Goal: Use online tool/utility: Utilize a website feature to perform a specific function

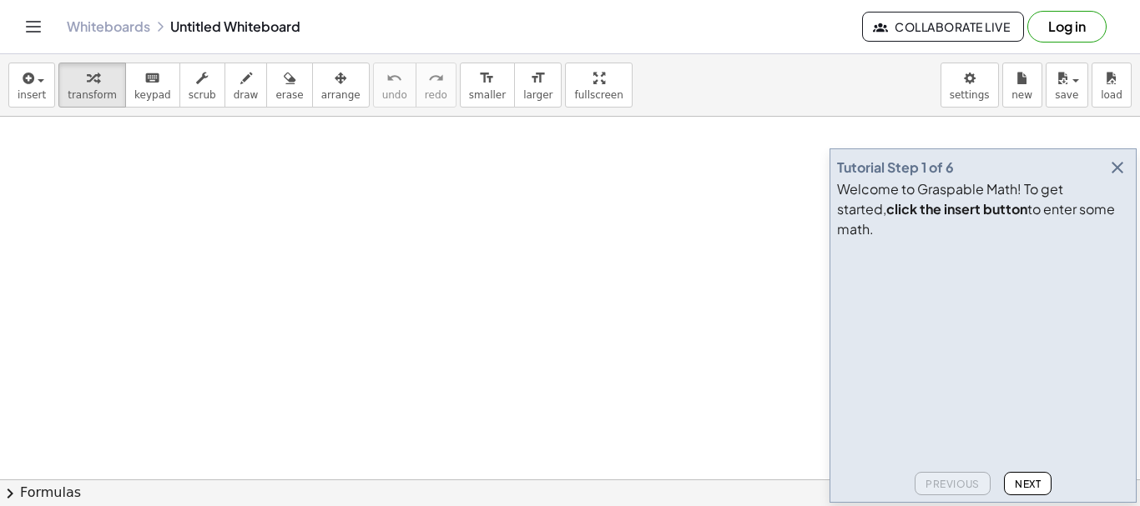
click at [1121, 178] on icon "button" at bounding box center [1117, 168] width 20 height 20
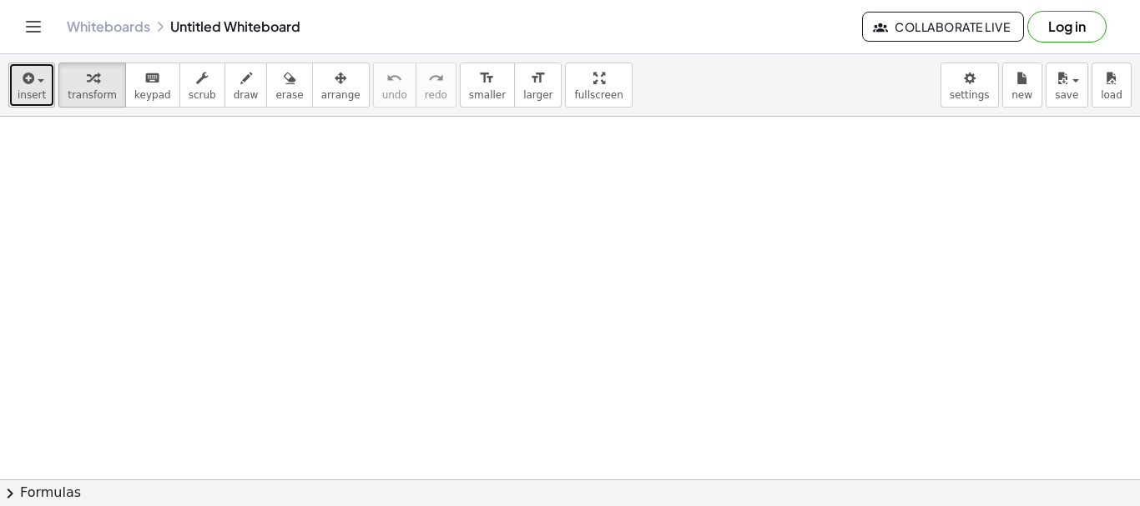
click at [32, 96] on span "insert" at bounding box center [32, 95] width 28 height 12
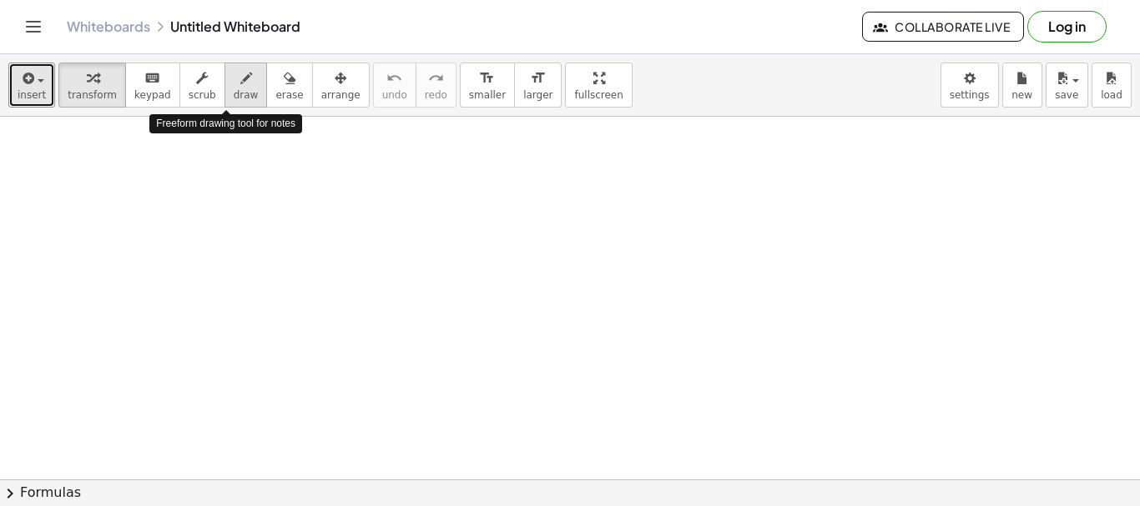
click at [240, 79] on icon "button" at bounding box center [246, 78] width 12 height 20
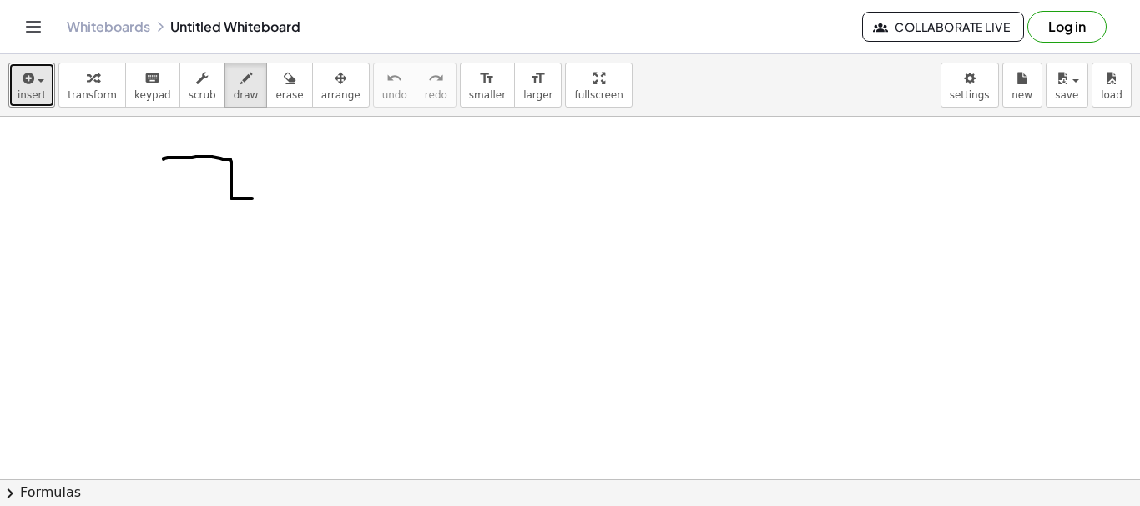
drag, startPoint x: 164, startPoint y: 159, endPoint x: 244, endPoint y: 219, distance: 99.6
drag, startPoint x: 230, startPoint y: 209, endPoint x: 240, endPoint y: 214, distance: 10.8
drag, startPoint x: 231, startPoint y: 209, endPoint x: 143, endPoint y: 214, distance: 88.6
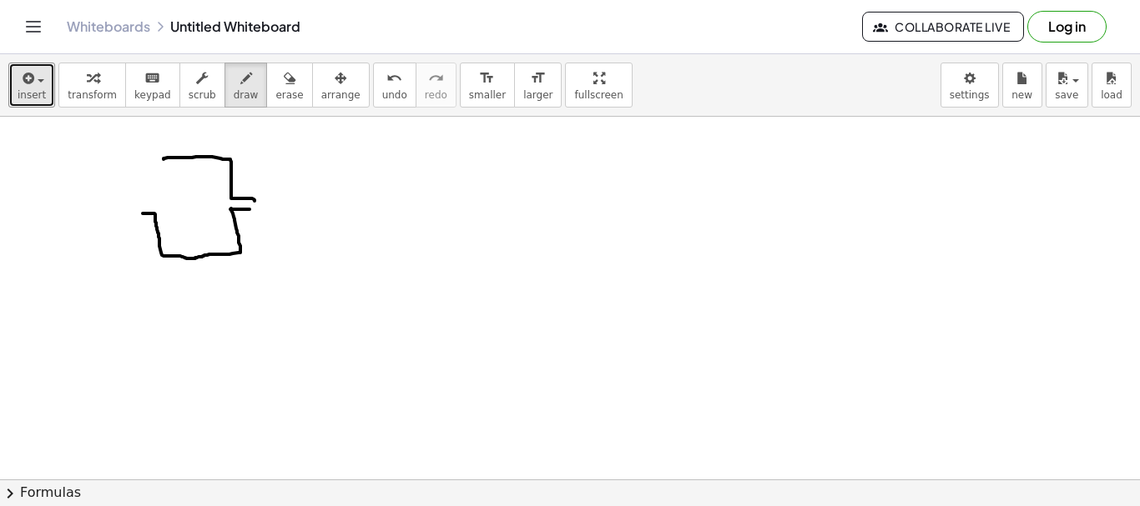
drag, startPoint x: 130, startPoint y: 201, endPoint x: 162, endPoint y: 160, distance: 51.7
drag, startPoint x: 81, startPoint y: 190, endPoint x: 68, endPoint y: 212, distance: 25.5
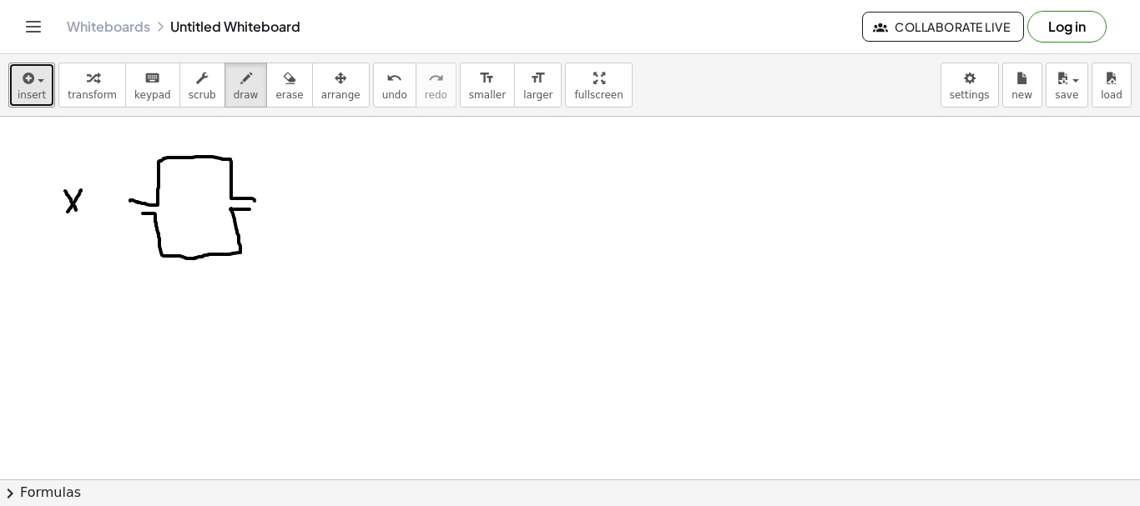
drag, startPoint x: 65, startPoint y: 191, endPoint x: 76, endPoint y: 210, distance: 22.0
drag, startPoint x: 77, startPoint y: 228, endPoint x: 137, endPoint y: 204, distance: 64.8
drag, startPoint x: 265, startPoint y: 194, endPoint x: 262, endPoint y: 225, distance: 31.9
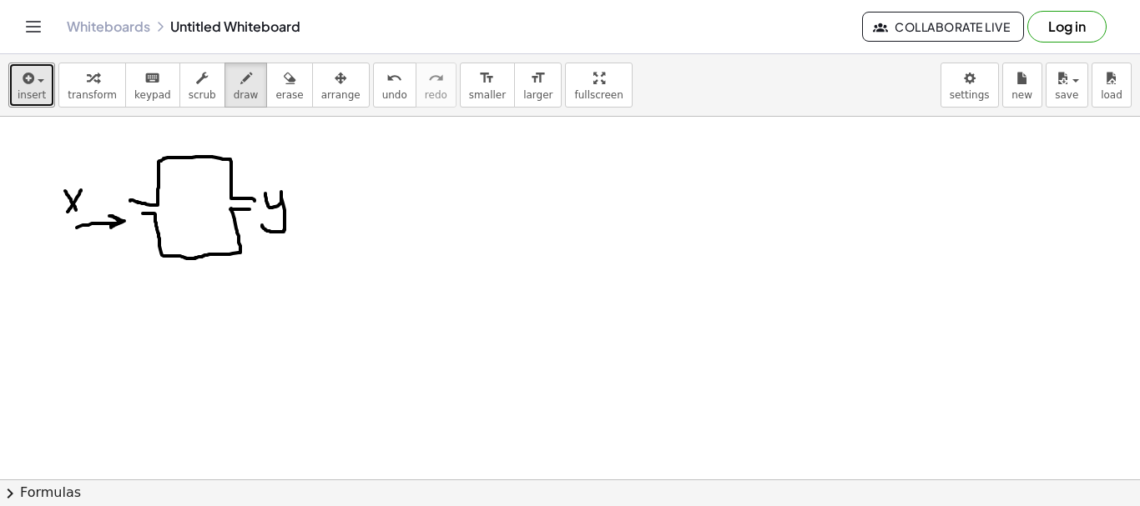
drag, startPoint x: 189, startPoint y: 183, endPoint x: 177, endPoint y: 229, distance: 48.4
drag, startPoint x: 168, startPoint y: 213, endPoint x: 186, endPoint y: 209, distance: 18.8
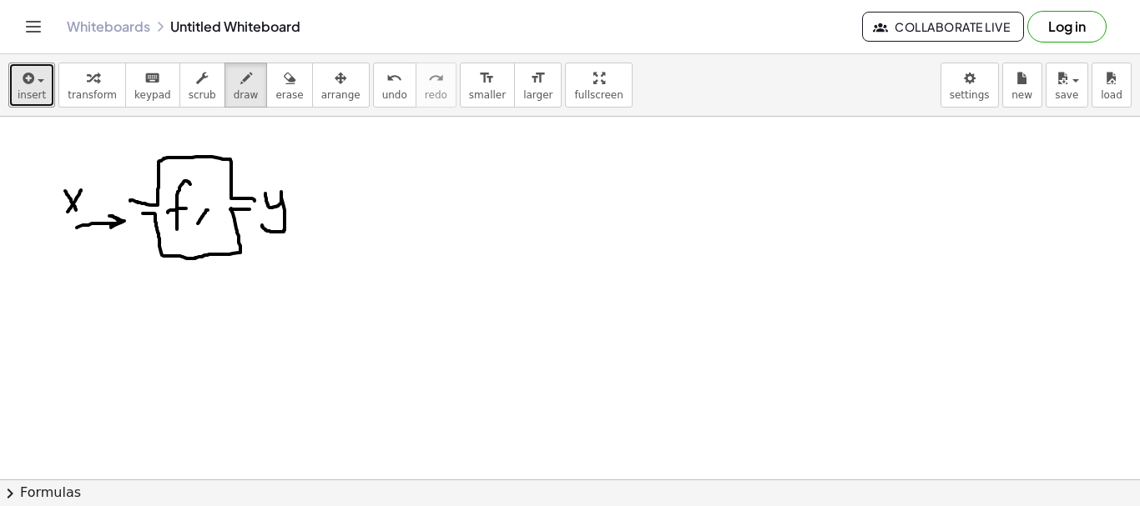
drag, startPoint x: 208, startPoint y: 210, endPoint x: 198, endPoint y: 224, distance: 16.7
drag, startPoint x: 197, startPoint y: 209, endPoint x: 206, endPoint y: 223, distance: 16.2
drag, startPoint x: 207, startPoint y: 198, endPoint x: 217, endPoint y: 224, distance: 27.7
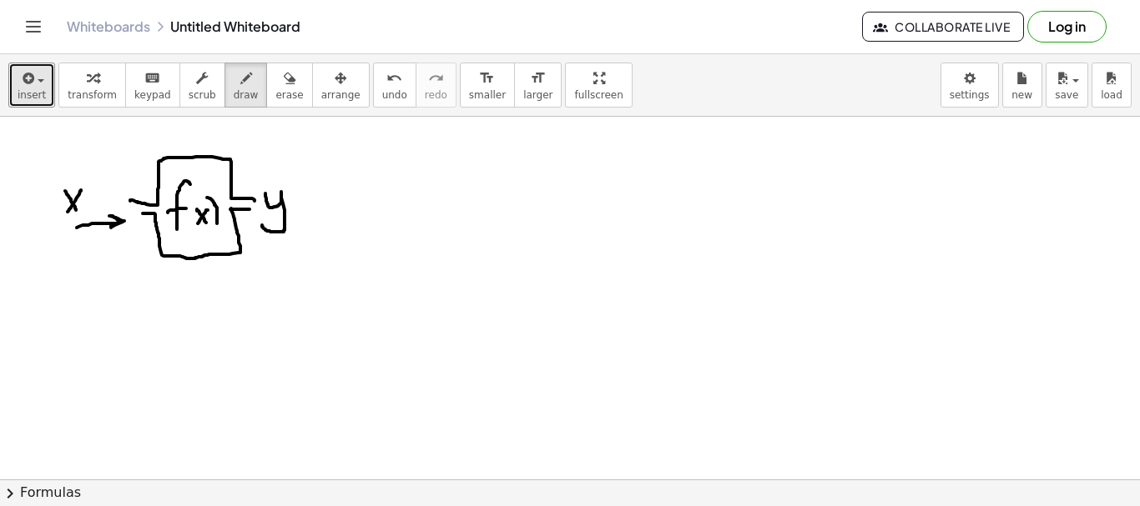
drag, startPoint x: 196, startPoint y: 200, endPoint x: 189, endPoint y: 229, distance: 30.0
drag, startPoint x: 191, startPoint y: 227, endPoint x: 197, endPoint y: 236, distance: 10.9
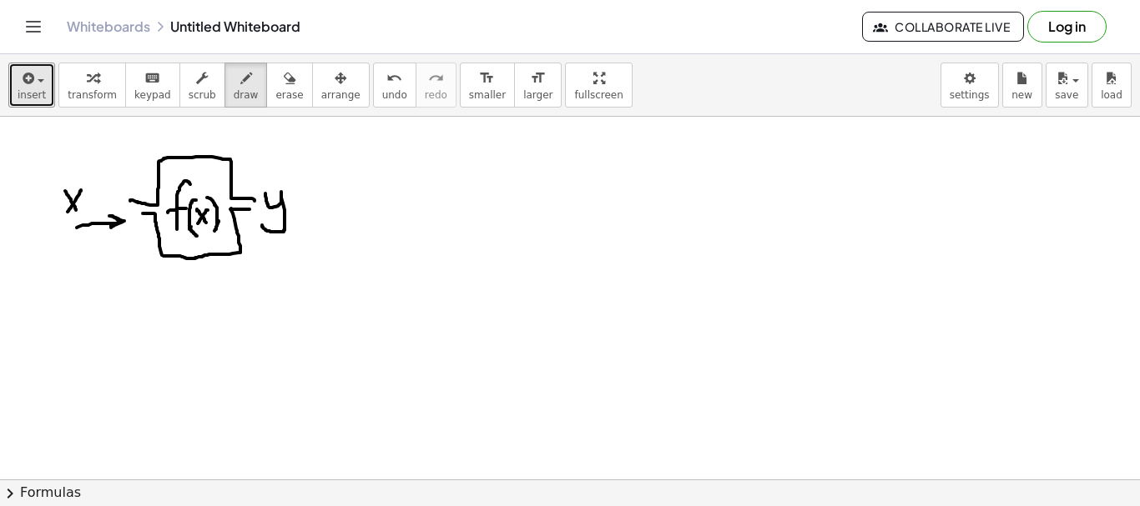
drag, startPoint x: 214, startPoint y: 231, endPoint x: 219, endPoint y: 221, distance: 10.8
drag, startPoint x: 290, startPoint y: 151, endPoint x: 316, endPoint y: 149, distance: 26.7
drag, startPoint x: 97, startPoint y: 137, endPoint x: 118, endPoint y: 138, distance: 20.9
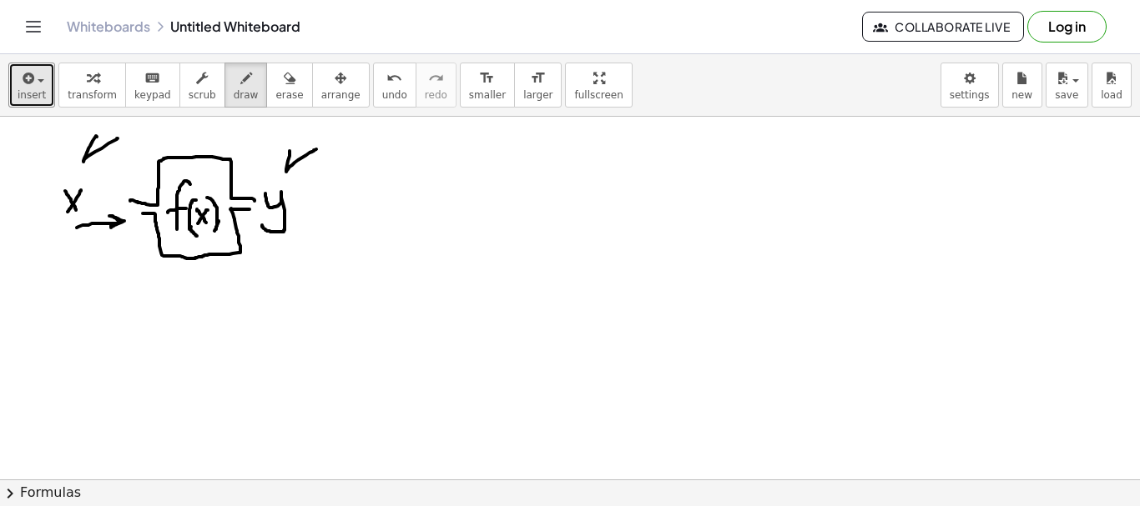
drag, startPoint x: 315, startPoint y: 192, endPoint x: 258, endPoint y: 206, distance: 59.3
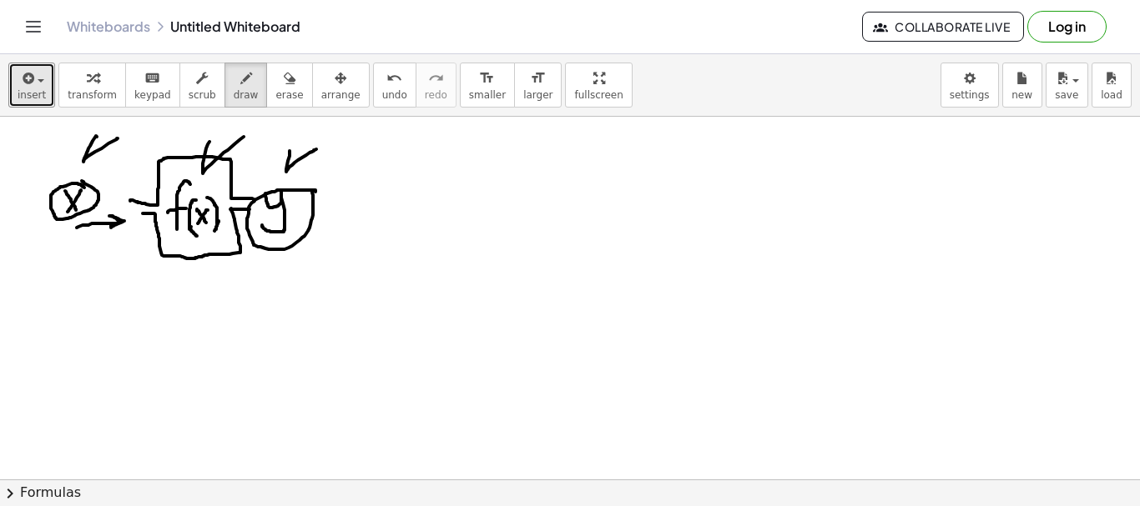
drag, startPoint x: 209, startPoint y: 142, endPoint x: 250, endPoint y: 132, distance: 42.1
drag, startPoint x: 387, startPoint y: 141, endPoint x: 373, endPoint y: 209, distance: 69.1
drag, startPoint x: 359, startPoint y: 180, endPoint x: 387, endPoint y: 174, distance: 29.1
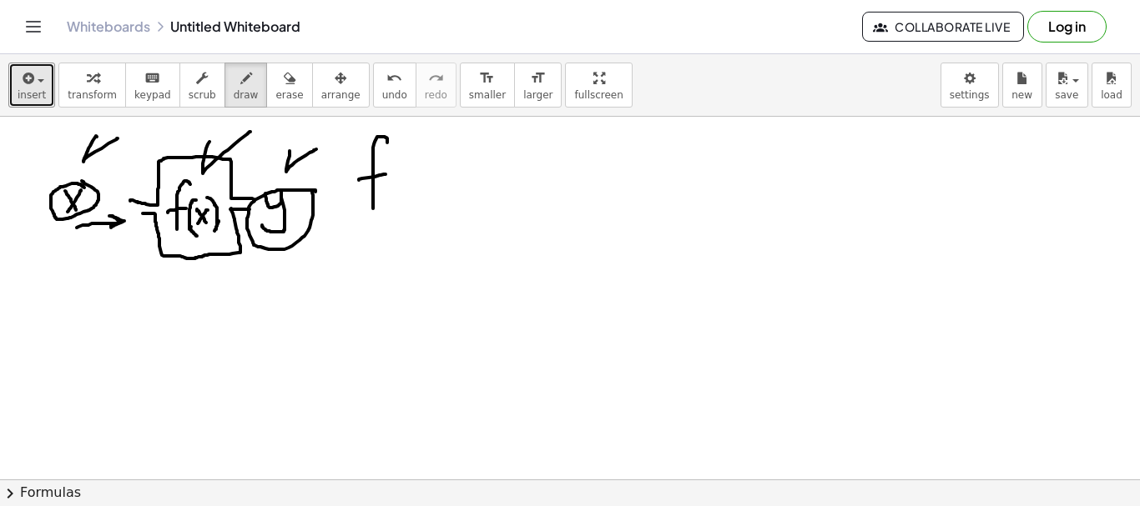
drag, startPoint x: 425, startPoint y: 174, endPoint x: 412, endPoint y: 181, distance: 15.3
drag, startPoint x: 412, startPoint y: 178, endPoint x: 431, endPoint y: 183, distance: 19.8
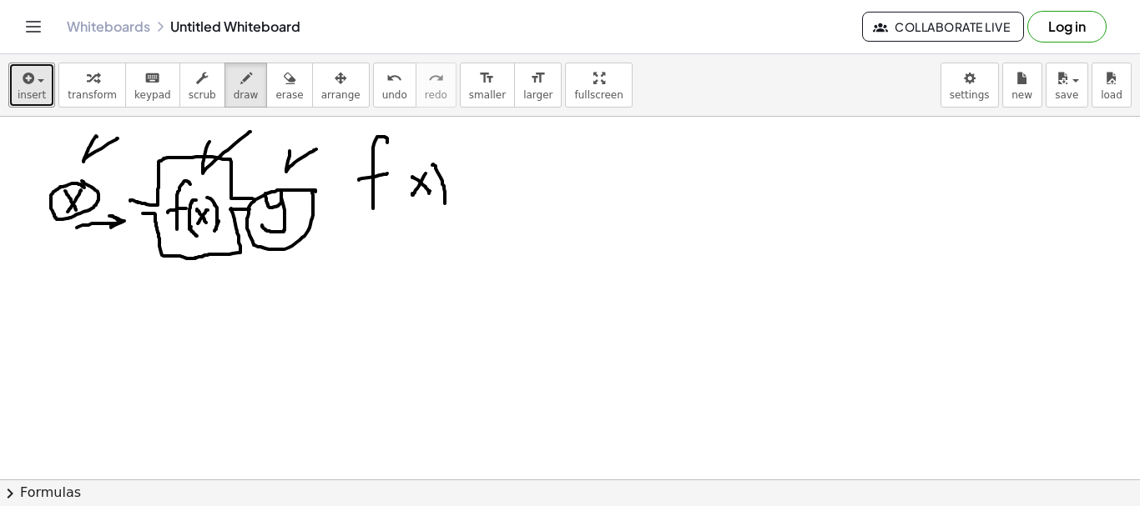
drag, startPoint x: 432, startPoint y: 165, endPoint x: 429, endPoint y: 180, distance: 15.4
drag, startPoint x: 408, startPoint y: 166, endPoint x: 404, endPoint y: 206, distance: 40.3
drag, startPoint x: 380, startPoint y: 237, endPoint x: 355, endPoint y: 264, distance: 37.2
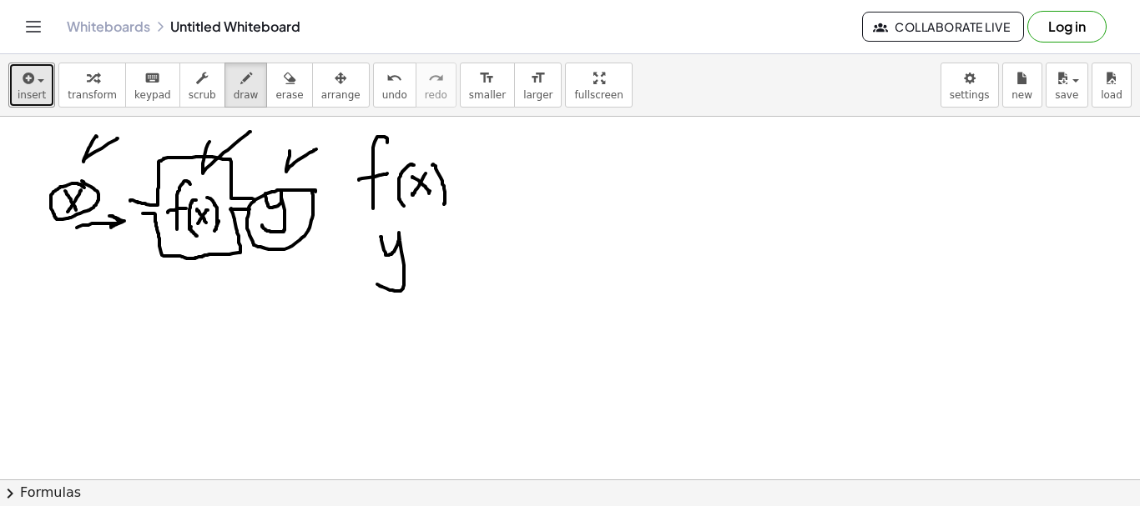
drag, startPoint x: 298, startPoint y: 189, endPoint x: 325, endPoint y: 162, distance: 37.8
drag, startPoint x: 400, startPoint y: 220, endPoint x: 391, endPoint y: 221, distance: 8.4
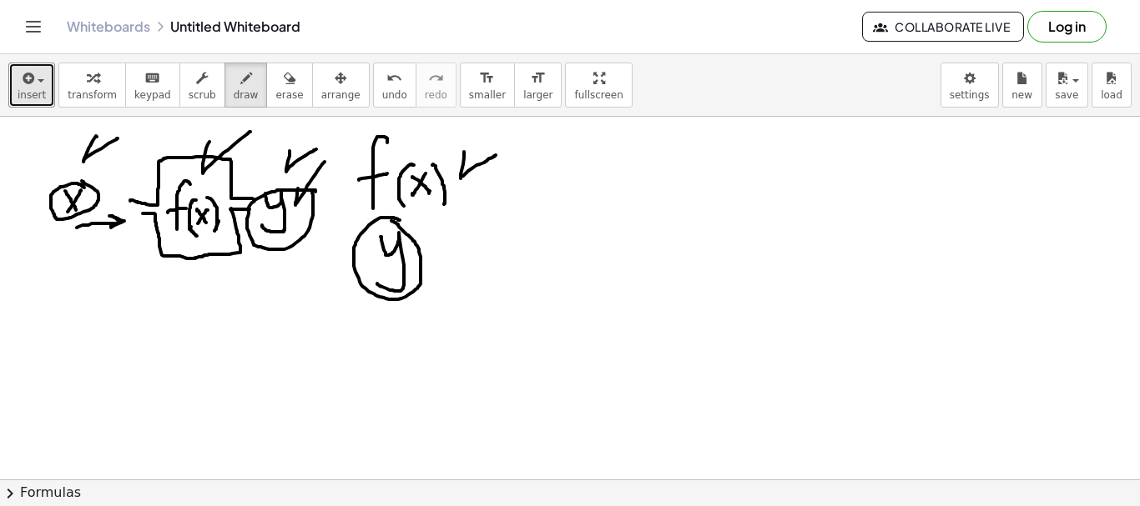
drag, startPoint x: 464, startPoint y: 152, endPoint x: 496, endPoint y: 155, distance: 31.9
drag, startPoint x: 642, startPoint y: 135, endPoint x: 652, endPoint y: 293, distance: 157.9
drag, startPoint x: 562, startPoint y: 226, endPoint x: 764, endPoint y: 219, distance: 202.0
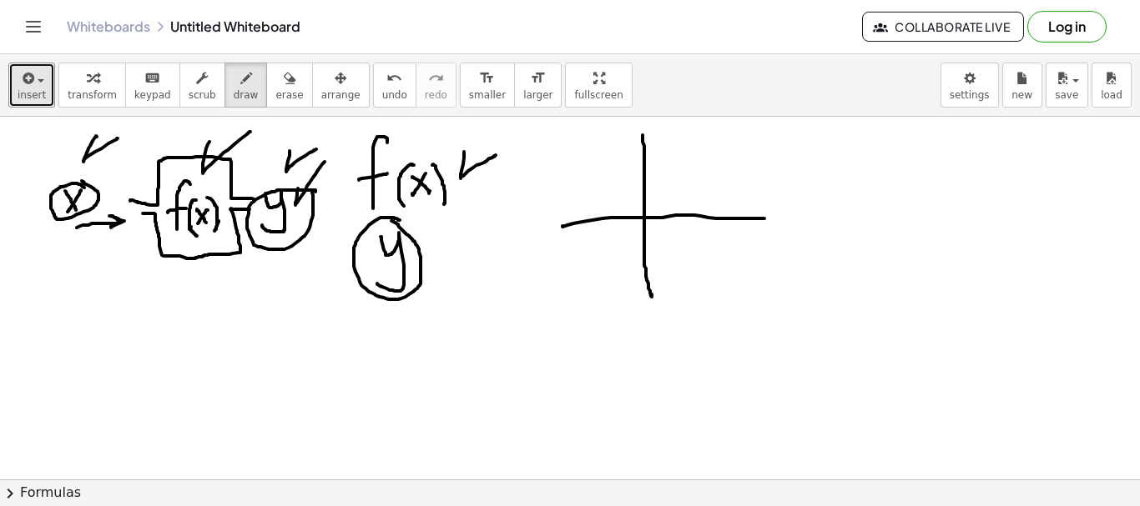
drag, startPoint x: 598, startPoint y: 151, endPoint x: 691, endPoint y: 137, distance: 93.7
drag, startPoint x: 614, startPoint y: 295, endPoint x: 727, endPoint y: 159, distance: 176.6
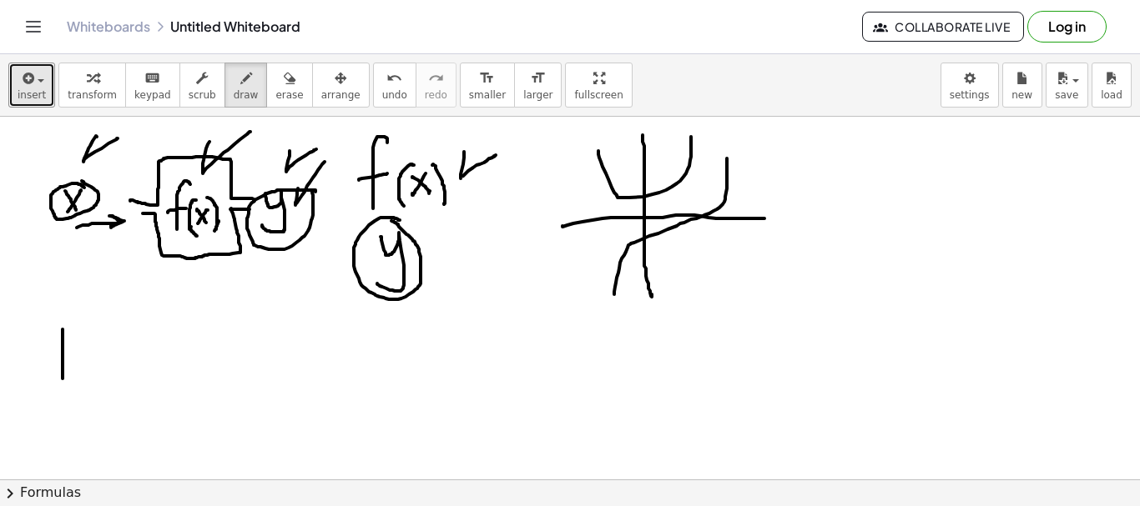
drag, startPoint x: 63, startPoint y: 330, endPoint x: 63, endPoint y: 379, distance: 49.2
drag, startPoint x: 58, startPoint y: 334, endPoint x: 62, endPoint y: 378, distance: 44.4
drag, startPoint x: 72, startPoint y: 395, endPoint x: 73, endPoint y: 437, distance: 41.7
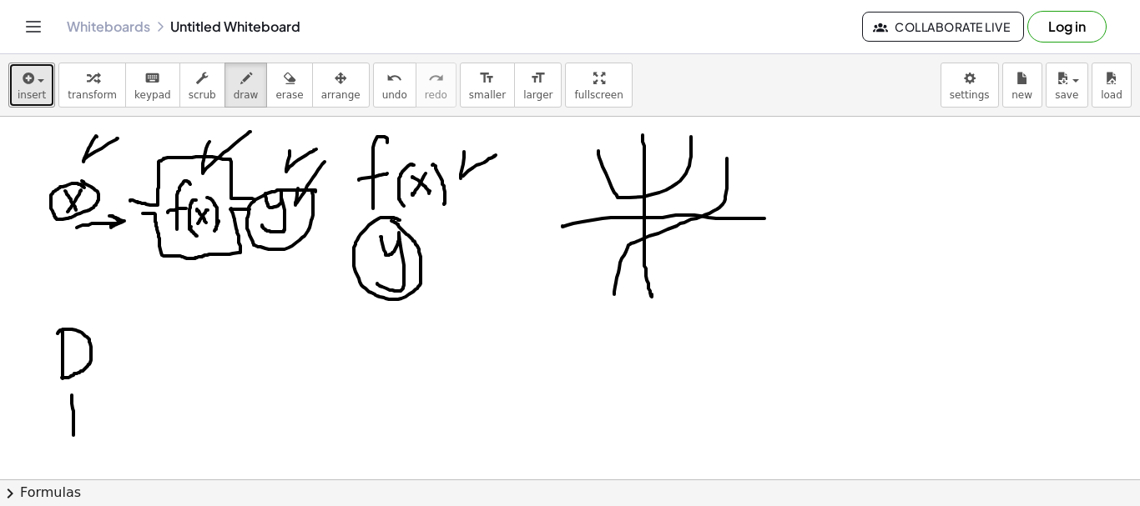
drag, startPoint x: 69, startPoint y: 406, endPoint x: 106, endPoint y: 430, distance: 43.5
drag, startPoint x: 469, startPoint y: 281, endPoint x: 479, endPoint y: 293, distance: 15.4
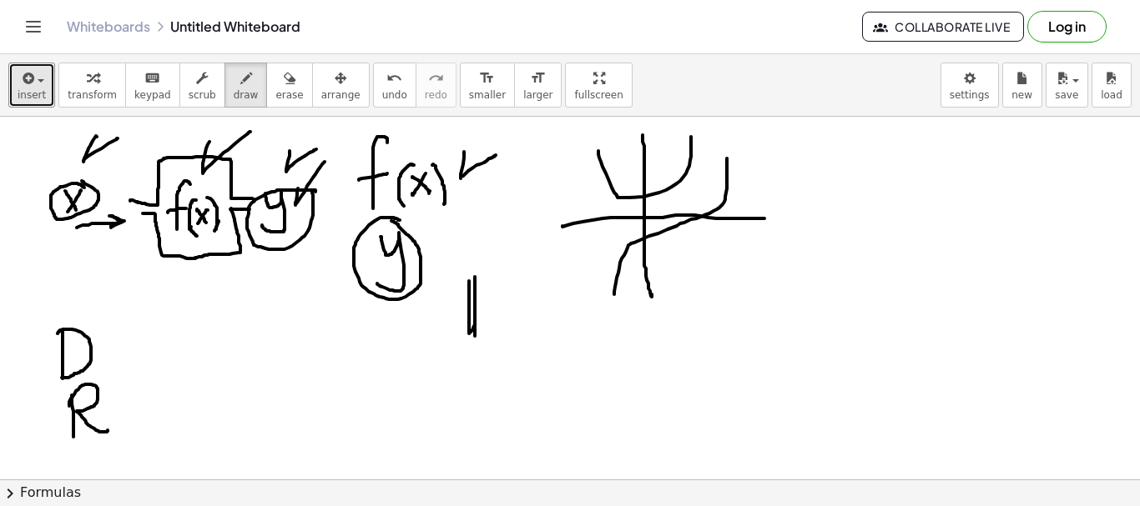
drag, startPoint x: 475, startPoint y: 277, endPoint x: 469, endPoint y: 297, distance: 20.9
drag, startPoint x: 468, startPoint y: 276, endPoint x: 500, endPoint y: 307, distance: 44.2
drag, startPoint x: 266, startPoint y: 80, endPoint x: 319, endPoint y: 146, distance: 84.3
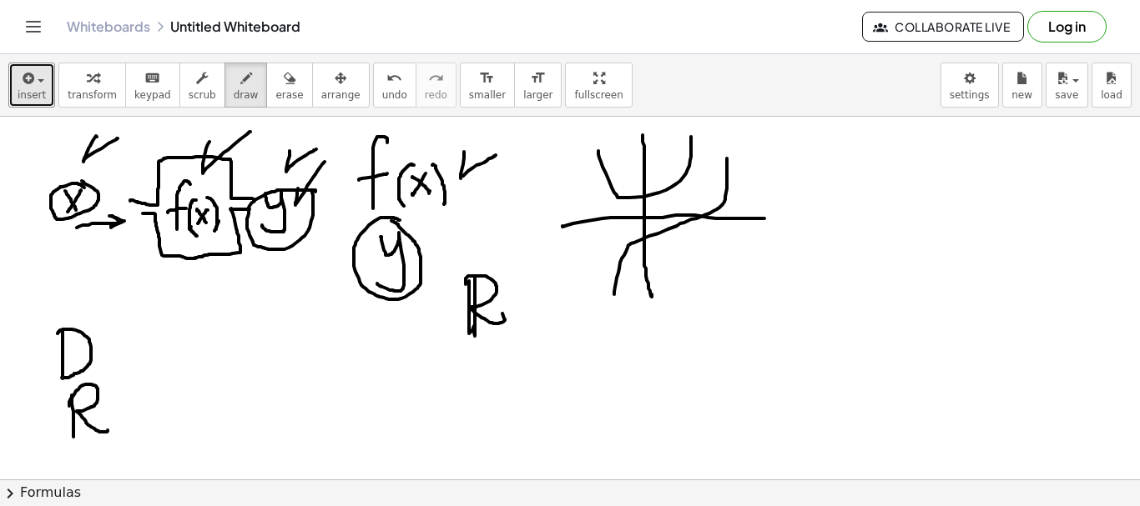
click at [284, 79] on icon "button" at bounding box center [290, 78] width 12 height 20
drag, startPoint x: 470, startPoint y: 270, endPoint x: 414, endPoint y: 296, distance: 61.6
drag, startPoint x: 224, startPoint y: 84, endPoint x: 133, endPoint y: 204, distance: 149.5
click at [224, 89] on button "draw" at bounding box center [245, 85] width 43 height 45
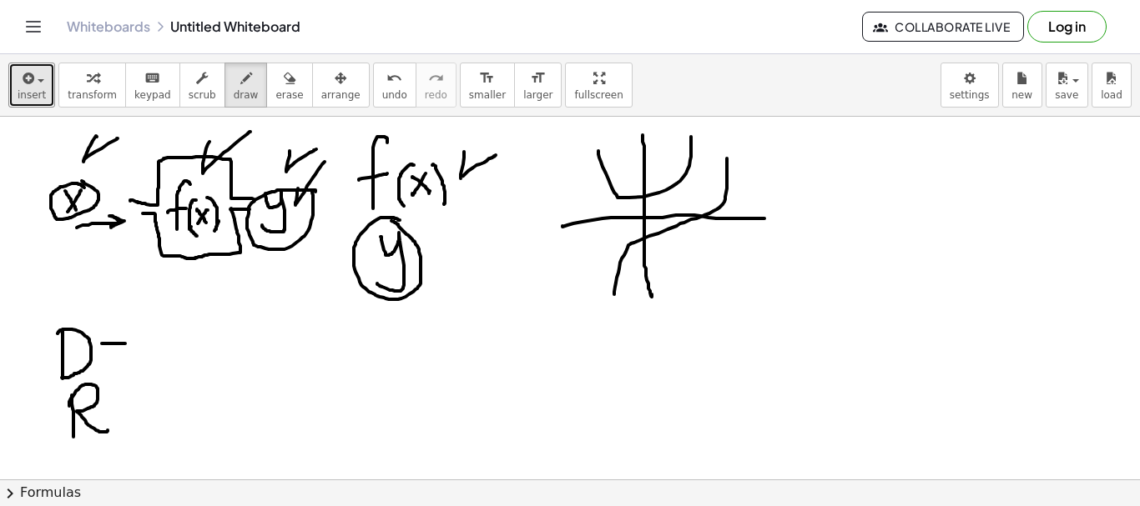
drag, startPoint x: 102, startPoint y: 344, endPoint x: 125, endPoint y: 344, distance: 23.4
drag, startPoint x: 103, startPoint y: 355, endPoint x: 124, endPoint y: 355, distance: 20.9
drag, startPoint x: 116, startPoint y: 400, endPoint x: 120, endPoint y: 411, distance: 12.4
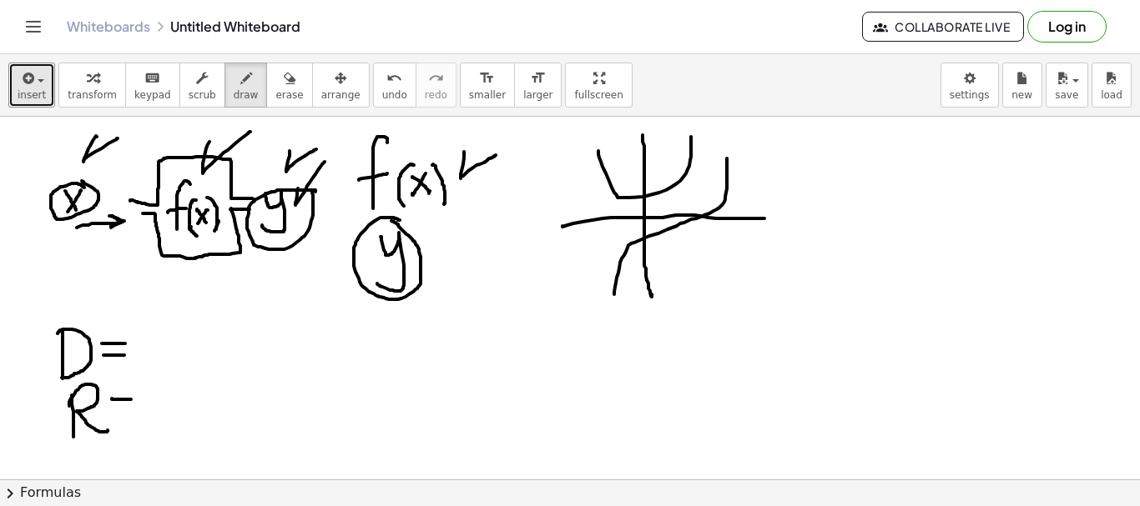
drag, startPoint x: 111, startPoint y: 415, endPoint x: 129, endPoint y: 398, distance: 25.4
drag, startPoint x: 151, startPoint y: 322, endPoint x: 146, endPoint y: 350, distance: 28.0
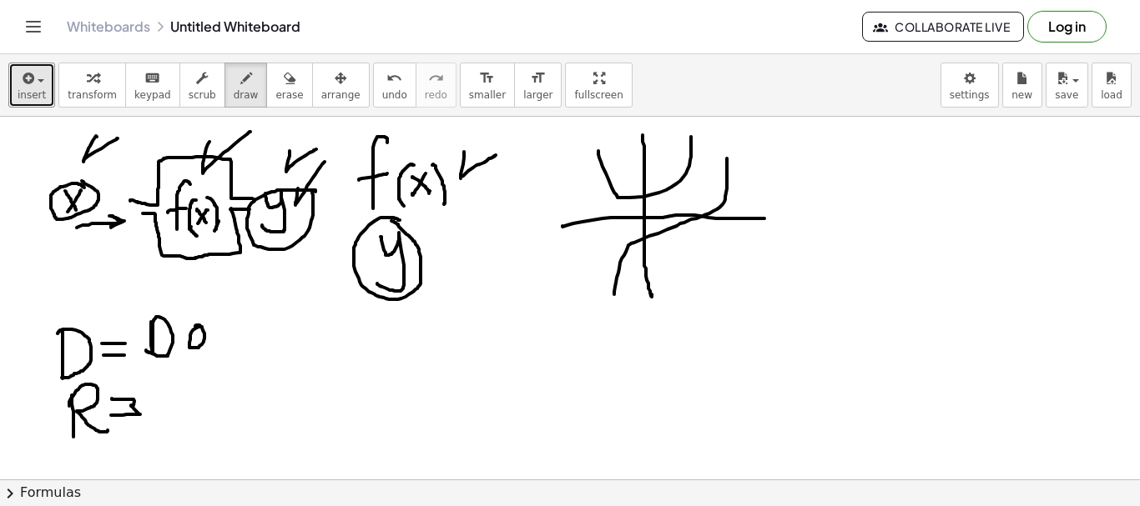
drag, startPoint x: 219, startPoint y: 323, endPoint x: 252, endPoint y: 342, distance: 37.8
drag, startPoint x: 143, startPoint y: 387, endPoint x: 153, endPoint y: 410, distance: 25.1
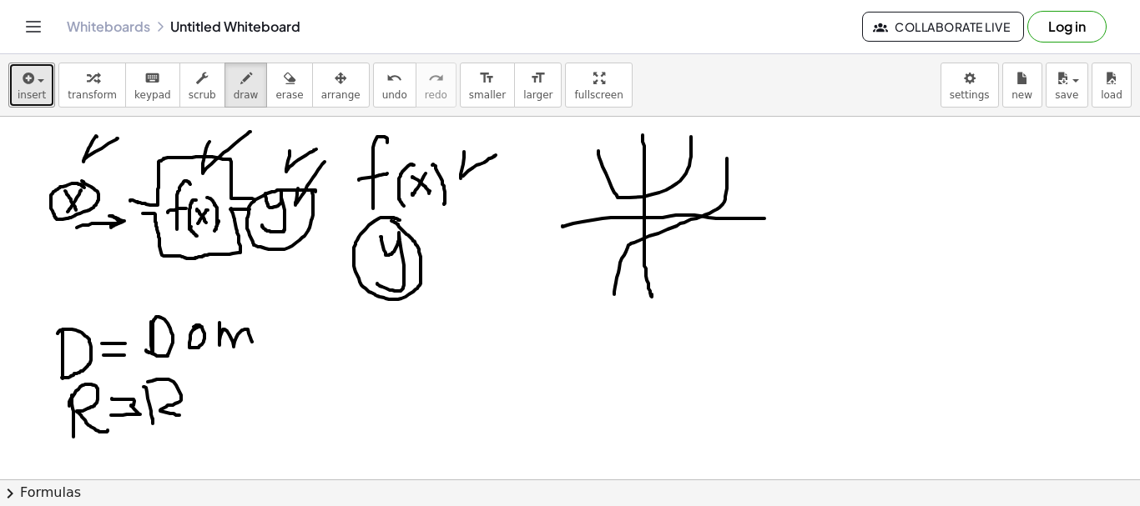
drag, startPoint x: 169, startPoint y: 380, endPoint x: 179, endPoint y: 415, distance: 37.5
drag, startPoint x: 218, startPoint y: 401, endPoint x: 177, endPoint y: 410, distance: 41.9
drag, startPoint x: 152, startPoint y: 406, endPoint x: 219, endPoint y: 395, distance: 68.6
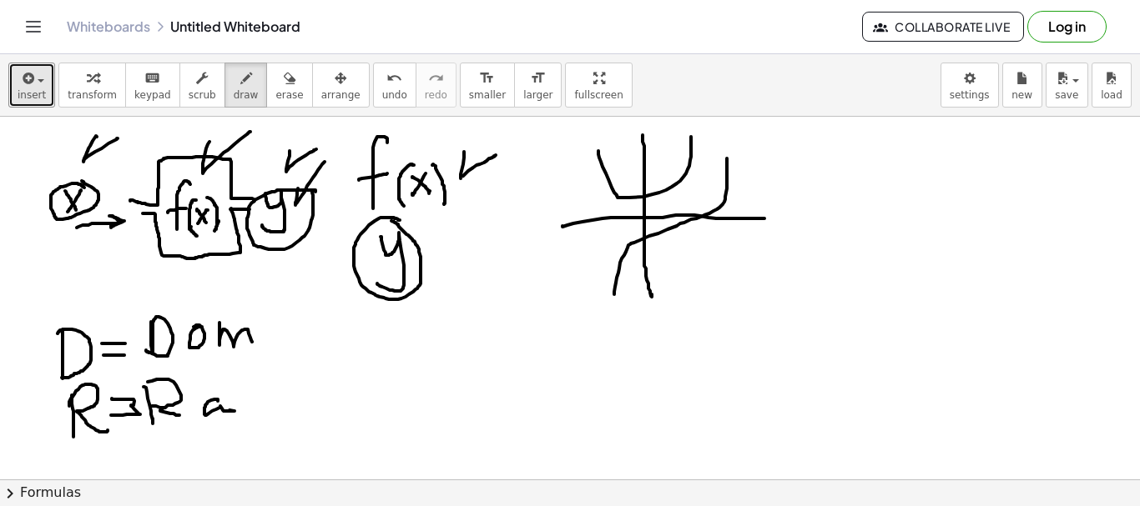
drag, startPoint x: 244, startPoint y: 387, endPoint x: 253, endPoint y: 400, distance: 15.0
drag, startPoint x: 309, startPoint y: 441, endPoint x: 301, endPoint y: 417, distance: 24.5
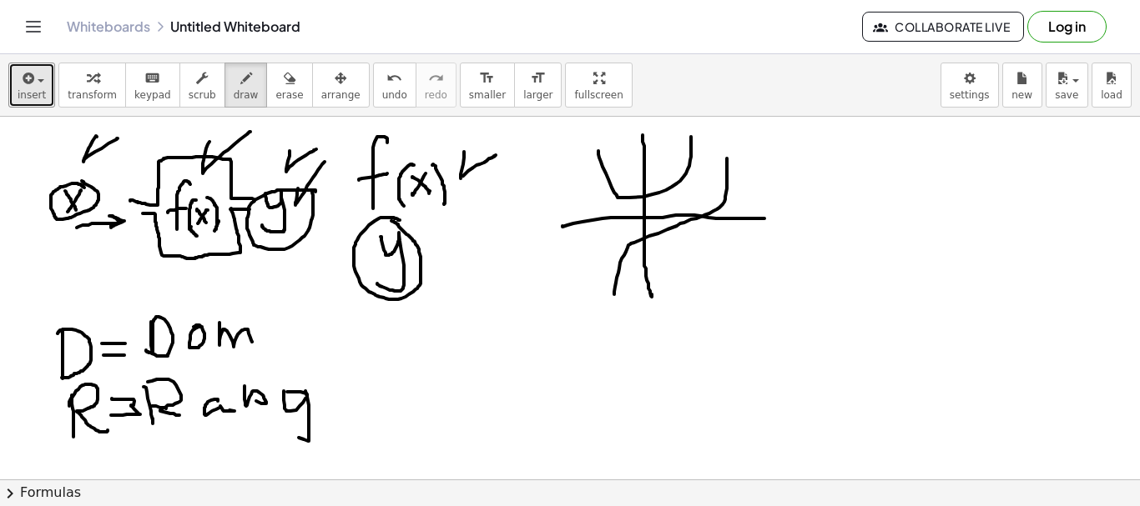
drag, startPoint x: 320, startPoint y: 393, endPoint x: 312, endPoint y: 386, distance: 10.0
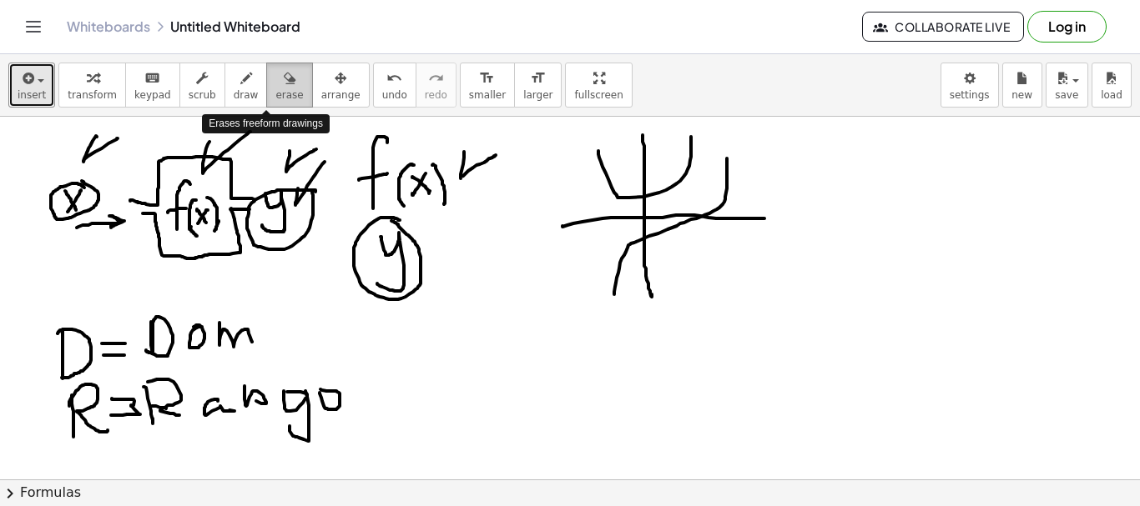
click at [284, 73] on icon "button" at bounding box center [290, 78] width 12 height 20
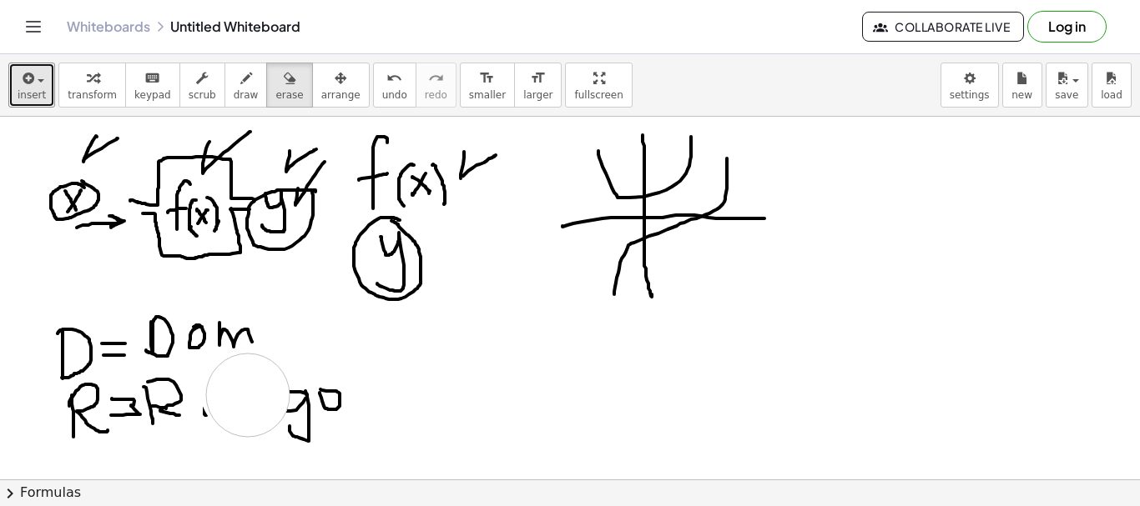
click at [234, 81] on div "button" at bounding box center [246, 78] width 25 height 20
drag, startPoint x: 220, startPoint y: 390, endPoint x: 222, endPoint y: 417, distance: 27.6
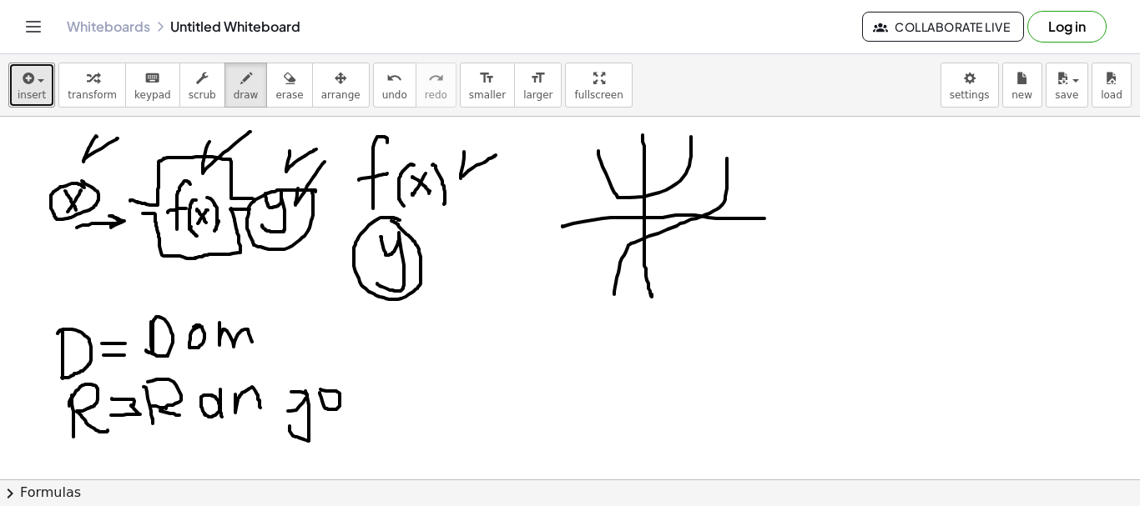
drag, startPoint x: 235, startPoint y: 395, endPoint x: 260, endPoint y: 408, distance: 28.4
drag, startPoint x: 297, startPoint y: 389, endPoint x: 297, endPoint y: 411, distance: 22.5
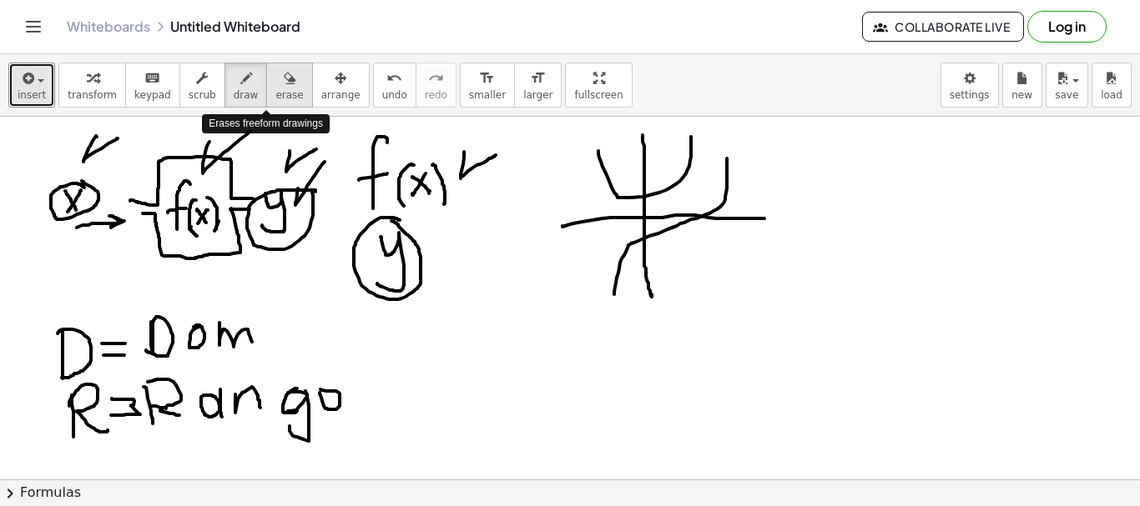
click at [284, 85] on icon "button" at bounding box center [290, 78] width 12 height 20
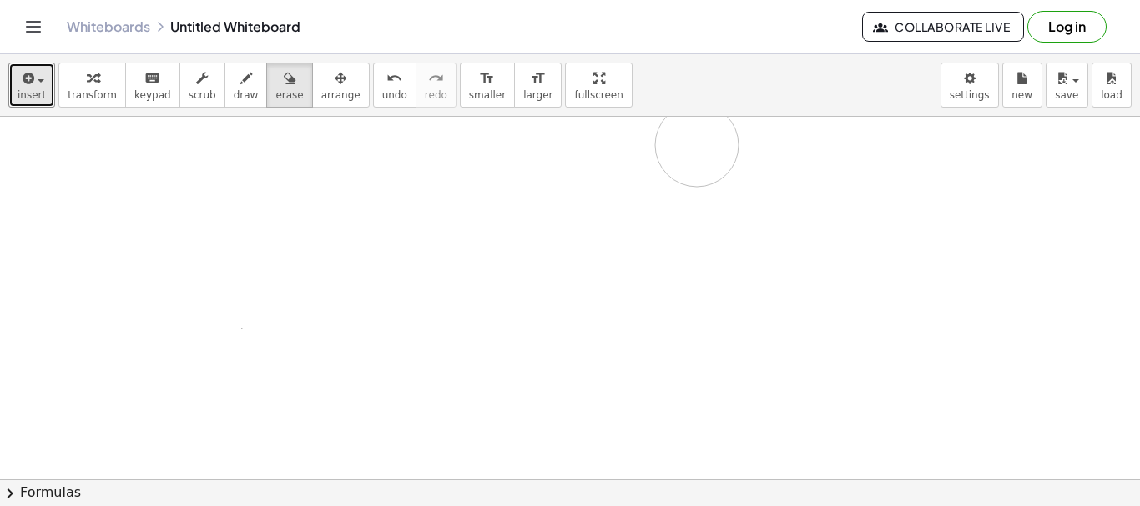
drag, startPoint x: 713, startPoint y: 170, endPoint x: 487, endPoint y: 268, distance: 246.3
click at [240, 78] on icon "button" at bounding box center [246, 78] width 12 height 20
drag, startPoint x: 62, startPoint y: 144, endPoint x: 55, endPoint y: 179, distance: 35.7
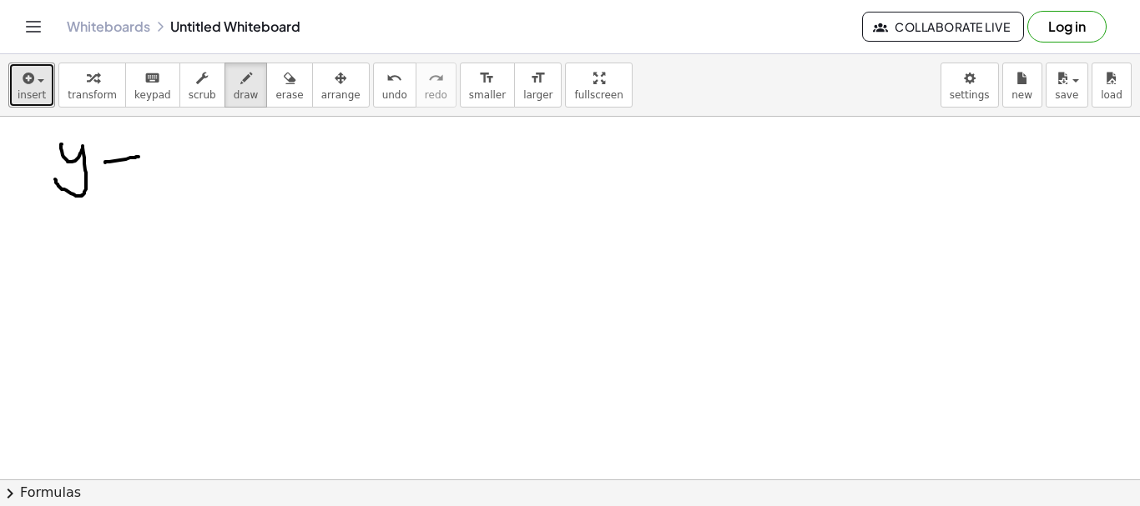
drag, startPoint x: 105, startPoint y: 163, endPoint x: 138, endPoint y: 157, distance: 33.9
drag, startPoint x: 106, startPoint y: 171, endPoint x: 136, endPoint y: 171, distance: 30.0
drag, startPoint x: 197, startPoint y: 148, endPoint x: 182, endPoint y: 170, distance: 27.1
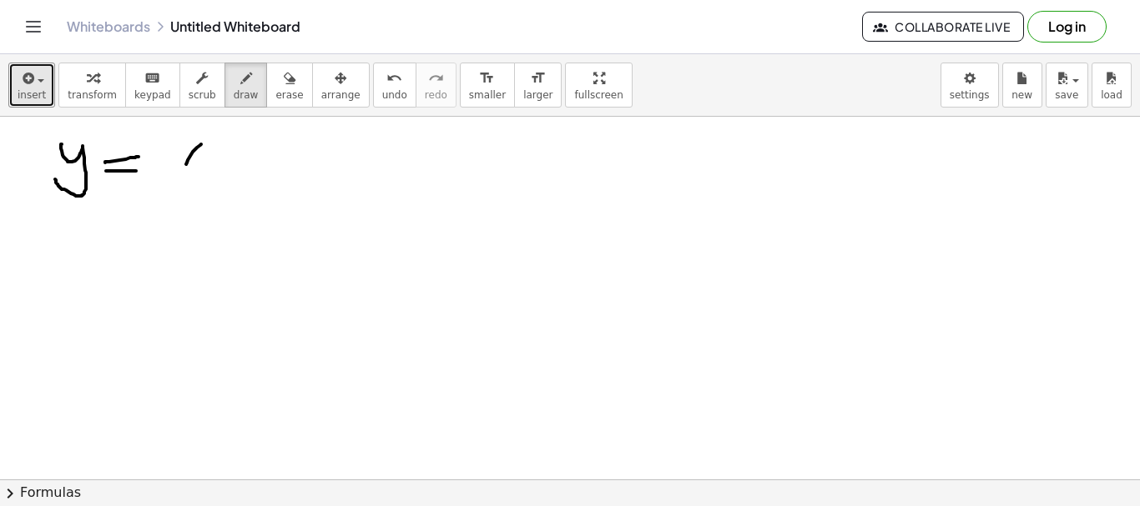
drag, startPoint x: 180, startPoint y: 149, endPoint x: 193, endPoint y: 171, distance: 25.8
drag, startPoint x: 233, startPoint y: 145, endPoint x: 225, endPoint y: 163, distance: 19.1
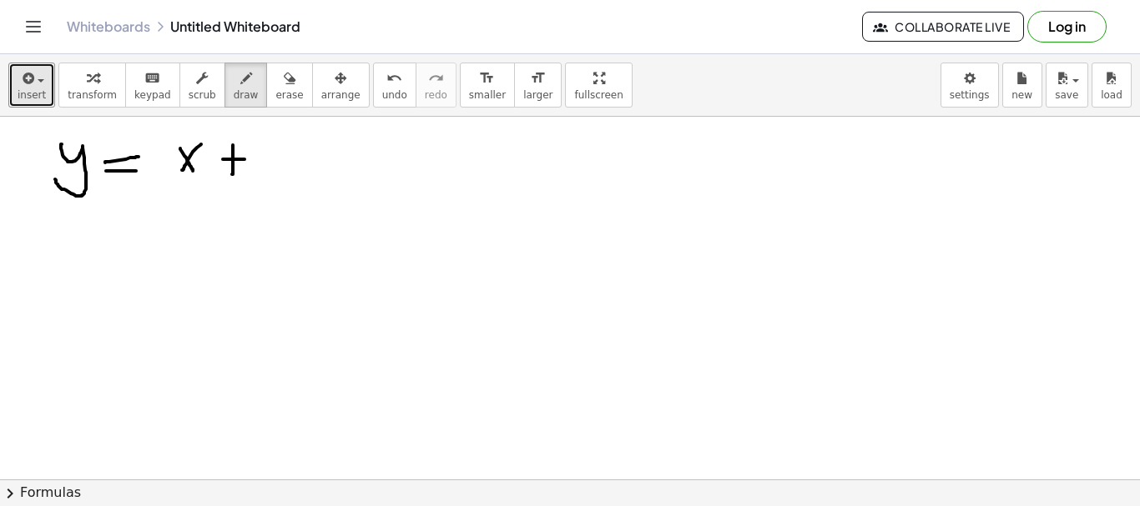
drag, startPoint x: 223, startPoint y: 159, endPoint x: 263, endPoint y: 153, distance: 40.6
drag, startPoint x: 272, startPoint y: 149, endPoint x: 288, endPoint y: 147, distance: 16.0
drag, startPoint x: 266, startPoint y: 152, endPoint x: 262, endPoint y: 174, distance: 22.1
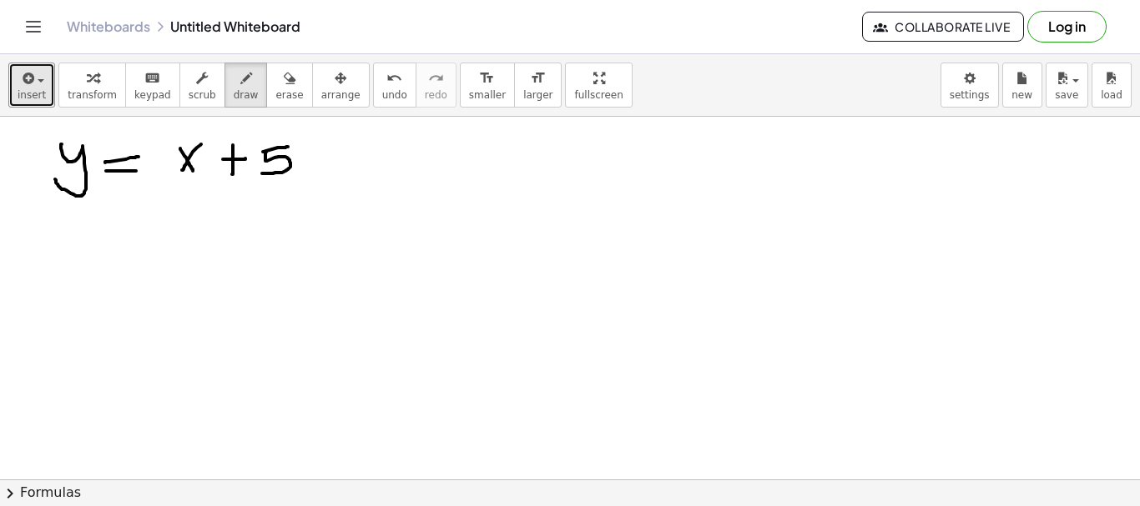
click at [240, 85] on icon "button" at bounding box center [246, 78] width 12 height 20
drag, startPoint x: 159, startPoint y: 143, endPoint x: 221, endPoint y: 132, distance: 63.5
click at [284, 82] on icon "button" at bounding box center [290, 78] width 12 height 20
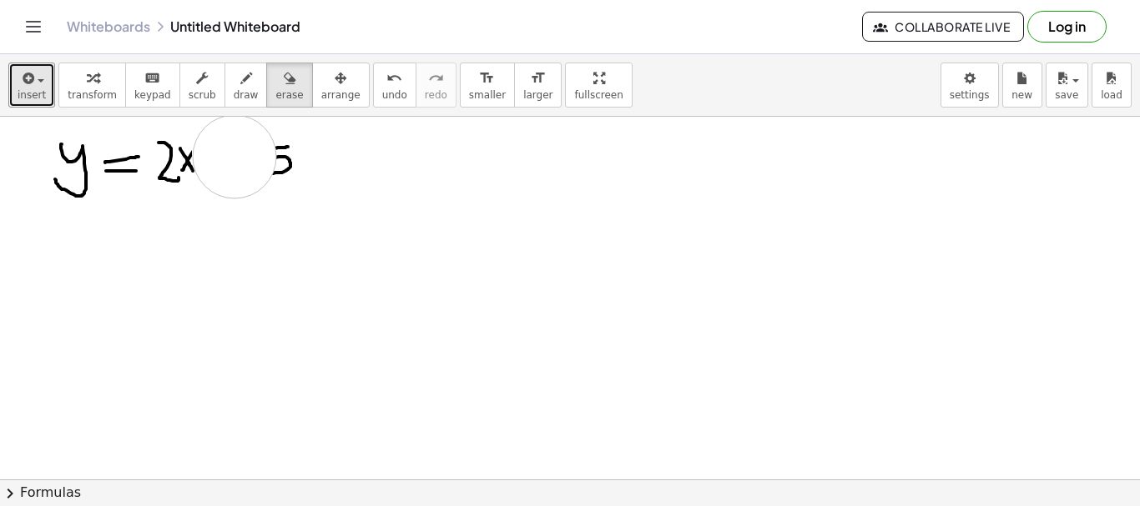
drag, startPoint x: 234, startPoint y: 149, endPoint x: 234, endPoint y: 158, distance: 9.2
drag, startPoint x: 232, startPoint y: 82, endPoint x: 206, endPoint y: 152, distance: 74.7
click at [234, 88] on div "button" at bounding box center [246, 78] width 25 height 20
drag, startPoint x: 197, startPoint y: 143, endPoint x: 183, endPoint y: 165, distance: 26.6
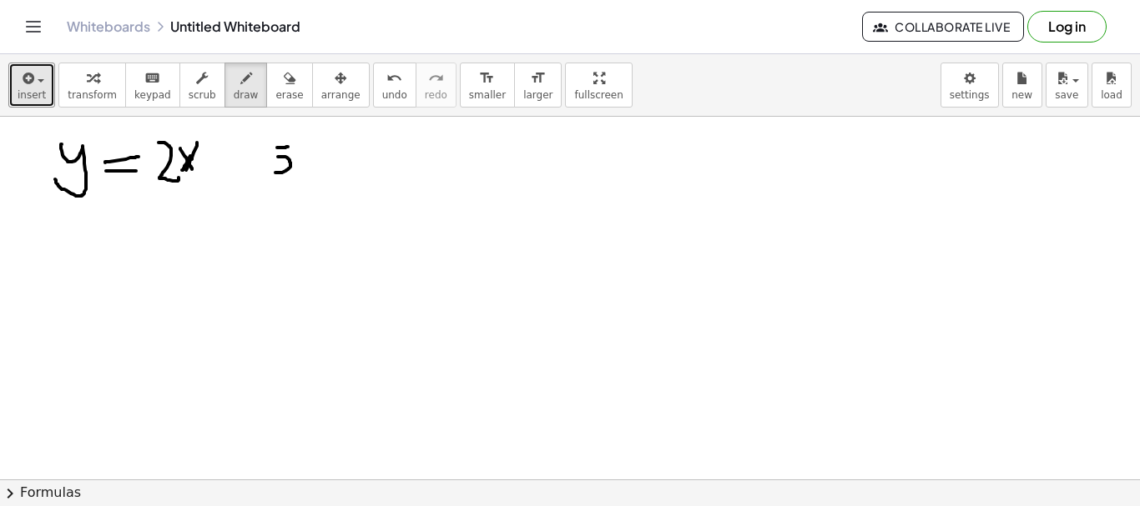
drag, startPoint x: 181, startPoint y: 144, endPoint x: 205, endPoint y: 170, distance: 35.4
drag, startPoint x: 223, startPoint y: 159, endPoint x: 259, endPoint y: 151, distance: 36.7
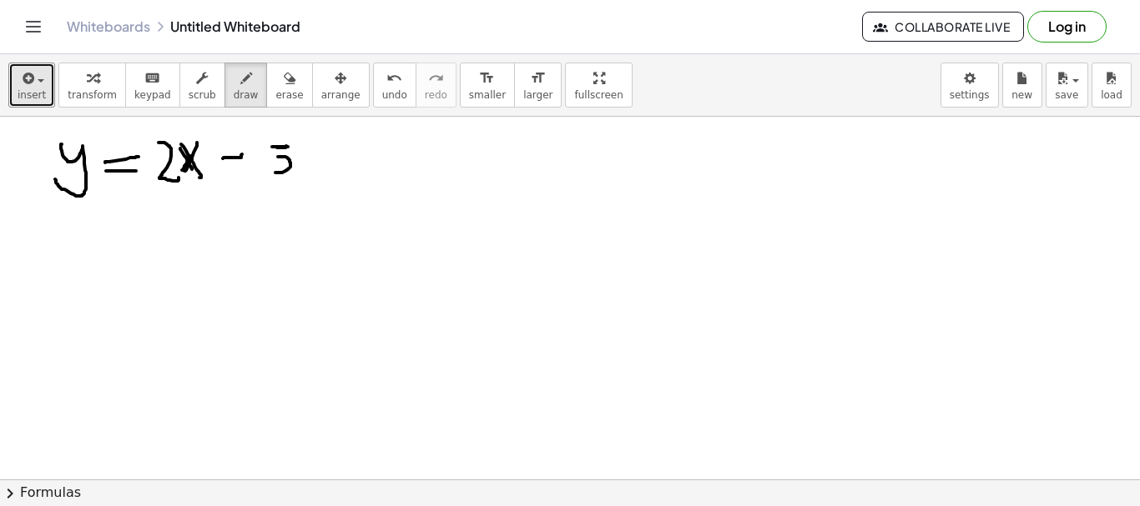
drag, startPoint x: 272, startPoint y: 147, endPoint x: 261, endPoint y: 152, distance: 11.9
drag, startPoint x: 269, startPoint y: 147, endPoint x: 268, endPoint y: 159, distance: 12.6
drag, startPoint x: 265, startPoint y: 170, endPoint x: 281, endPoint y: 177, distance: 17.2
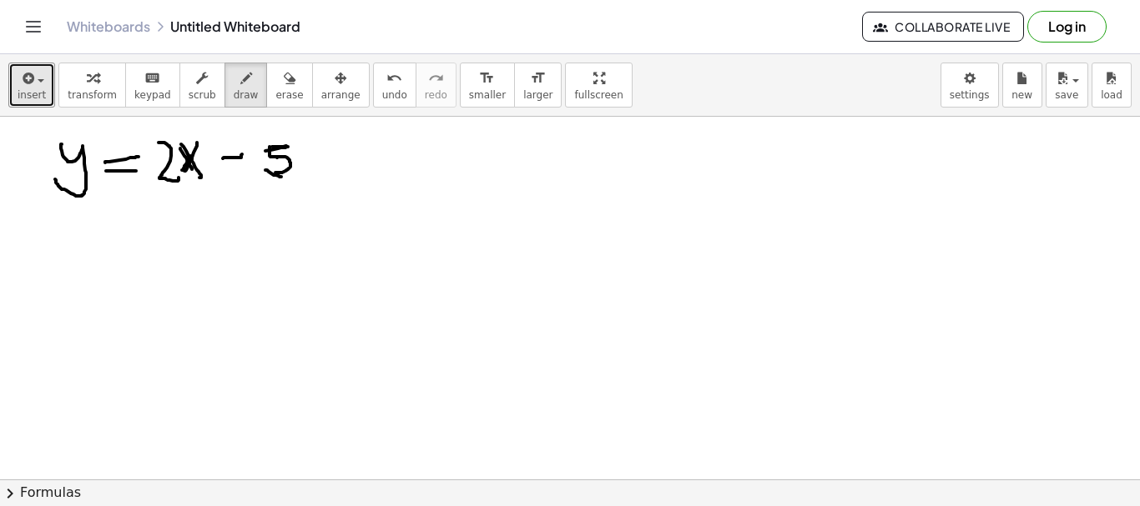
drag, startPoint x: 56, startPoint y: 227, endPoint x: 50, endPoint y: 273, distance: 46.3
drag, startPoint x: 31, startPoint y: 254, endPoint x: 88, endPoint y: 244, distance: 57.5
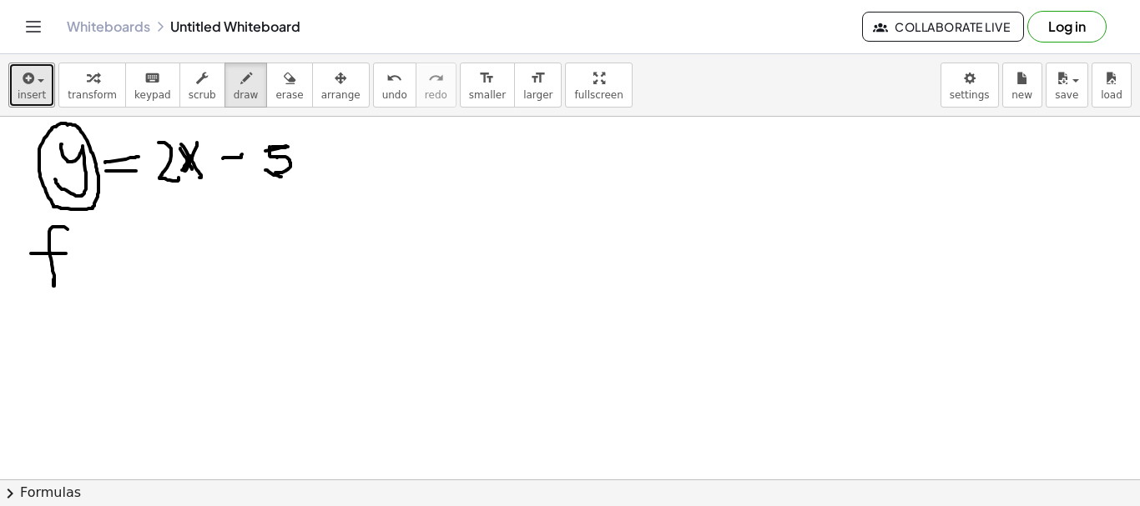
drag, startPoint x: 96, startPoint y: 257, endPoint x: 92, endPoint y: 265, distance: 9.3
drag, startPoint x: 110, startPoint y: 258, endPoint x: 110, endPoint y: 234, distance: 24.2
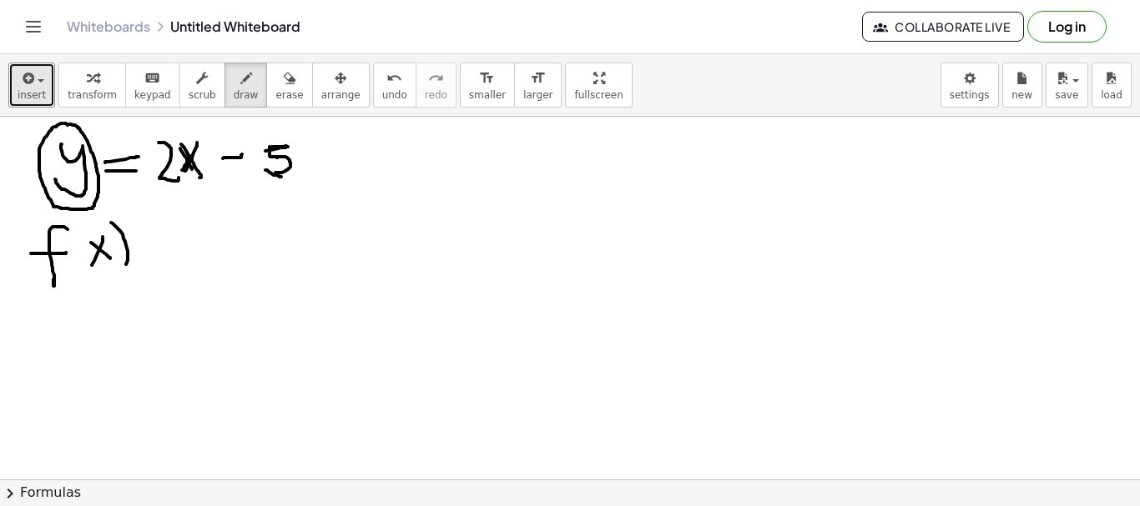
drag, startPoint x: 111, startPoint y: 223, endPoint x: 120, endPoint y: 262, distance: 40.3
drag, startPoint x: 93, startPoint y: 225, endPoint x: 89, endPoint y: 267, distance: 41.8
drag, startPoint x: 132, startPoint y: 229, endPoint x: 168, endPoint y: 214, distance: 38.9
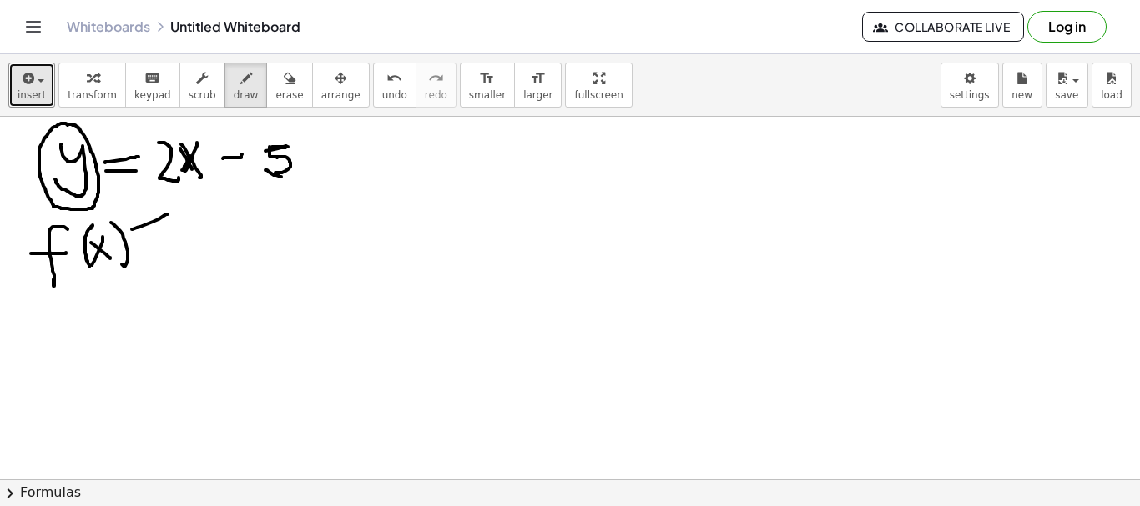
drag, startPoint x: 138, startPoint y: 235, endPoint x: 169, endPoint y: 229, distance: 32.2
drag, startPoint x: 179, startPoint y: 170, endPoint x: 194, endPoint y: 165, distance: 15.0
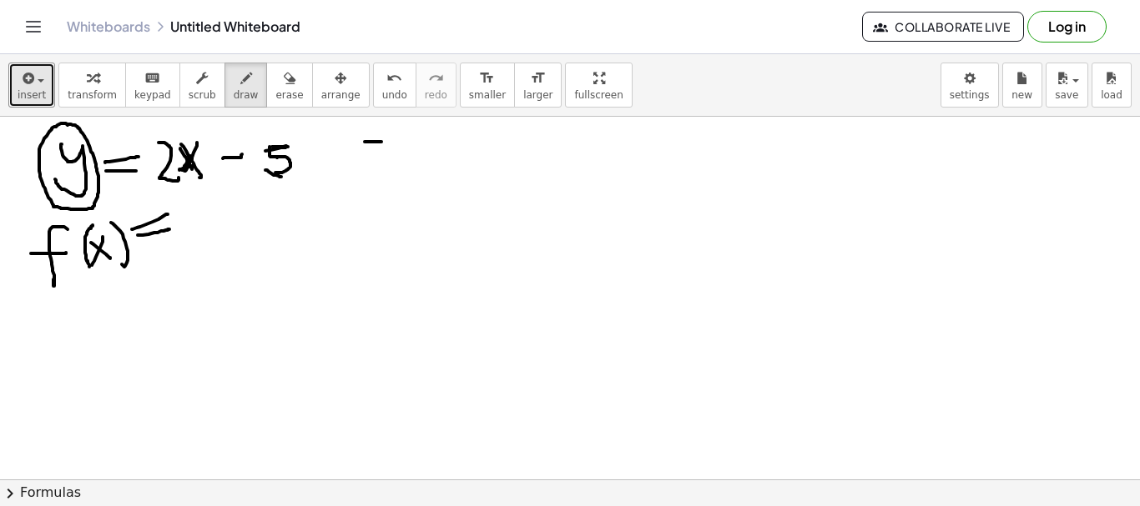
drag, startPoint x: 365, startPoint y: 142, endPoint x: 392, endPoint y: 140, distance: 27.6
drag, startPoint x: 441, startPoint y: 122, endPoint x: 448, endPoint y: 146, distance: 25.1
drag, startPoint x: 450, startPoint y: 144, endPoint x: 465, endPoint y: 145, distance: 15.0
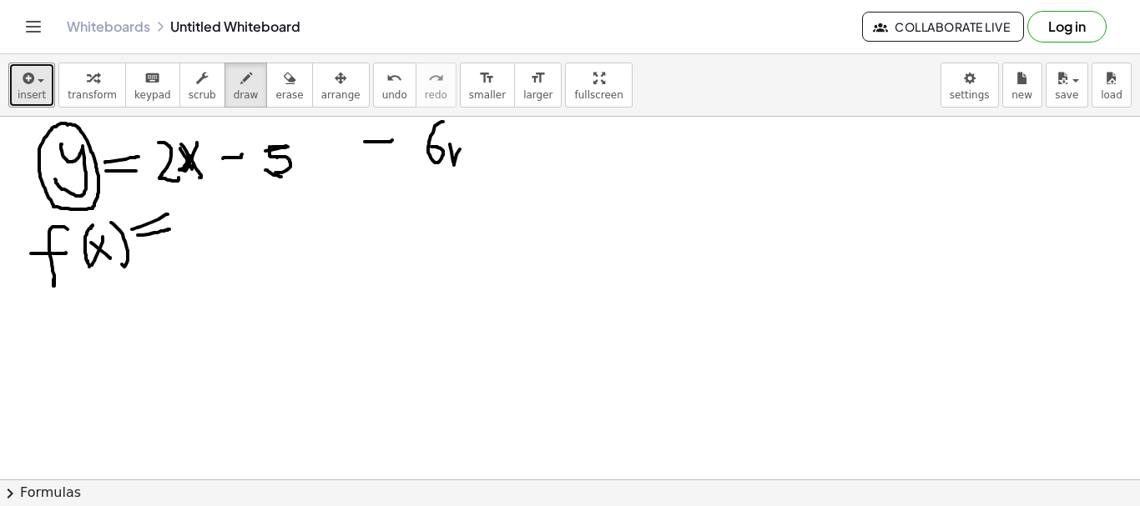
drag, startPoint x: 474, startPoint y: 163, endPoint x: 477, endPoint y: 147, distance: 16.2
drag, startPoint x: 492, startPoint y: 140, endPoint x: 496, endPoint y: 159, distance: 19.5
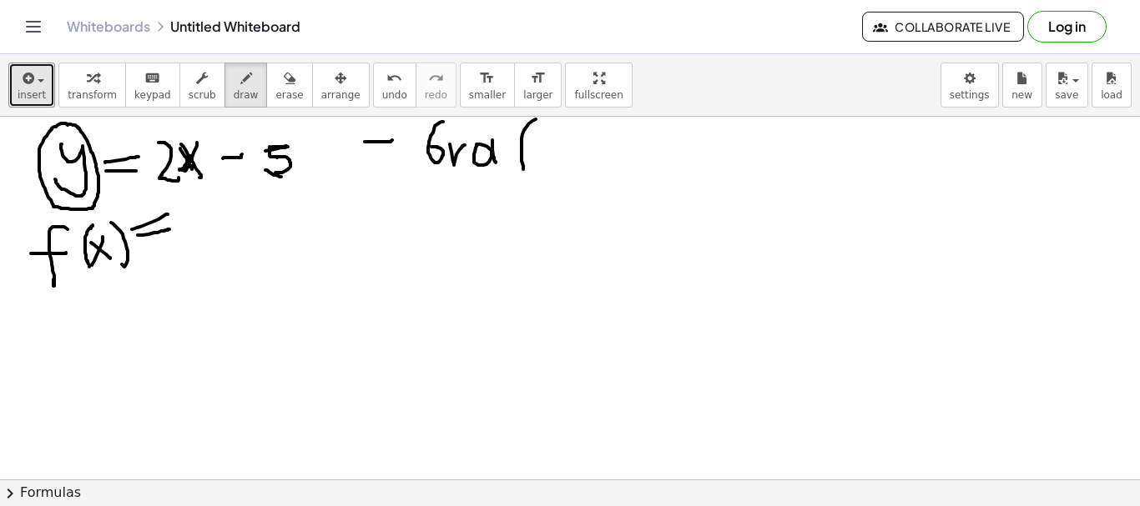
drag, startPoint x: 536, startPoint y: 119, endPoint x: 513, endPoint y: 162, distance: 48.1
drag, startPoint x: 511, startPoint y: 156, endPoint x: 425, endPoint y: 184, distance: 91.3
drag, startPoint x: 363, startPoint y: 212, endPoint x: 394, endPoint y: 212, distance: 30.9
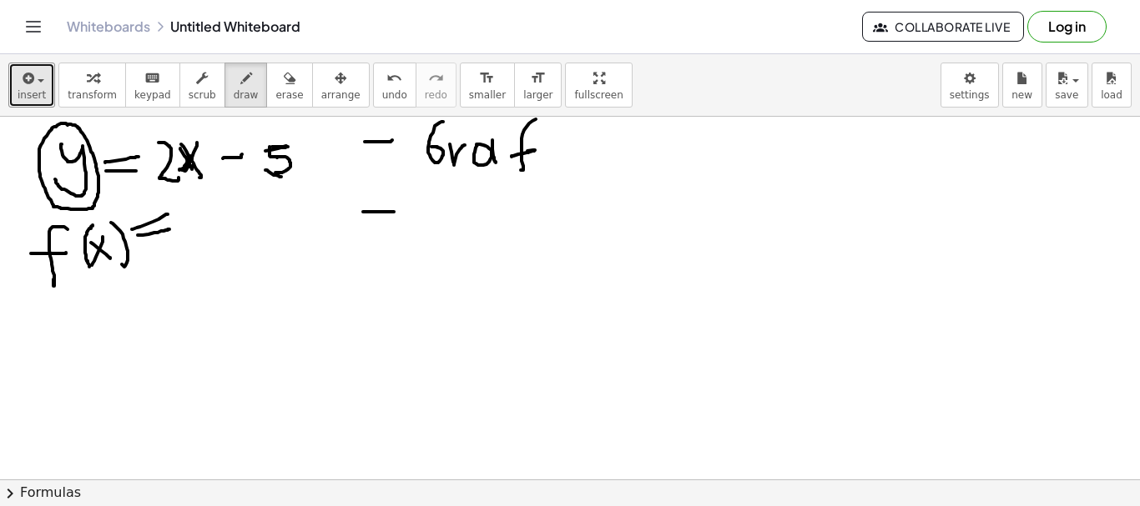
drag, startPoint x: 426, startPoint y: 194, endPoint x: 426, endPoint y: 224, distance: 30.0
drag, startPoint x: 420, startPoint y: 196, endPoint x: 423, endPoint y: 223, distance: 26.8
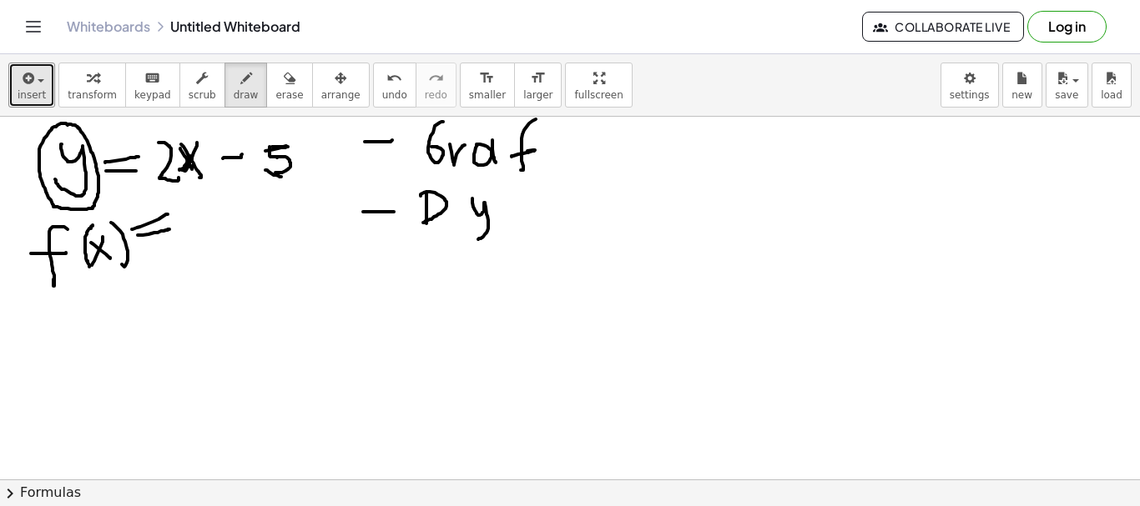
drag, startPoint x: 472, startPoint y: 199, endPoint x: 469, endPoint y: 238, distance: 39.4
drag, startPoint x: 521, startPoint y: 191, endPoint x: 516, endPoint y: 211, distance: 20.6
drag
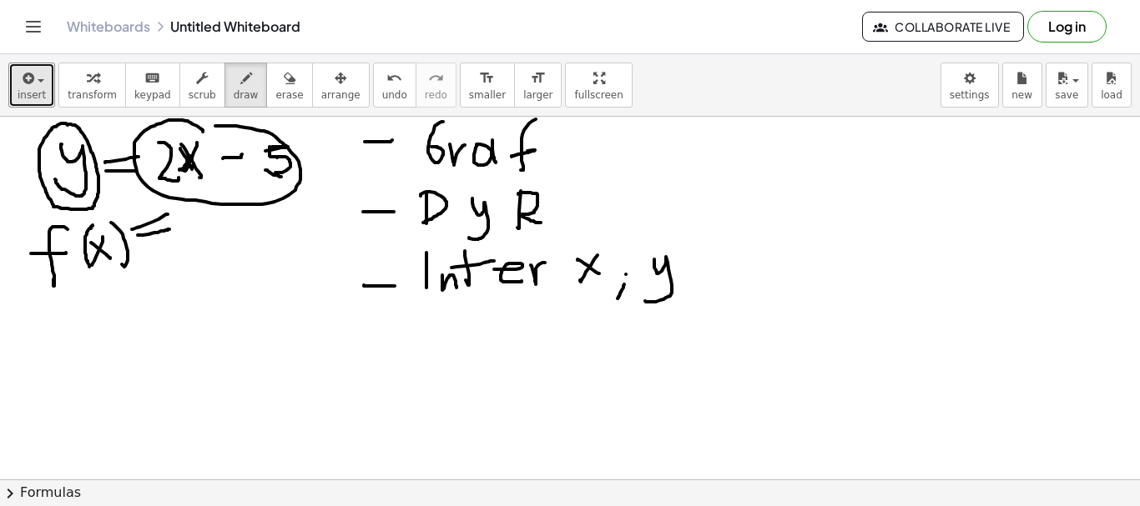
drag, startPoint x: 873, startPoint y: 156, endPoint x: 892, endPoint y: 385, distance: 229.4
drag, startPoint x: 802, startPoint y: 205, endPoint x: 934, endPoint y: 231, distance: 135.2
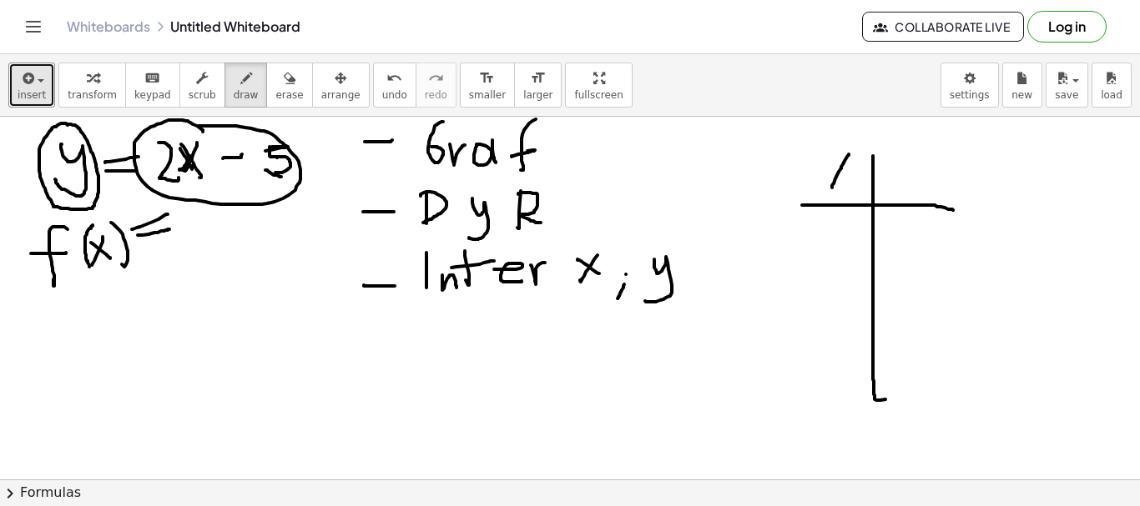
drag, startPoint x: 848, startPoint y: 155, endPoint x: 832, endPoint y: 188, distance: 36.6
drag, startPoint x: 833, startPoint y: 159, endPoint x: 848, endPoint y: 186, distance: 31.0
drag, startPoint x: 899, startPoint y: 149, endPoint x: 888, endPoint y: 191, distance: 44.1
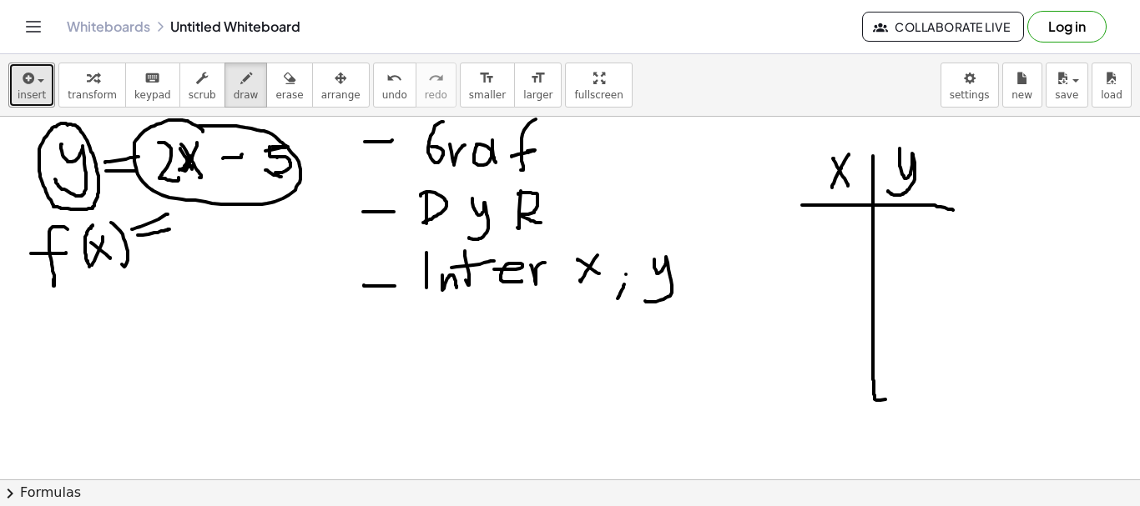
drag, startPoint x: 822, startPoint y: 245, endPoint x: 935, endPoint y: 239, distance: 113.7
drag, startPoint x: 827, startPoint y: 279, endPoint x: 930, endPoint y: 284, distance: 103.6
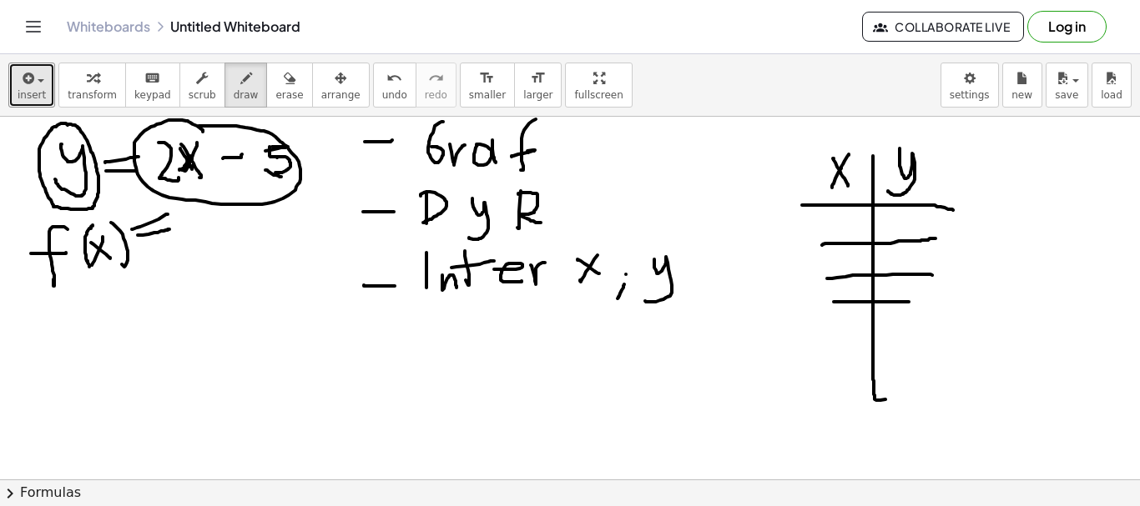
drag, startPoint x: 833, startPoint y: 302, endPoint x: 910, endPoint y: 302, distance: 76.8
drag, startPoint x: 840, startPoint y: 327, endPoint x: 899, endPoint y: 332, distance: 59.4
drag, startPoint x: 848, startPoint y: 361, endPoint x: 908, endPoint y: 361, distance: 60.1
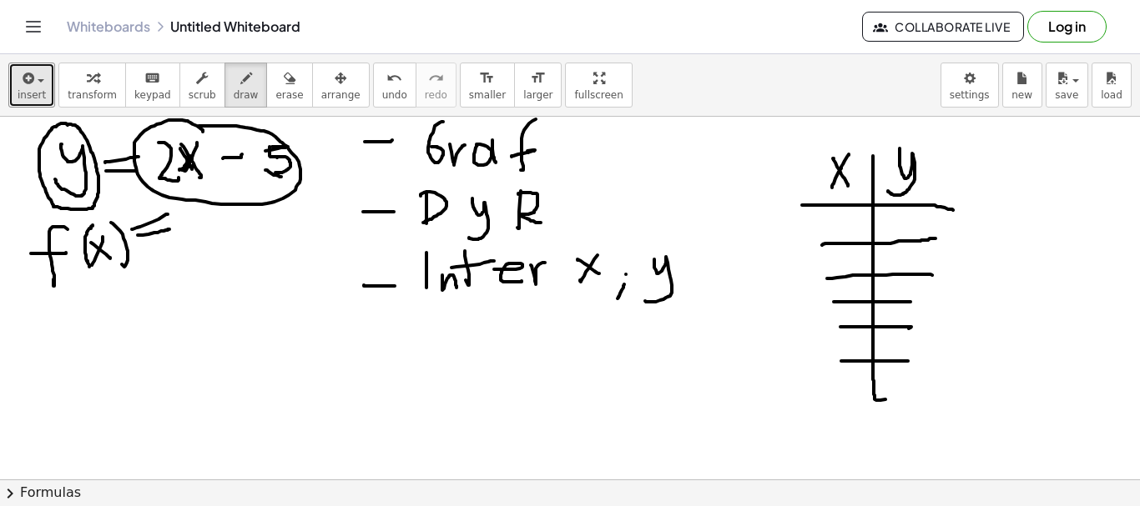
drag, startPoint x: 797, startPoint y: 225, endPoint x: 821, endPoint y: 228, distance: 24.3
drag, startPoint x: 833, startPoint y: 210, endPoint x: 846, endPoint y: 248, distance: 39.8
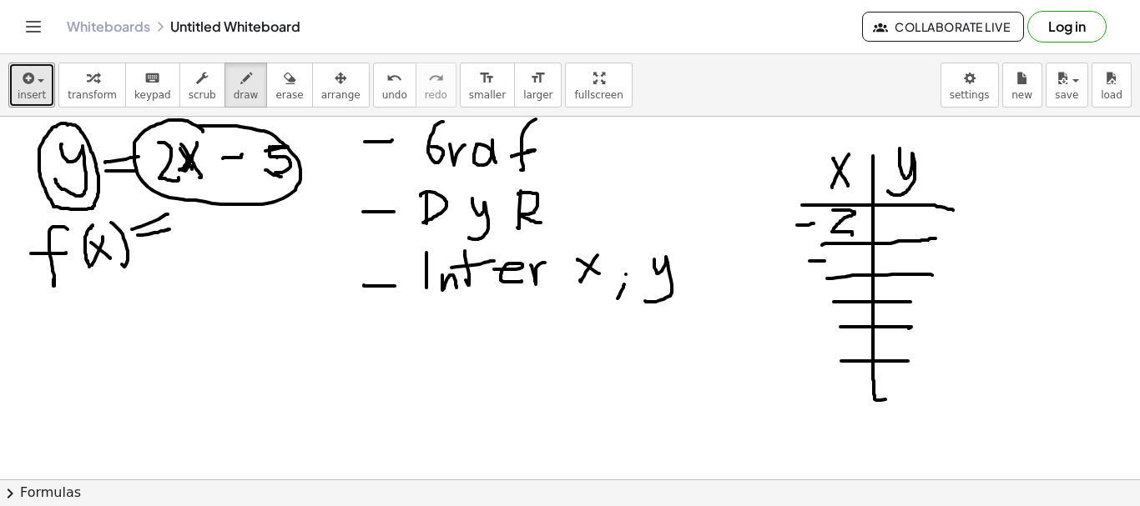
drag, startPoint x: 809, startPoint y: 261, endPoint x: 838, endPoint y: 268, distance: 30.0
drag, startPoint x: 839, startPoint y: 259, endPoint x: 848, endPoint y: 276, distance: 19.4
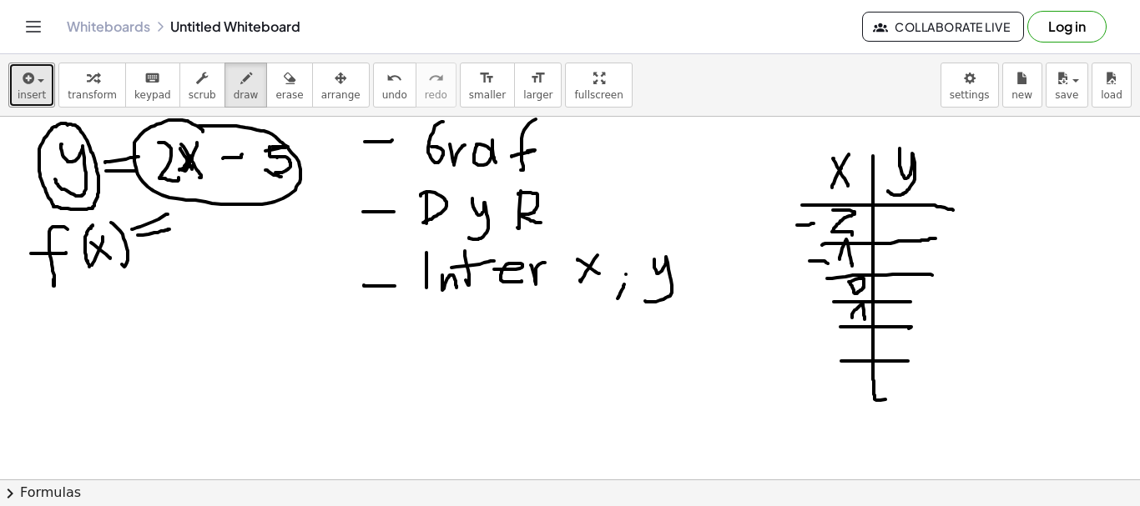
drag, startPoint x: 852, startPoint y: 318, endPoint x: 862, endPoint y: 325, distance: 12.0
drag, startPoint x: 850, startPoint y: 340, endPoint x: 866, endPoint y: 355, distance: 21.8
drag, startPoint x: 775, startPoint y: 194, endPoint x: 794, endPoint y: 177, distance: 25.4
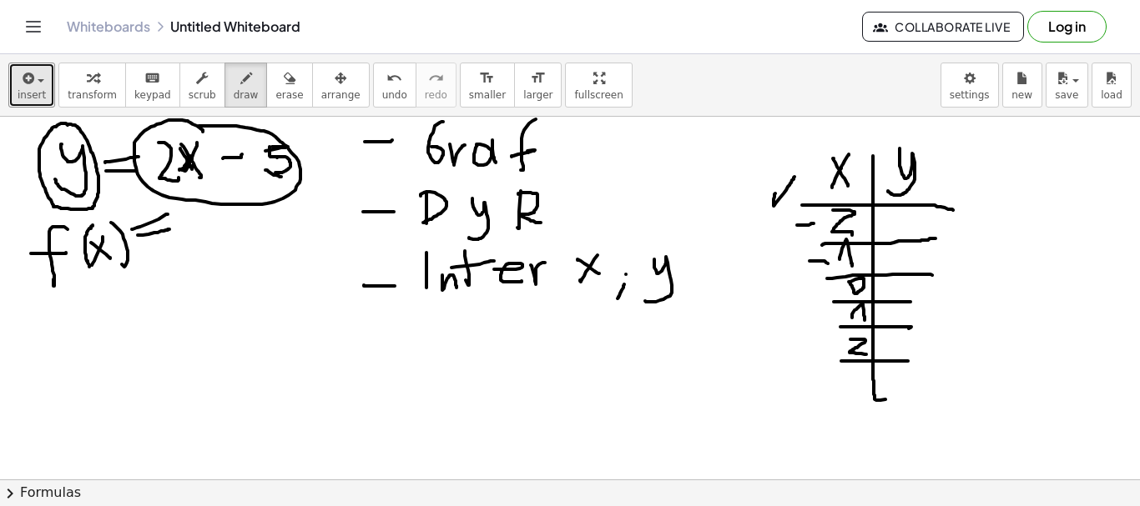
drag, startPoint x: 180, startPoint y: 169, endPoint x: 190, endPoint y: 162, distance: 12.5
drag, startPoint x: 165, startPoint y: 259, endPoint x: 184, endPoint y: 274, distance: 23.7
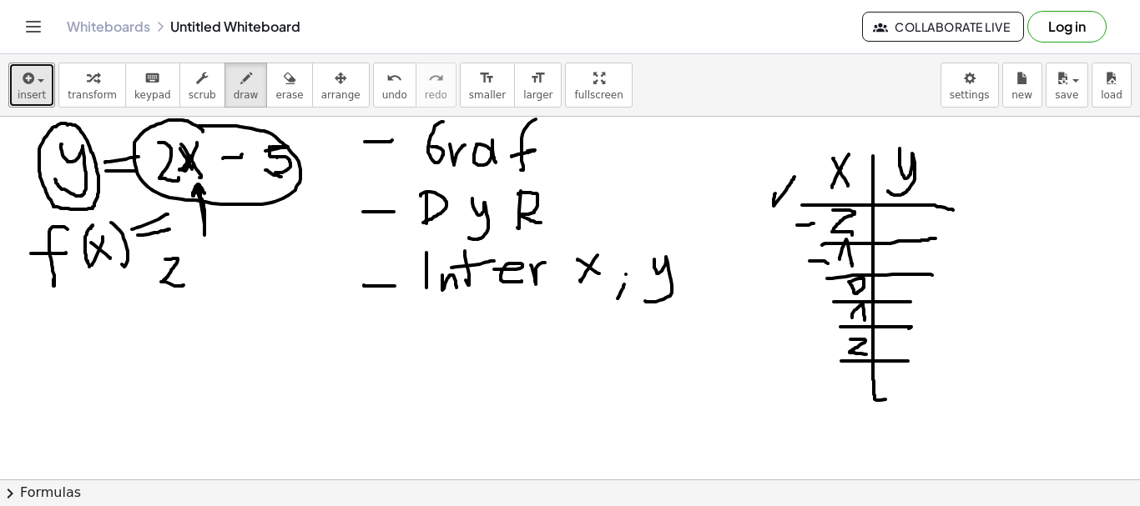
drag, startPoint x: 199, startPoint y: 249, endPoint x: 209, endPoint y: 295, distance: 47.0
drag, startPoint x: 202, startPoint y: 272, endPoint x: 217, endPoint y: 272, distance: 15.0
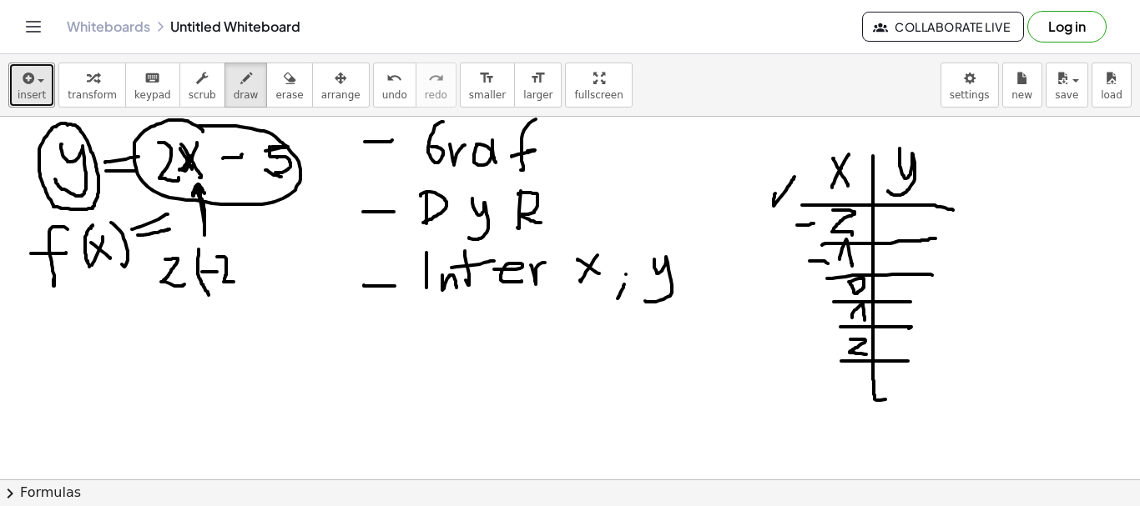
drag, startPoint x: 219, startPoint y: 257, endPoint x: 234, endPoint y: 282, distance: 28.8
drag, startPoint x: 237, startPoint y: 245, endPoint x: 246, endPoint y: 280, distance: 36.2
drag, startPoint x: 252, startPoint y: 271, endPoint x: 267, endPoint y: 272, distance: 15.0
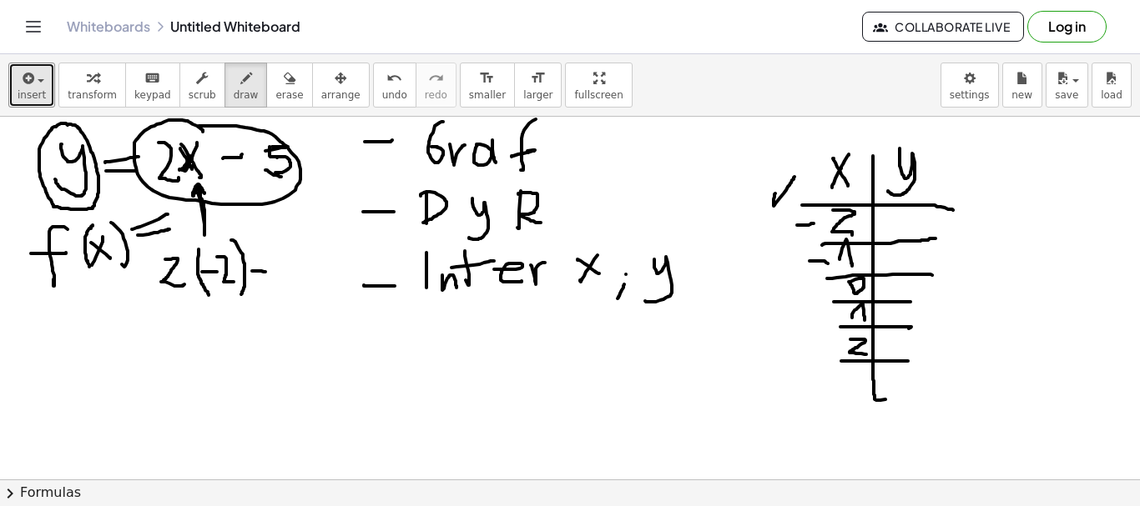
drag, startPoint x: 279, startPoint y: 248, endPoint x: 224, endPoint y: 279, distance: 63.9
drag, startPoint x: 132, startPoint y: 320, endPoint x: 126, endPoint y: 330, distance: 12.3
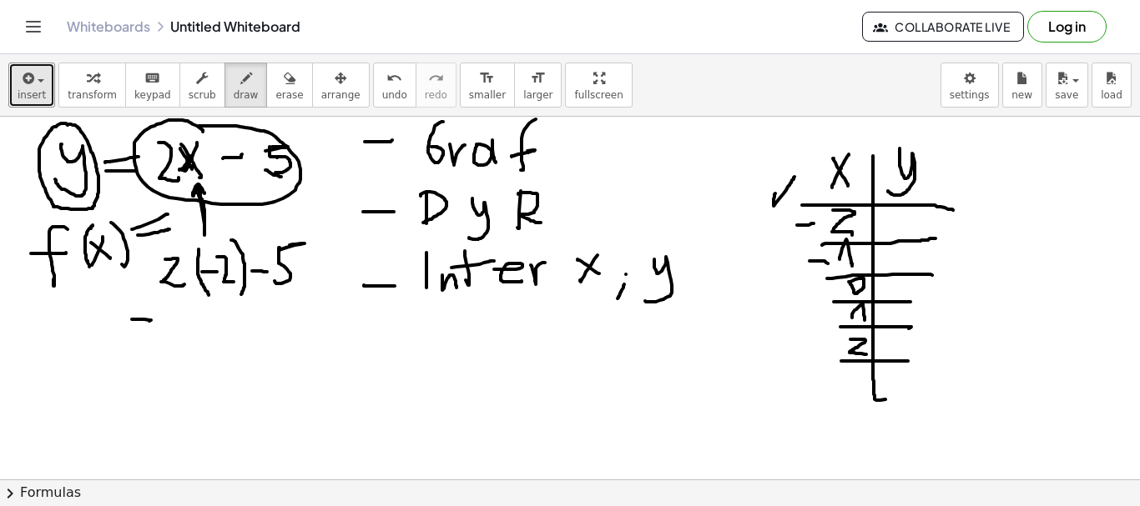
drag, startPoint x: 196, startPoint y: 238, endPoint x: 202, endPoint y: 231, distance: 8.9
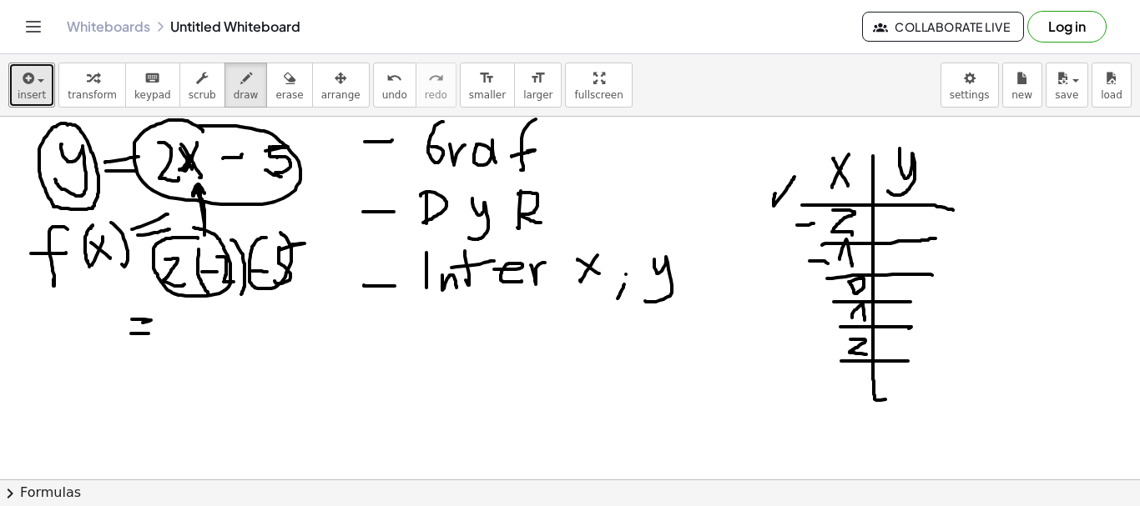
drag, startPoint x: 257, startPoint y: 240, endPoint x: 280, endPoint y: 233, distance: 24.5
drag, startPoint x: 175, startPoint y: 321, endPoint x: 199, endPoint y: 325, distance: 23.7
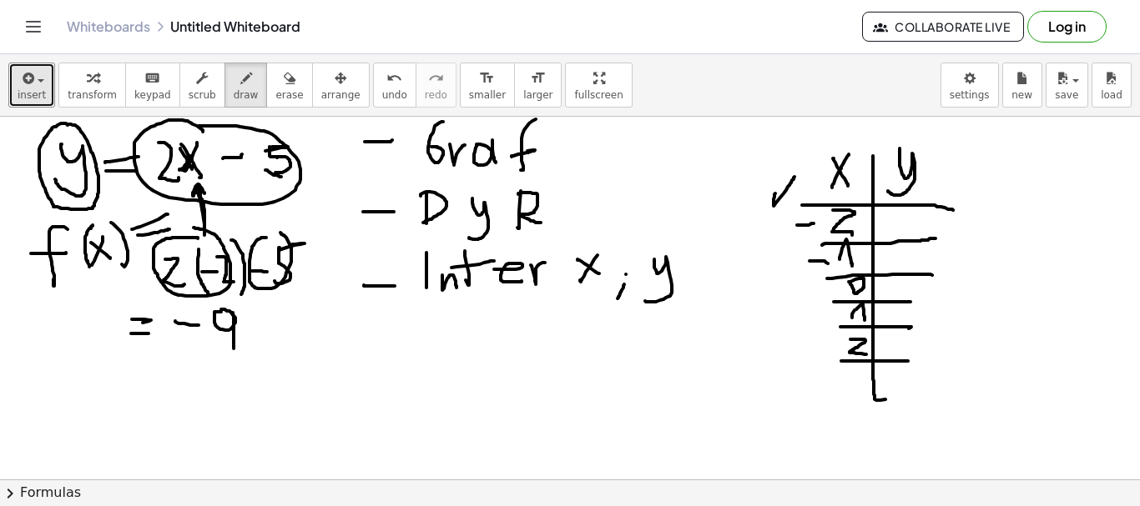
drag, startPoint x: 233, startPoint y: 315, endPoint x: 234, endPoint y: 349, distance: 34.2
drag, startPoint x: 878, startPoint y: 224, endPoint x: 886, endPoint y: 228, distance: 9.0
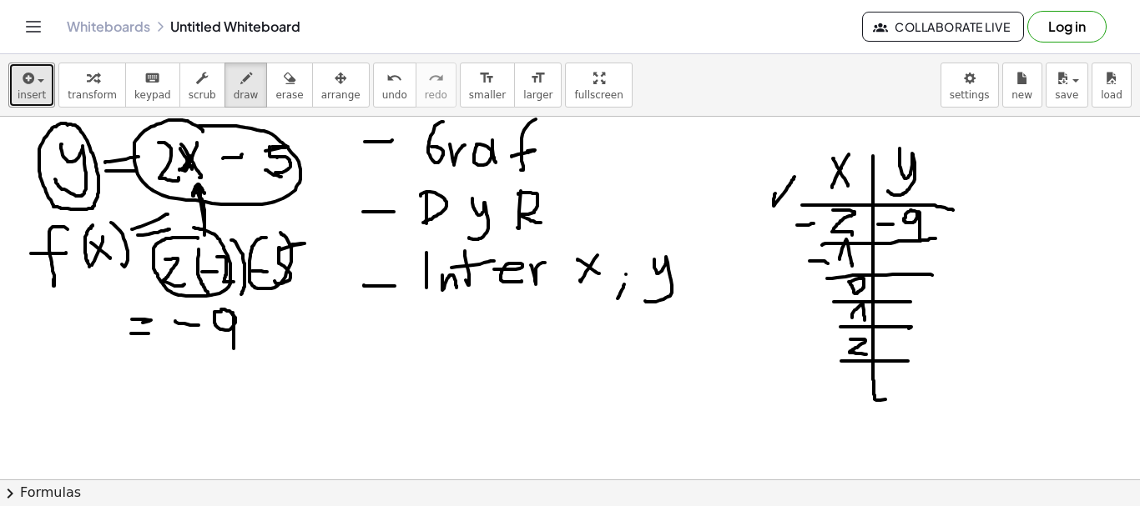
drag, startPoint x: 919, startPoint y: 212, endPoint x: 919, endPoint y: 239, distance: 27.5
click at [240, 85] on icon "button" at bounding box center [246, 78] width 12 height 20
drag, startPoint x: 238, startPoint y: 342, endPoint x: 249, endPoint y: 233, distance: 109.9
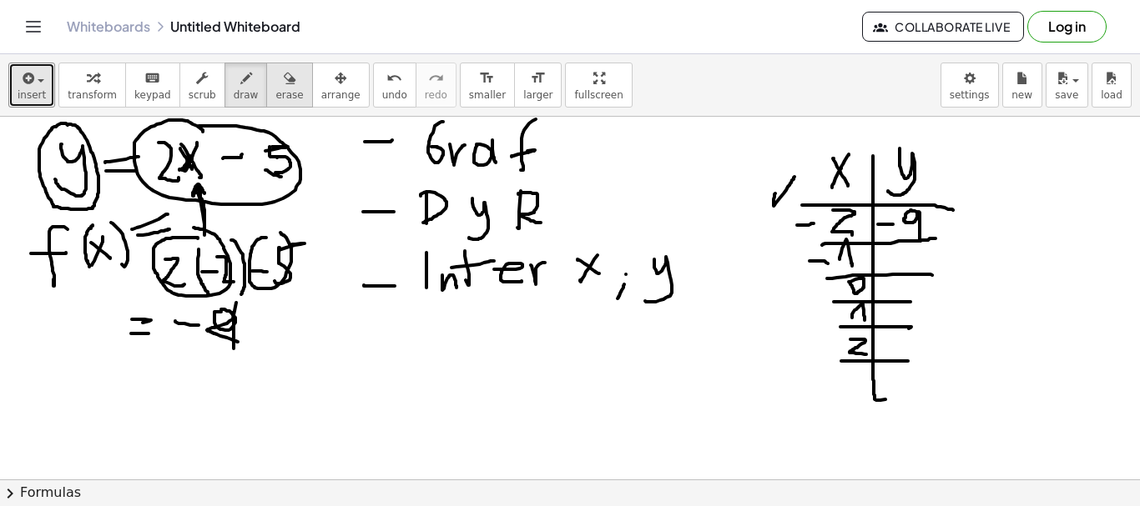
click at [275, 89] on span "erase" at bounding box center [289, 95] width 28 height 12
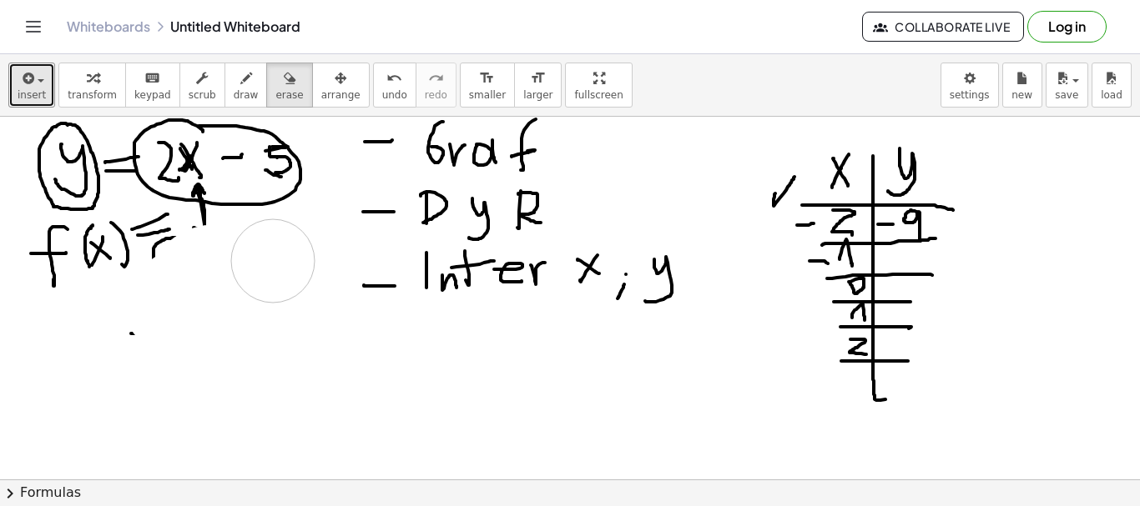
drag, startPoint x: 227, startPoint y: 323, endPoint x: 273, endPoint y: 261, distance: 76.9
click at [240, 81] on icon "button" at bounding box center [246, 78] width 12 height 20
drag, startPoint x: 768, startPoint y: 265, endPoint x: 793, endPoint y: 247, distance: 31.7
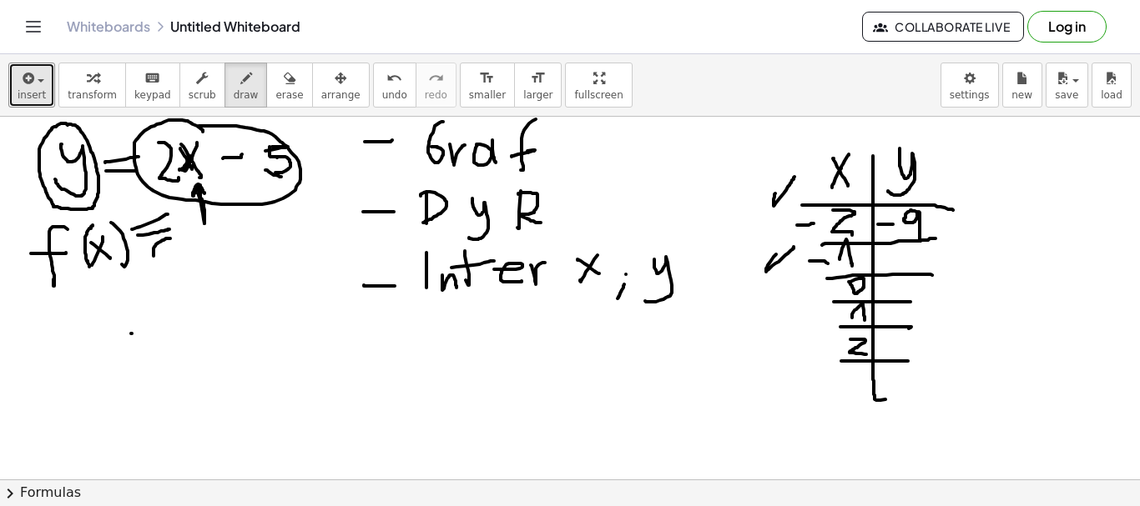
drag, startPoint x: 884, startPoint y: 259, endPoint x: 899, endPoint y: 259, distance: 15.0
drag, startPoint x: 914, startPoint y: 249, endPoint x: 911, endPoint y: 259, distance: 9.8
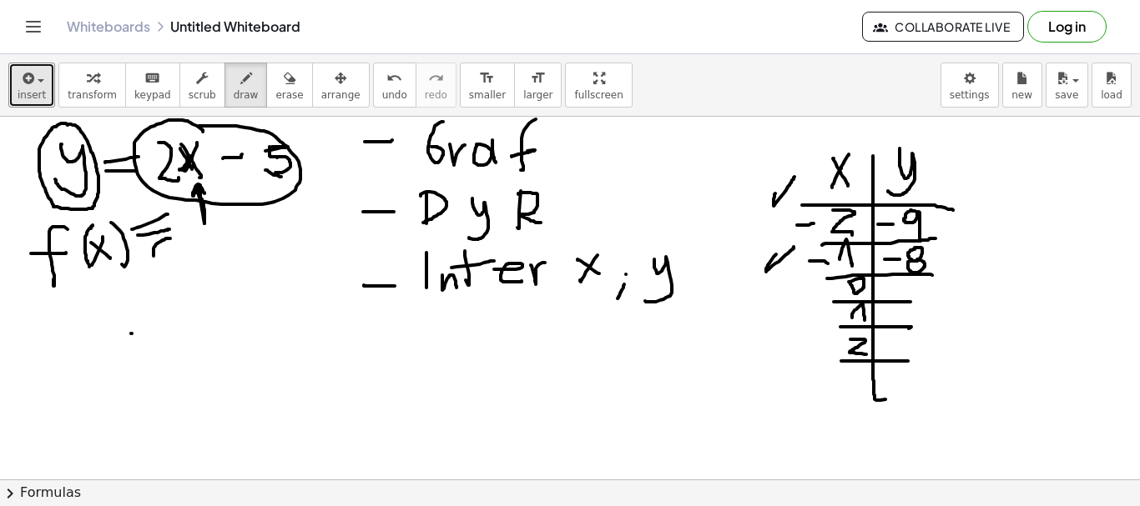
drag, startPoint x: 909, startPoint y: 262, endPoint x: 917, endPoint y: 259, distance: 8.7
drag, startPoint x: 798, startPoint y: 288, endPoint x: 820, endPoint y: 281, distance: 23.5
drag, startPoint x: 885, startPoint y: 289, endPoint x: 900, endPoint y: 288, distance: 15.0
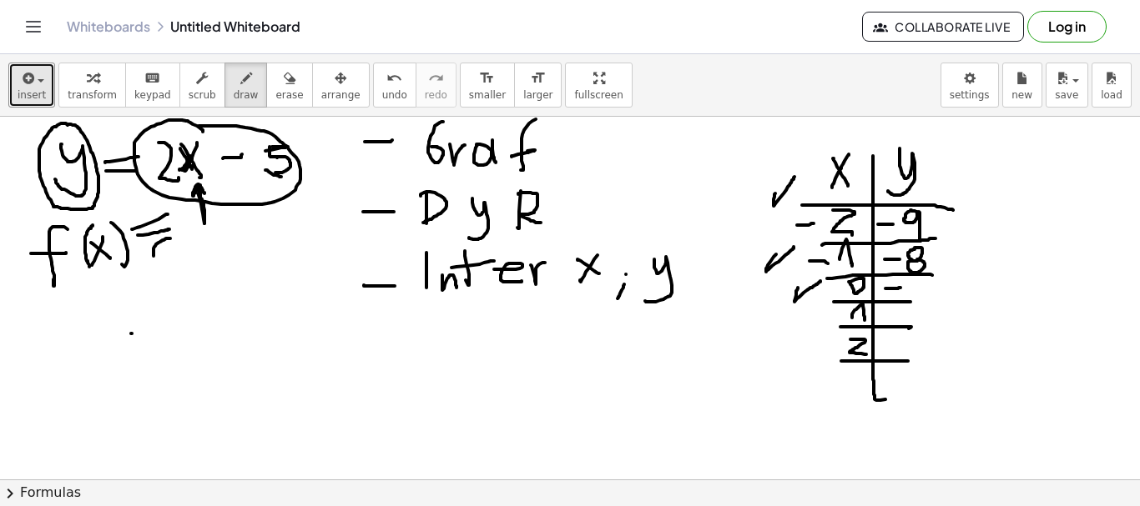
drag, startPoint x: 914, startPoint y: 282, endPoint x: 928, endPoint y: 280, distance: 13.5
drag, startPoint x: 916, startPoint y: 279, endPoint x: 916, endPoint y: 299, distance: 19.2
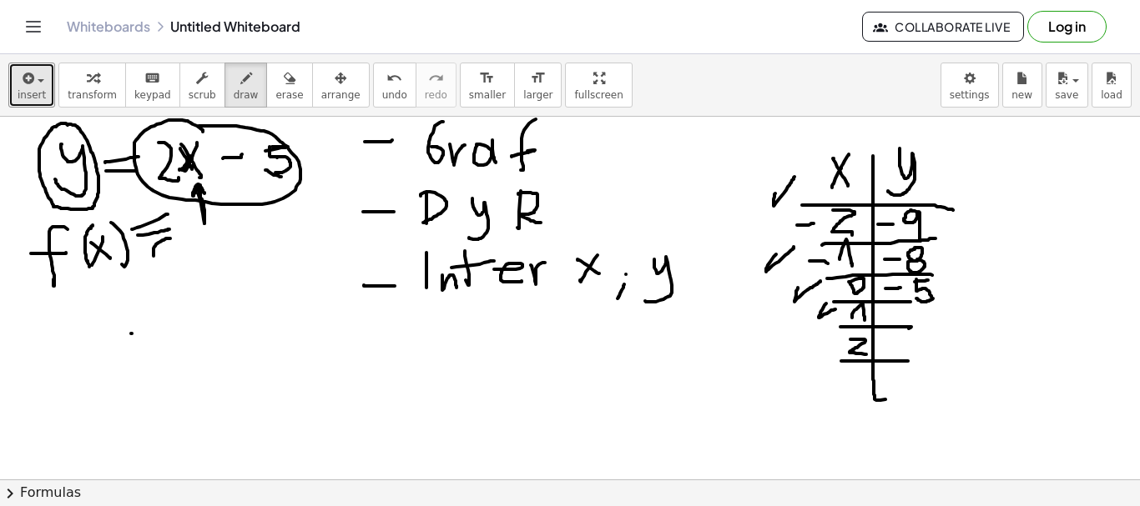
drag, startPoint x: 826, startPoint y: 304, endPoint x: 835, endPoint y: 310, distance: 10.9
drag, startPoint x: 883, startPoint y: 313, endPoint x: 902, endPoint y: 314, distance: 19.2
drag, startPoint x: 918, startPoint y: 308, endPoint x: 919, endPoint y: 325, distance: 17.6
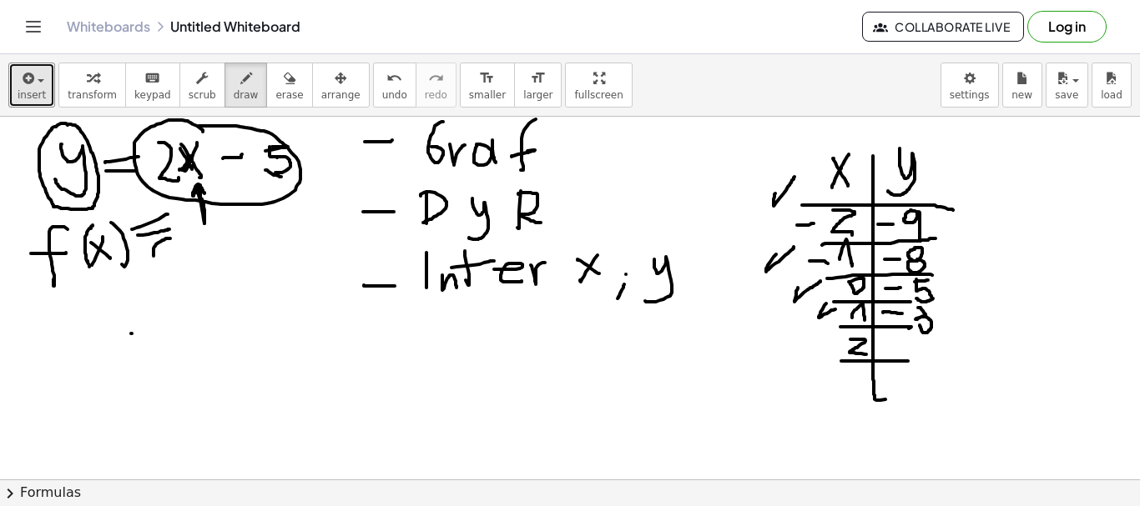
drag, startPoint x: 816, startPoint y: 340, endPoint x: 831, endPoint y: 335, distance: 15.8
drag, startPoint x: 884, startPoint y: 345, endPoint x: 896, endPoint y: 348, distance: 11.9
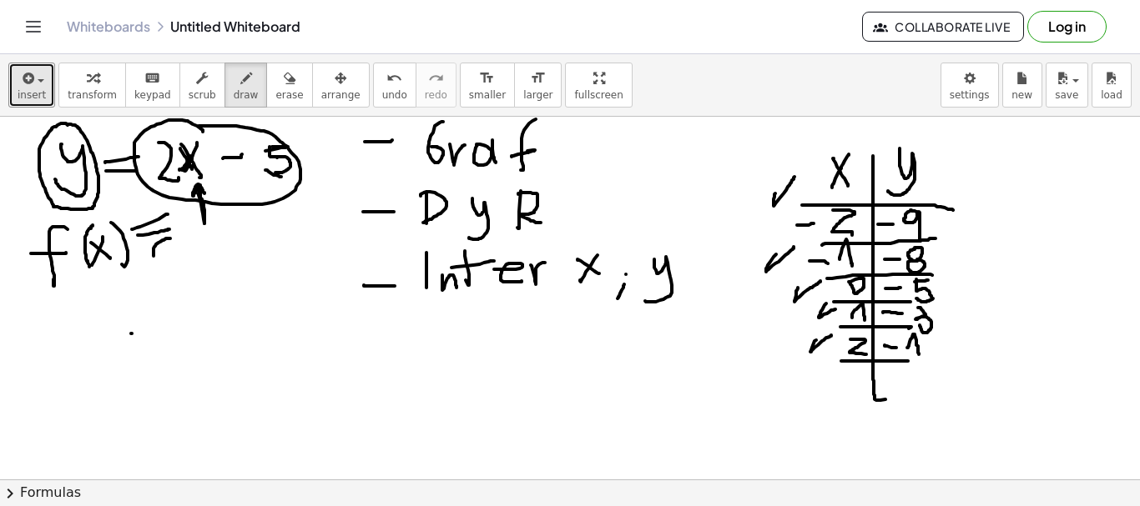
drag, startPoint x: 907, startPoint y: 348, endPoint x: 919, endPoint y: 355, distance: 13.5
click at [284, 80] on icon "button" at bounding box center [290, 78] width 12 height 20
drag, startPoint x: 224, startPoint y: 79, endPoint x: 799, endPoint y: 256, distance: 602.2
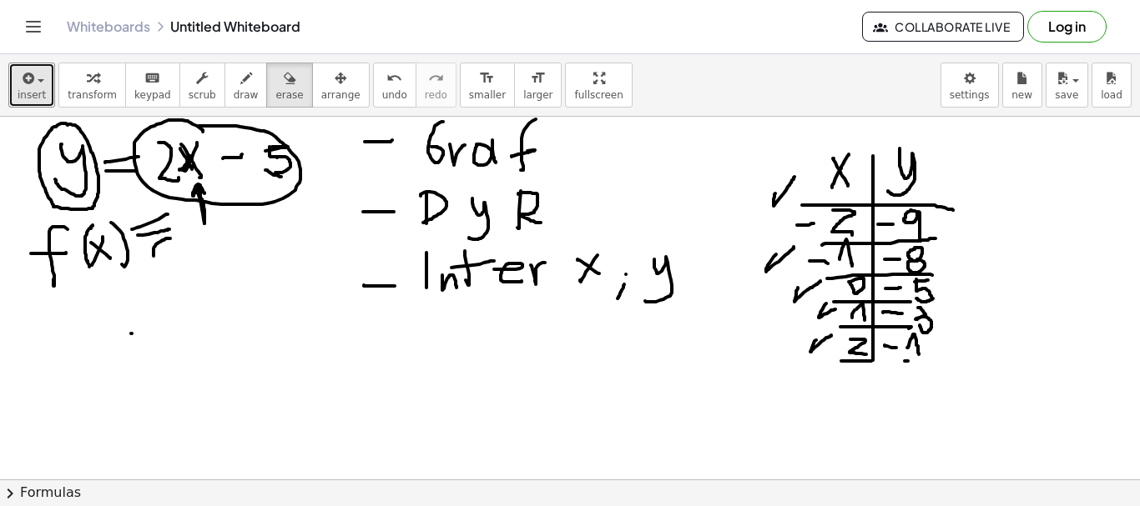
click at [235, 83] on div "button" at bounding box center [246, 78] width 25 height 20
drag, startPoint x: 861, startPoint y: 362, endPoint x: 906, endPoint y: 361, distance: 45.1
drag, startPoint x: 873, startPoint y: 354, endPoint x: 874, endPoint y: 385, distance: 30.9
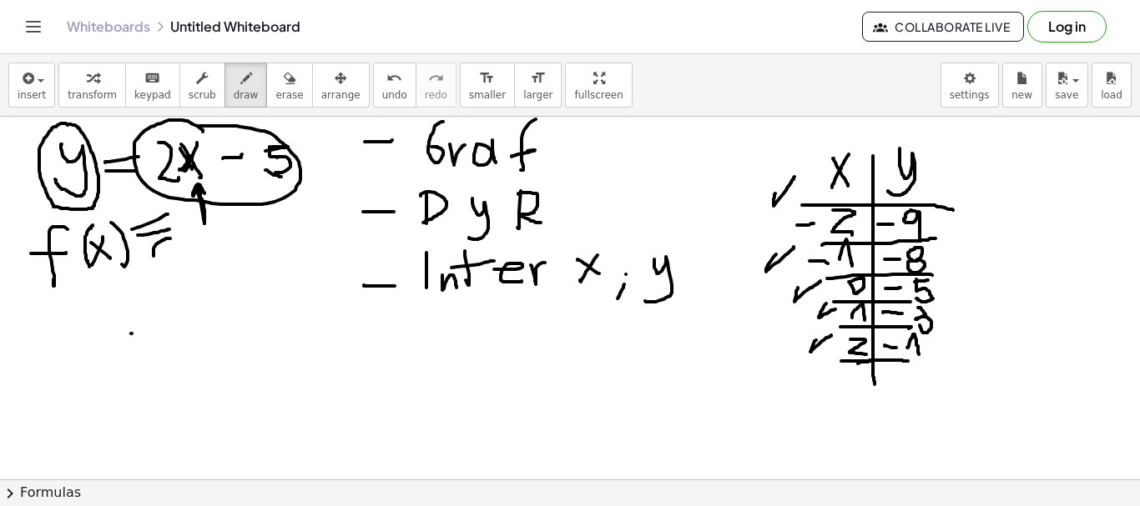
drag, startPoint x: 511, startPoint y: 112, endPoint x: 429, endPoint y: 205, distance: 124.2
click at [429, 205] on div "insert select one: Math Expression Function Text Youtube Video Graphing Geometr…" at bounding box center [570, 280] width 1140 height 452
drag, startPoint x: 234, startPoint y: 90, endPoint x: 248, endPoint y: 103, distance: 18.9
click at [248, 103] on div "transform keyboard keypad scrub draw erase arrange" at bounding box center [213, 85] width 310 height 45
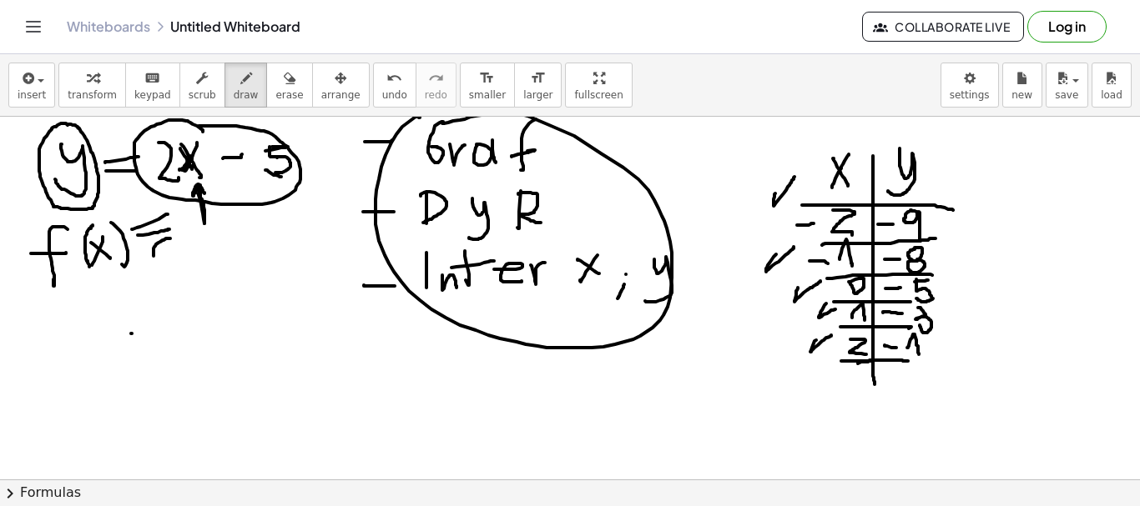
drag, startPoint x: 391, startPoint y: 143, endPoint x: 442, endPoint y: 123, distance: 54.4
drag, startPoint x: 979, startPoint y: 198, endPoint x: 979, endPoint y: 244, distance: 46.7
drag, startPoint x: 977, startPoint y: 202, endPoint x: 980, endPoint y: 246, distance: 44.3
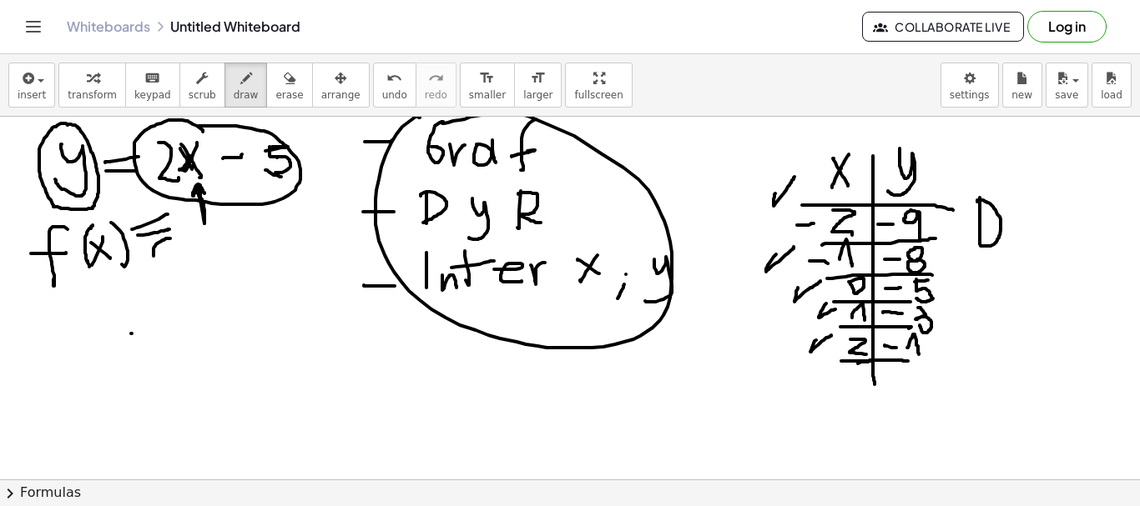
drag, startPoint x: 979, startPoint y: 281, endPoint x: 976, endPoint y: 301, distance: 20.3
drag, startPoint x: 974, startPoint y: 279, endPoint x: 992, endPoint y: 308, distance: 33.3
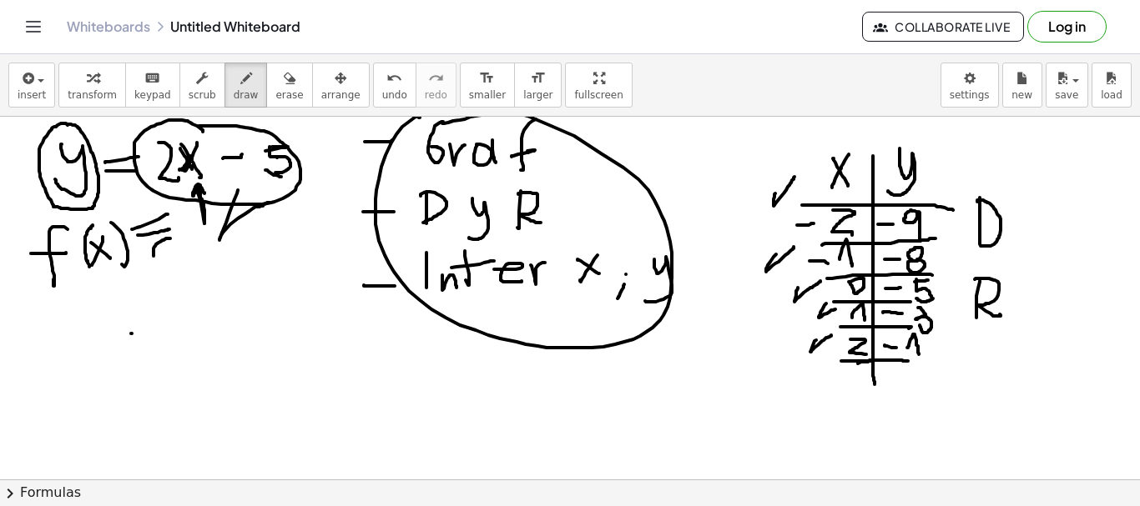
drag, startPoint x: 237, startPoint y: 194, endPoint x: 269, endPoint y: 203, distance: 33.8
drag, startPoint x: 1016, startPoint y: 226, endPoint x: 1027, endPoint y: 224, distance: 11.0
drag, startPoint x: 1017, startPoint y: 236, endPoint x: 1030, endPoint y: 237, distance: 12.5
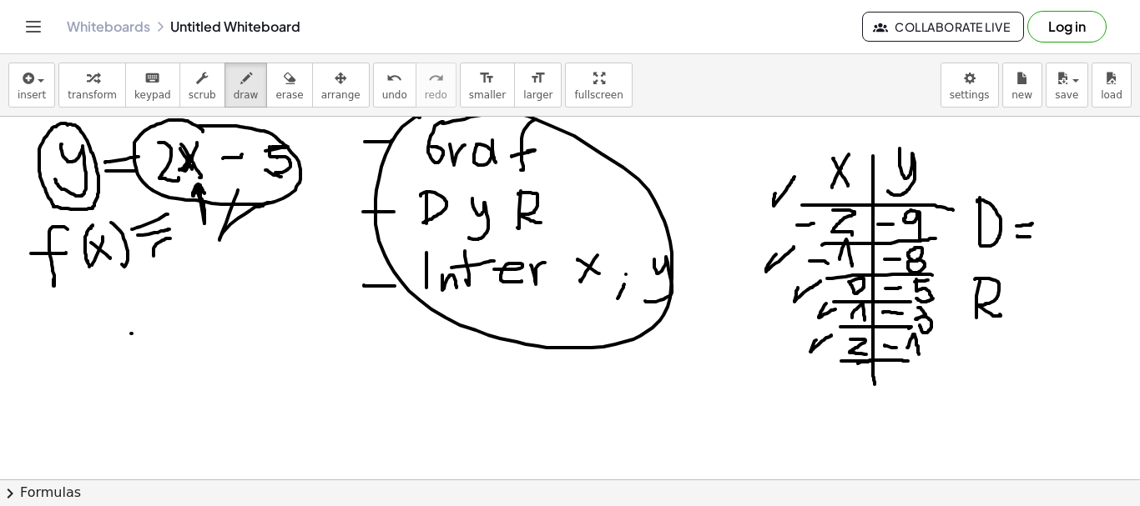
drag, startPoint x: 1010, startPoint y: 305, endPoint x: 1022, endPoint y: 302, distance: 12.1
click at [284, 82] on icon "button" at bounding box center [290, 78] width 12 height 20
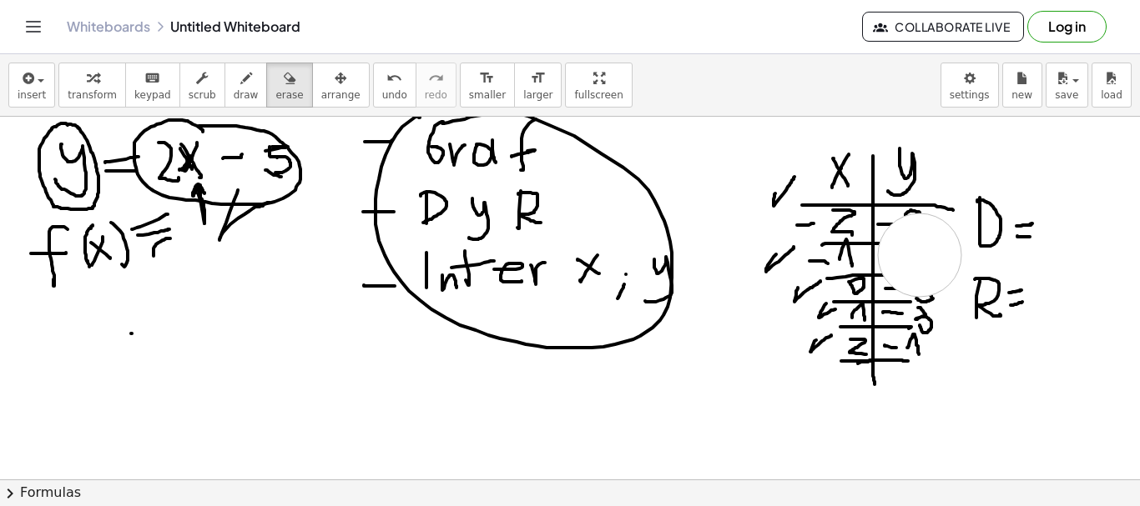
drag, startPoint x: 227, startPoint y: 78, endPoint x: 673, endPoint y: 225, distance: 469.9
click at [272, 98] on div "transform keyboard keypad scrub draw erase arrange" at bounding box center [213, 85] width 310 height 45
drag, startPoint x: 877, startPoint y: 243, endPoint x: 937, endPoint y: 222, distance: 63.6
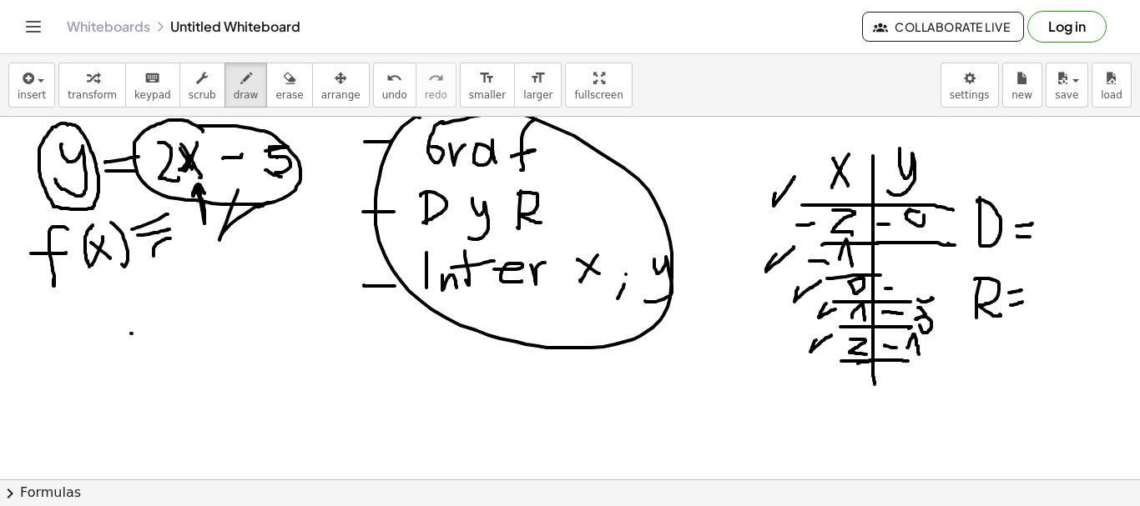
drag, startPoint x: 906, startPoint y: 214, endPoint x: 916, endPoint y: 205, distance: 13.0
drag, startPoint x: 919, startPoint y: 204, endPoint x: 908, endPoint y: 258, distance: 54.5
drag, startPoint x: 879, startPoint y: 274, endPoint x: 896, endPoint y: 257, distance: 23.6
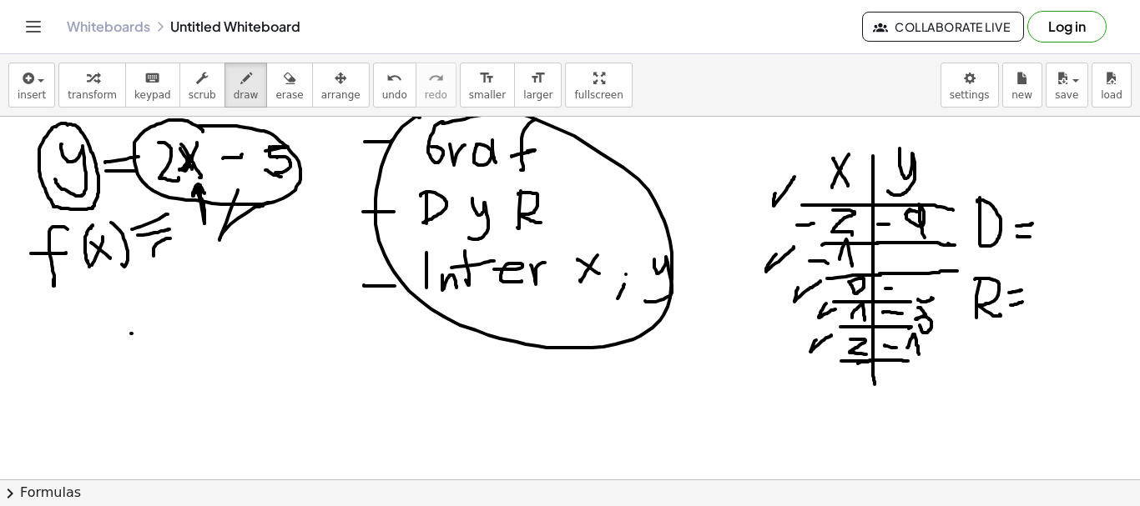
drag, startPoint x: 884, startPoint y: 256, endPoint x: 907, endPoint y: 255, distance: 23.4
drag, startPoint x: 917, startPoint y: 249, endPoint x: 931, endPoint y: 261, distance: 18.9
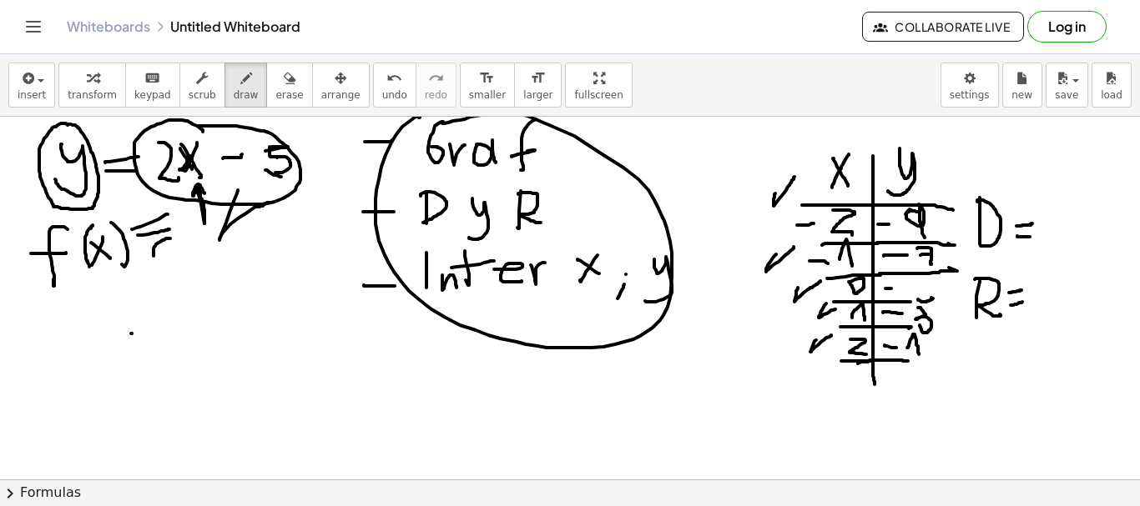
drag, startPoint x: 920, startPoint y: 255, endPoint x: 930, endPoint y: 254, distance: 10.0
drag, startPoint x: 925, startPoint y: 254, endPoint x: 941, endPoint y: 254, distance: 15.9
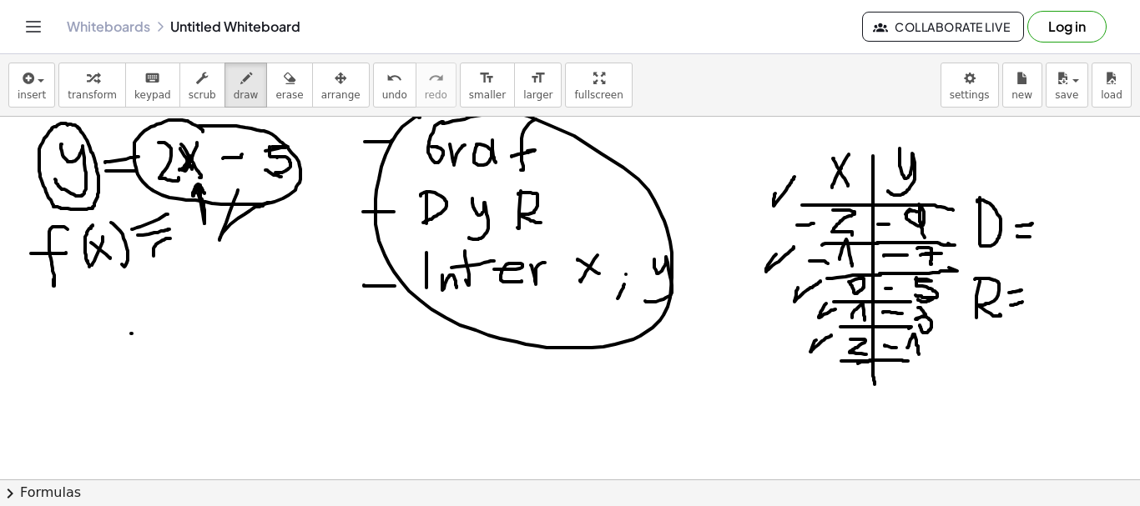
drag, startPoint x: 916, startPoint y: 278, endPoint x: 918, endPoint y: 300, distance: 22.6
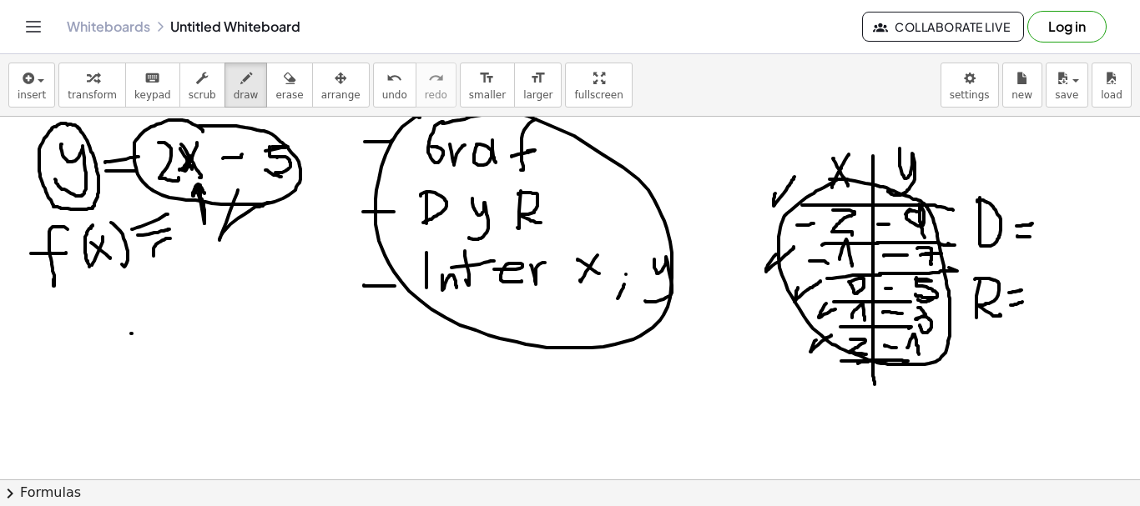
drag, startPoint x: 813, startPoint y: 194, endPoint x: 829, endPoint y: 179, distance: 21.3
drag, startPoint x: 1046, startPoint y: 160, endPoint x: 1055, endPoint y: 274, distance: 114.6
drag, startPoint x: 1060, startPoint y: 194, endPoint x: 1104, endPoint y: 174, distance: 47.8
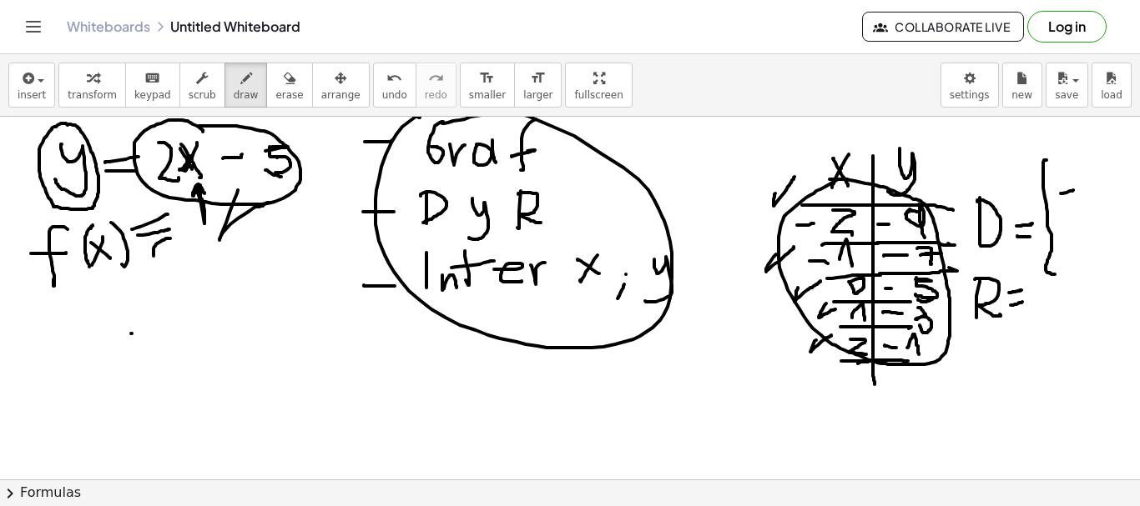
drag, startPoint x: 1125, startPoint y: 188, endPoint x: 1118, endPoint y: 198, distance: 12.0
drag, startPoint x: 1101, startPoint y: 222, endPoint x: 1082, endPoint y: 333, distance: 112.6
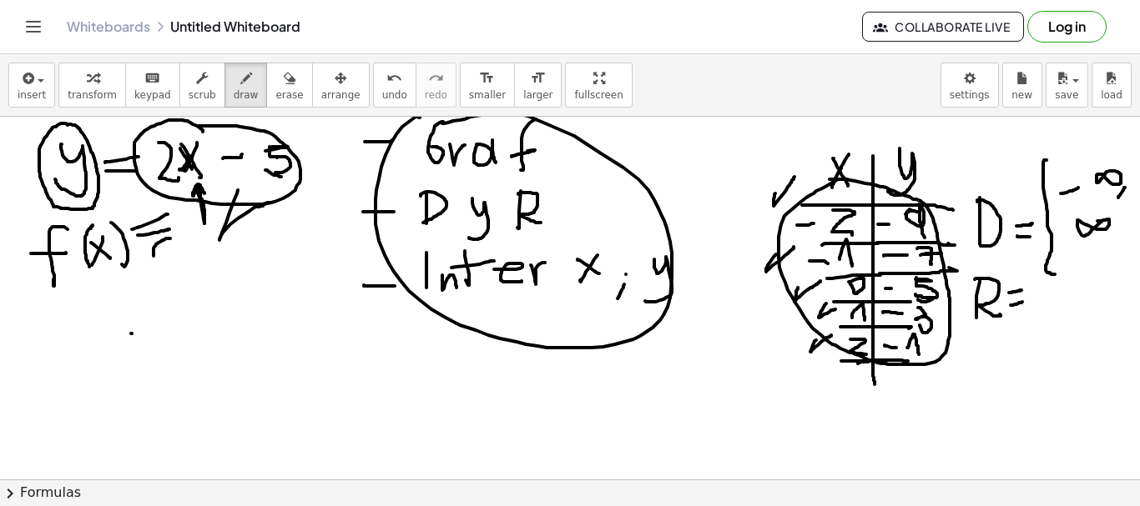
drag, startPoint x: 1051, startPoint y: 298, endPoint x: 1070, endPoint y: 400, distance: 103.4
drag, startPoint x: 1056, startPoint y: 159, endPoint x: 1045, endPoint y: 197, distance: 40.1
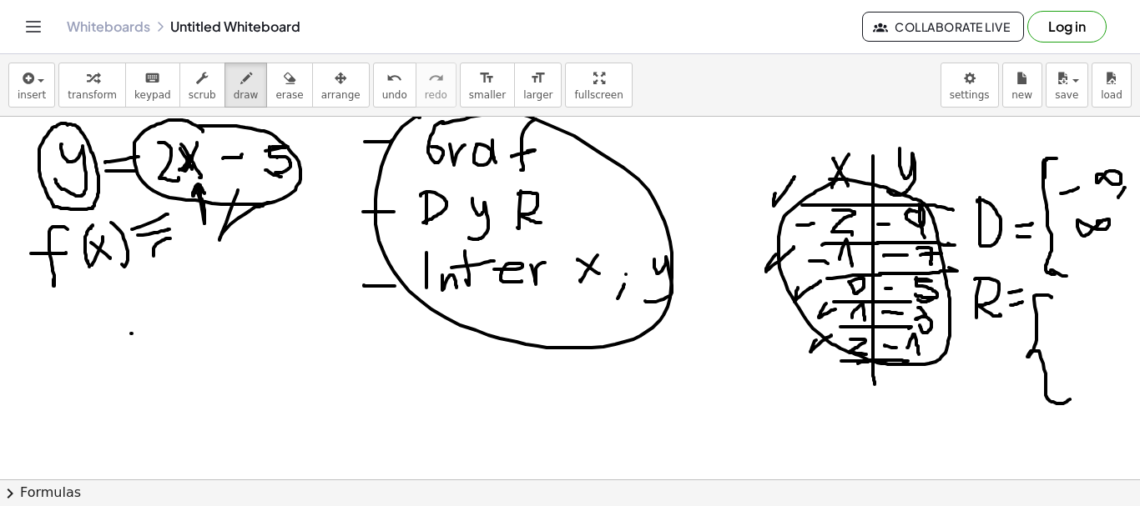
drag, startPoint x: 1050, startPoint y: 271, endPoint x: 1068, endPoint y: 276, distance: 18.2
drag, startPoint x: 1083, startPoint y: 128, endPoint x: 1111, endPoint y: 134, distance: 29.0
drag, startPoint x: 1051, startPoint y: 328, endPoint x: 1067, endPoint y: 322, distance: 16.9
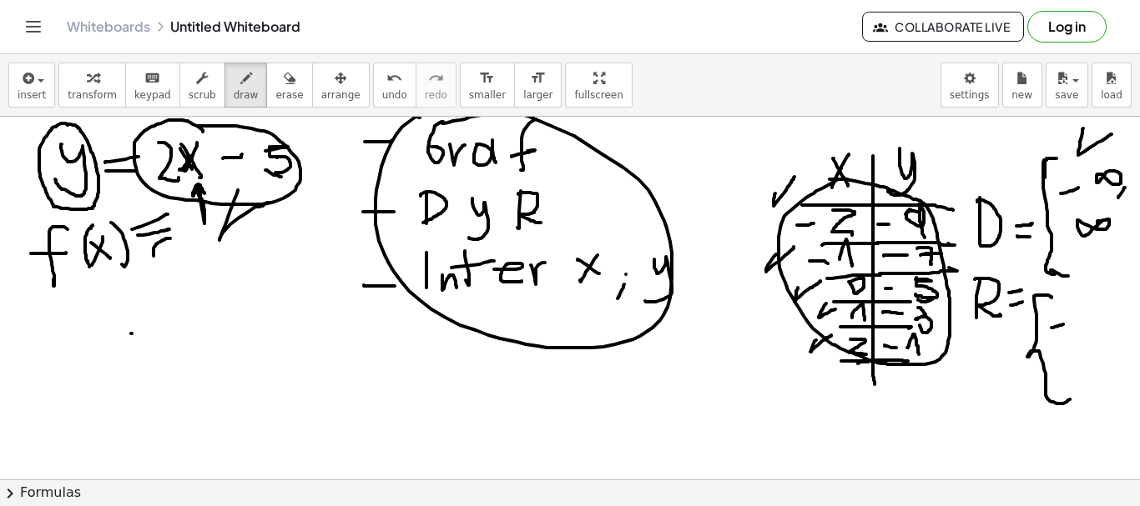
drag, startPoint x: 1096, startPoint y: 301, endPoint x: 1117, endPoint y: 321, distance: 28.9
drag, startPoint x: 1120, startPoint y: 311, endPoint x: 1118, endPoint y: 324, distance: 12.8
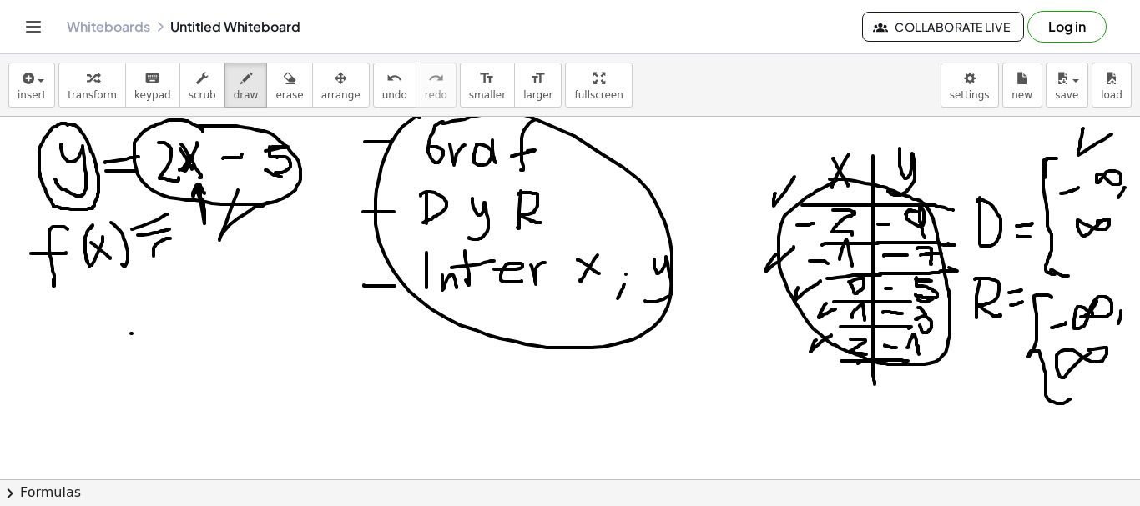
drag, startPoint x: 1063, startPoint y: 378, endPoint x: 1086, endPoint y: 350, distance: 36.1
drag, startPoint x: 1080, startPoint y: 410, endPoint x: 1084, endPoint y: 428, distance: 17.8
drag, startPoint x: 1085, startPoint y: 407, endPoint x: 1085, endPoint y: 434, distance: 26.7
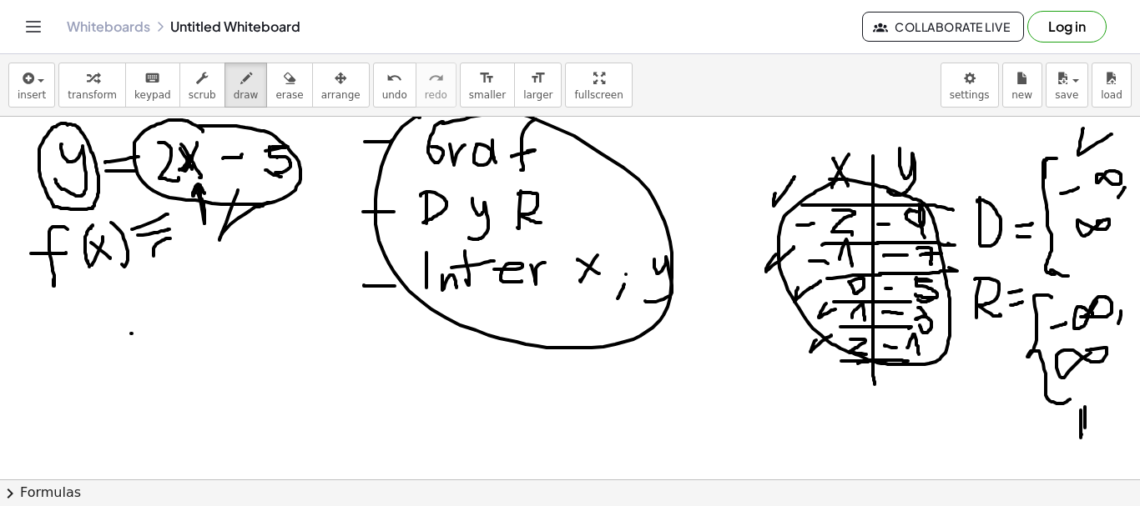
drag, startPoint x: 1085, startPoint y: 404, endPoint x: 1115, endPoint y: 427, distance: 38.7
drag, startPoint x: 1085, startPoint y: 239, endPoint x: 1085, endPoint y: 258, distance: 18.4
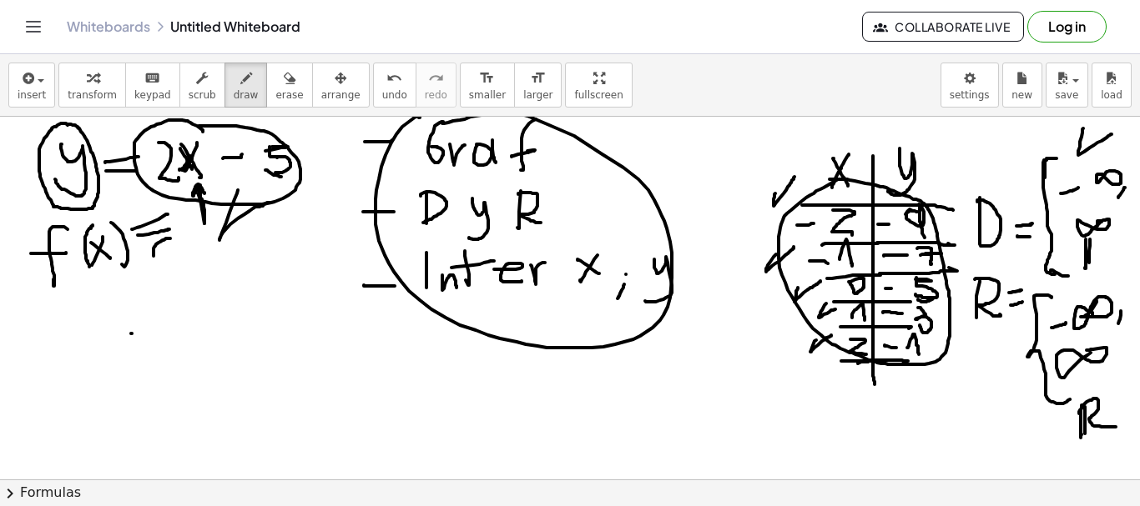
drag, startPoint x: 1090, startPoint y: 239, endPoint x: 1088, endPoint y: 264, distance: 25.1
drag, startPoint x: 1084, startPoint y: 245, endPoint x: 1121, endPoint y: 262, distance: 41.1
drag, startPoint x: 974, startPoint y: 164, endPoint x: 988, endPoint y: 159, distance: 14.8
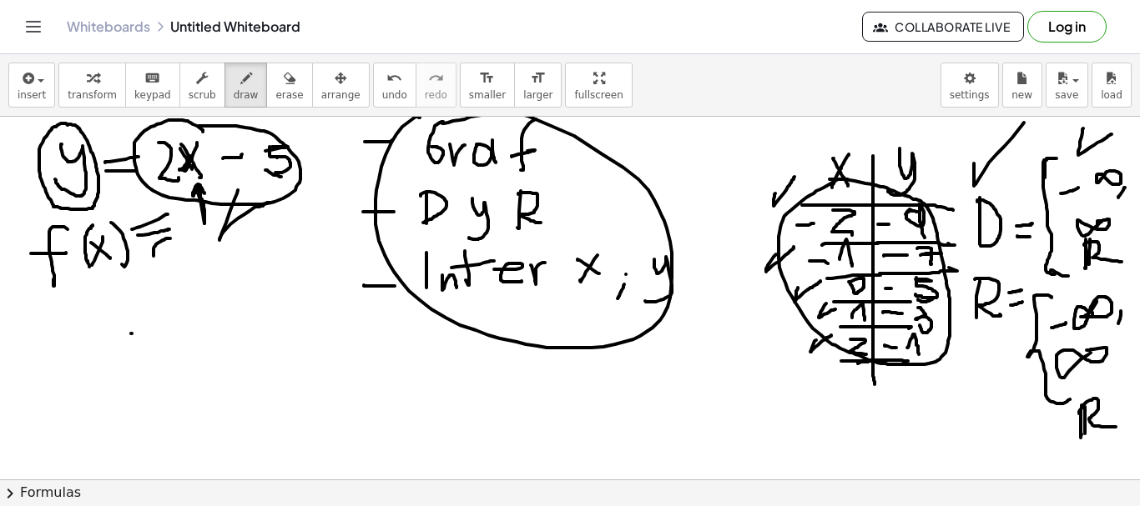
drag, startPoint x: 963, startPoint y: 264, endPoint x: 1005, endPoint y: 253, distance: 43.9
drag, startPoint x: 556, startPoint y: 186, endPoint x: 635, endPoint y: 156, distance: 84.8
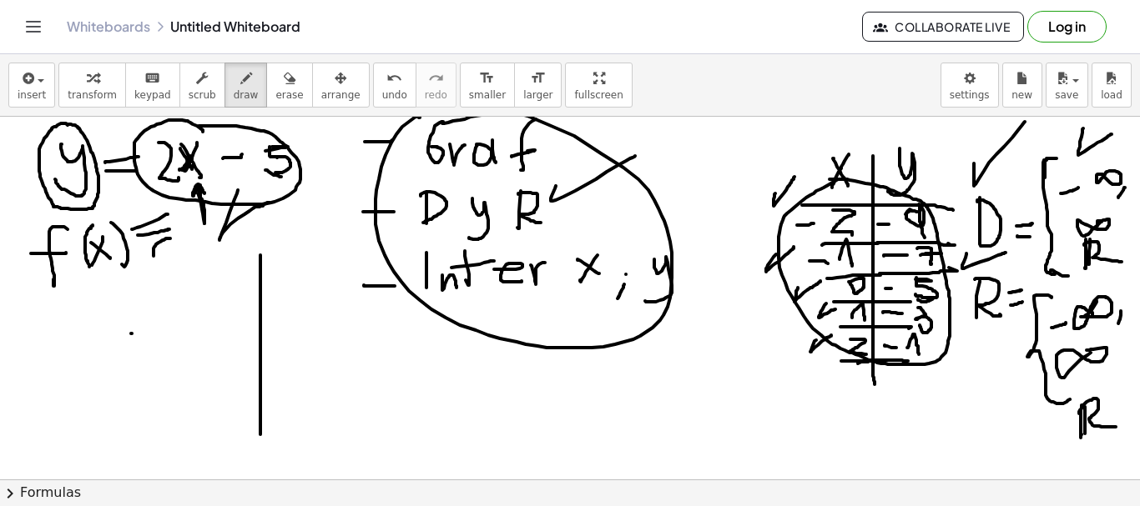
drag, startPoint x: 260, startPoint y: 255, endPoint x: 260, endPoint y: 435, distance: 179.4
drag, startPoint x: 139, startPoint y: 346, endPoint x: 395, endPoint y: 354, distance: 255.4
drag, startPoint x: 113, startPoint y: 353, endPoint x: 259, endPoint y: 348, distance: 146.1
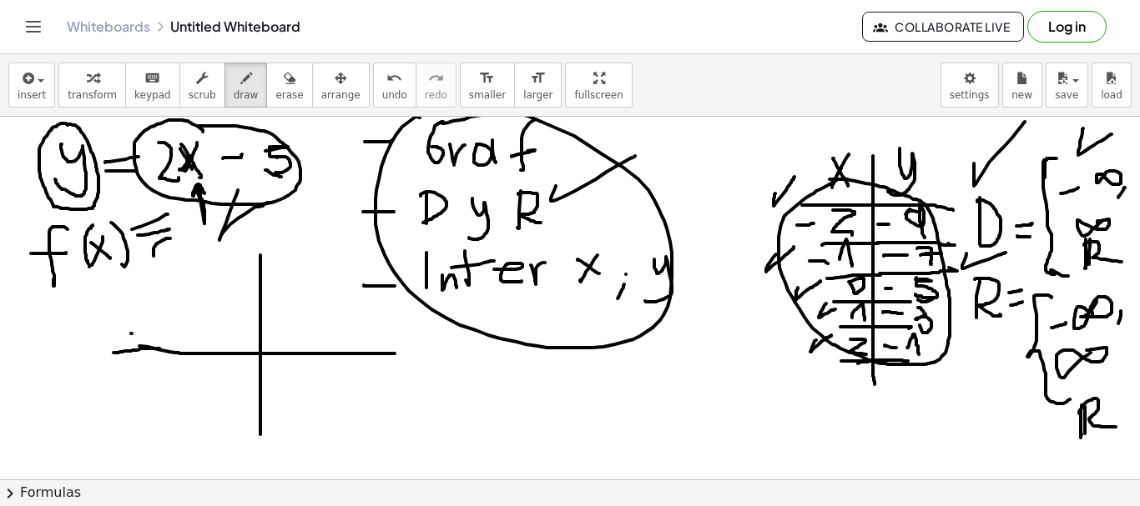
drag, startPoint x: 62, startPoint y: 345, endPoint x: 81, endPoint y: 375, distance: 34.9
drag, startPoint x: 239, startPoint y: 248, endPoint x: 233, endPoint y: 288, distance: 40.6
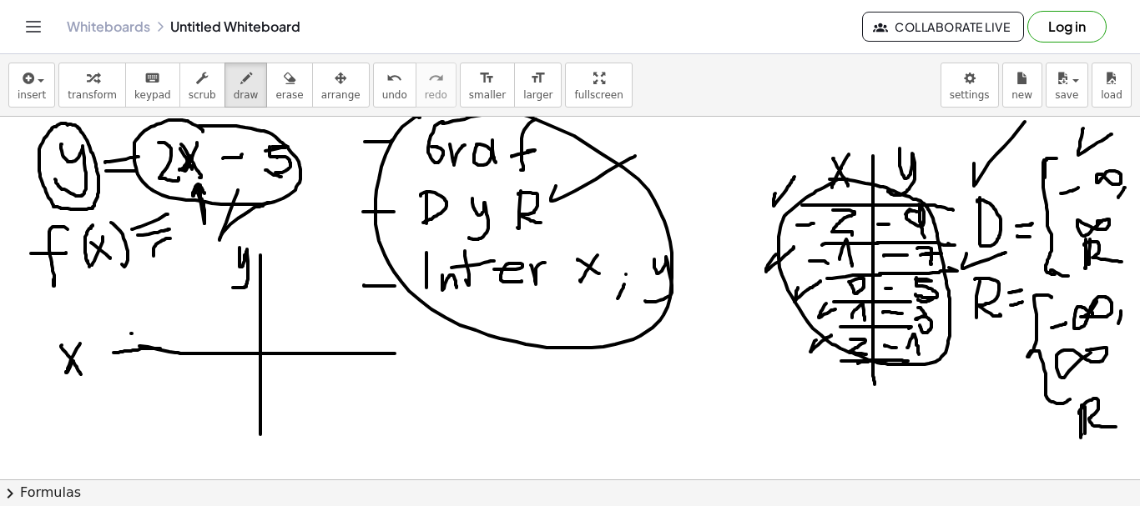
drag, startPoint x: 260, startPoint y: 352, endPoint x: 269, endPoint y: 359, distance: 10.7
drag, startPoint x: 23, startPoint y: 350, endPoint x: 35, endPoint y: 350, distance: 12.5
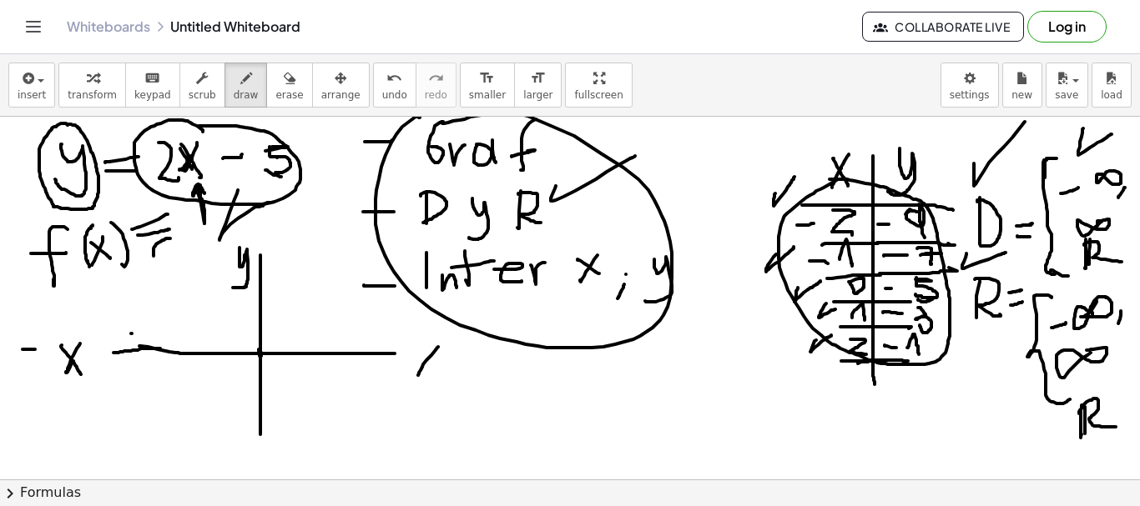
drag, startPoint x: 435, startPoint y: 351, endPoint x: 419, endPoint y: 359, distance: 17.5
drag, startPoint x: 418, startPoint y: 349, endPoint x: 443, endPoint y: 365, distance: 29.6
drag, startPoint x: 455, startPoint y: 341, endPoint x: 451, endPoint y: 355, distance: 14.0
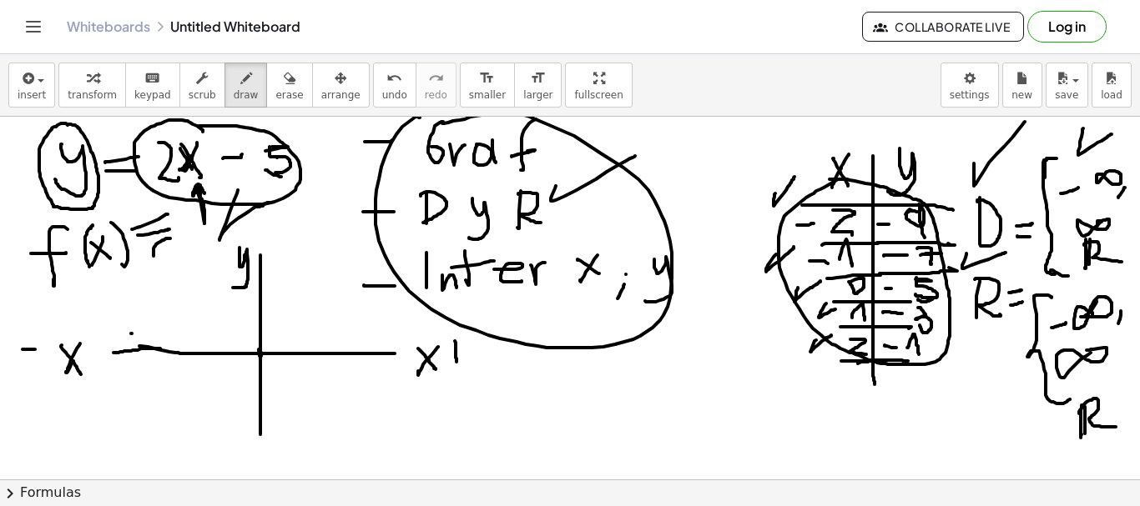
drag, startPoint x: 259, startPoint y: 220, endPoint x: 259, endPoint y: 241, distance: 20.9
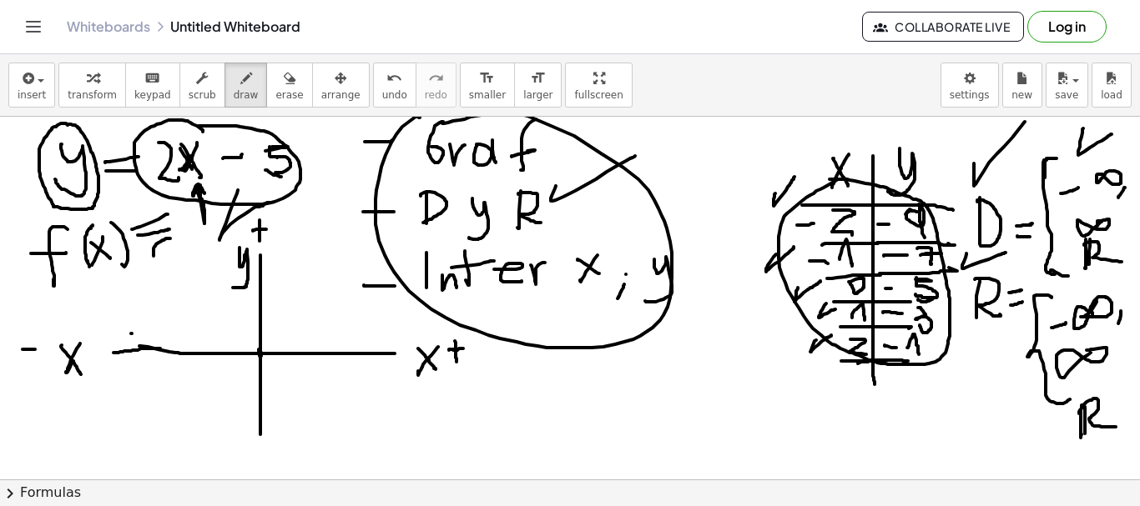
drag, startPoint x: 253, startPoint y: 231, endPoint x: 267, endPoint y: 229, distance: 14.3
drag, startPoint x: 214, startPoint y: 425, endPoint x: 221, endPoint y: 448, distance: 23.7
drag, startPoint x: 237, startPoint y: 421, endPoint x: 246, endPoint y: 419, distance: 9.5
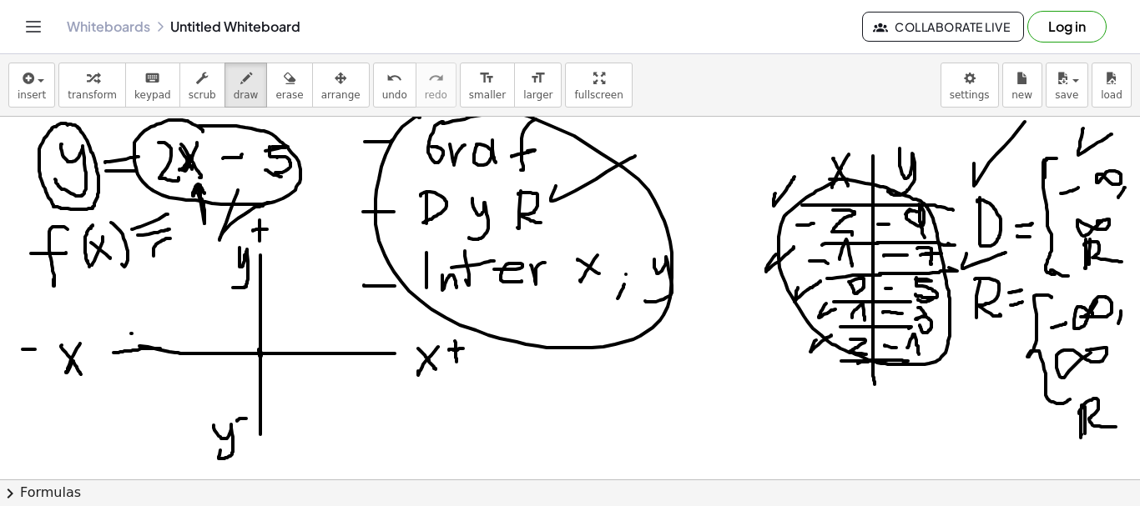
drag, startPoint x: 259, startPoint y: 428, endPoint x: 264, endPoint y: 461, distance: 33.6
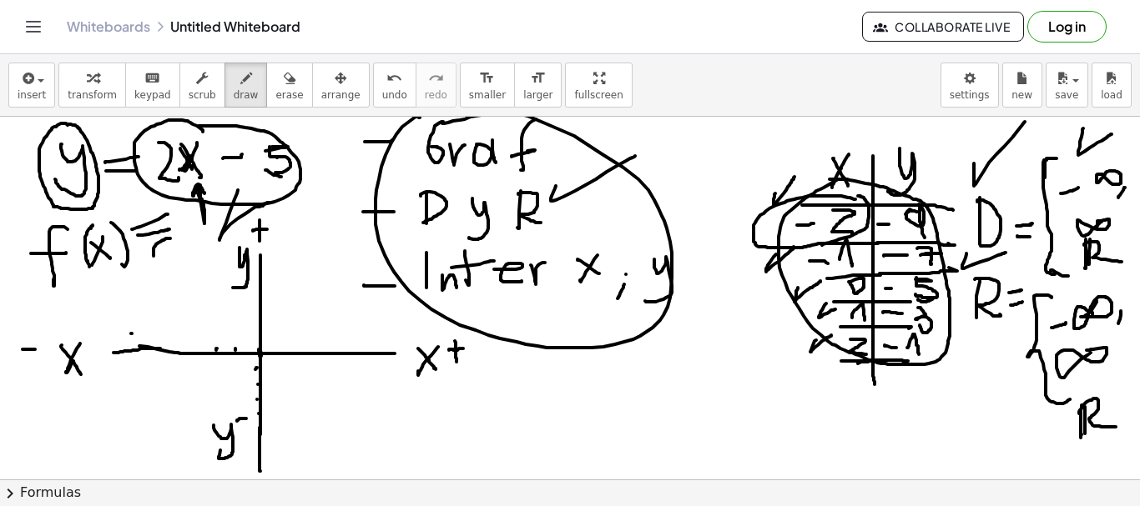
drag, startPoint x: 255, startPoint y: 456, endPoint x: 260, endPoint y: 463, distance: 9.0
drag, startPoint x: 261, startPoint y: 468, endPoint x: 260, endPoint y: 477, distance: 9.2
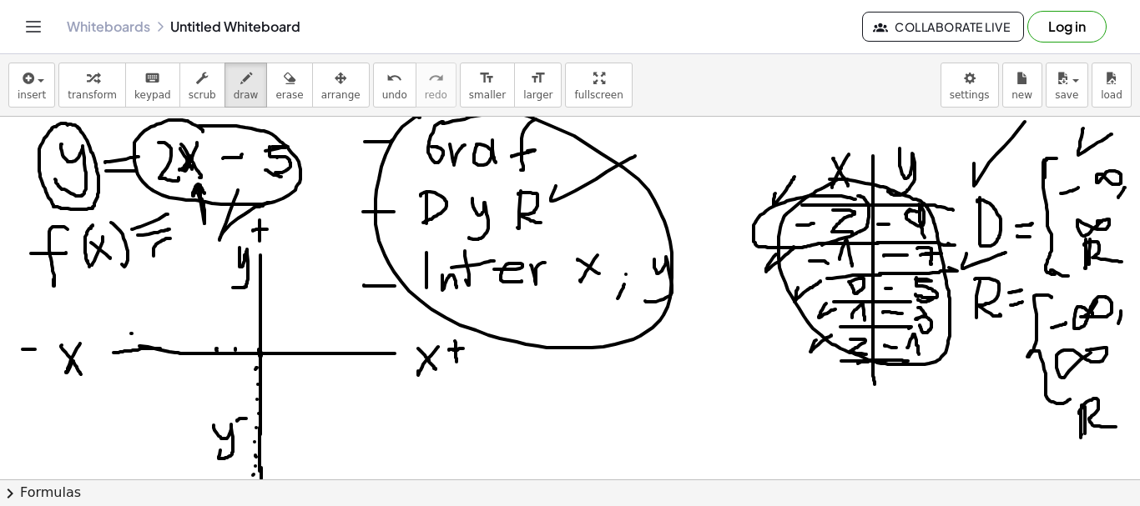
drag, startPoint x: 213, startPoint y: 383, endPoint x: 209, endPoint y: 394, distance: 11.3
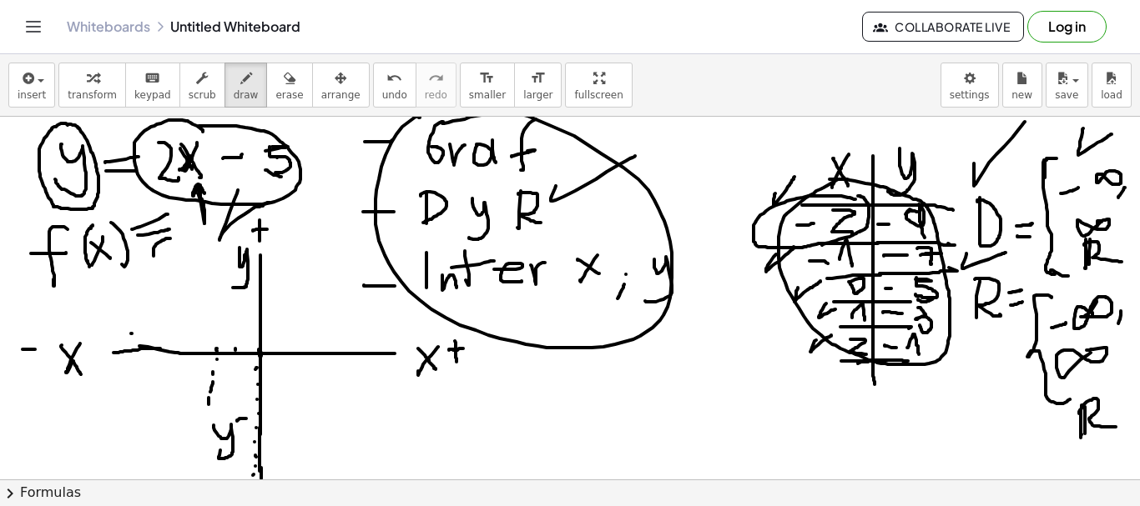
drag, startPoint x: 209, startPoint y: 407, endPoint x: 209, endPoint y: 416, distance: 9.2
drag, startPoint x: 209, startPoint y: 417, endPoint x: 210, endPoint y: 427, distance: 10.0
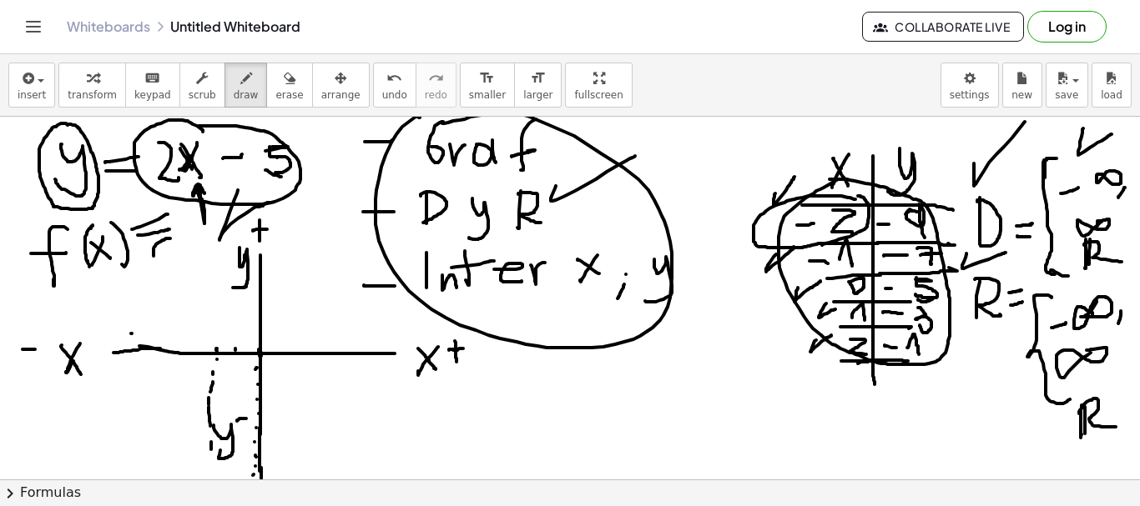
drag, startPoint x: 211, startPoint y: 450, endPoint x: 213, endPoint y: 460, distance: 10.1
drag, startPoint x: 214, startPoint y: 474, endPoint x: 218, endPoint y: 465, distance: 10.1
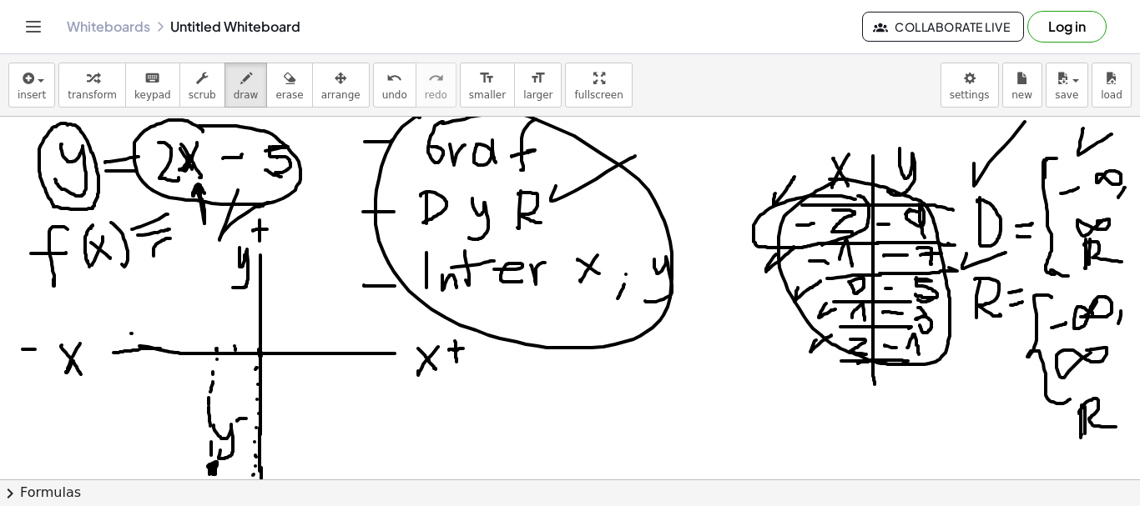
drag, startPoint x: 240, startPoint y: 445, endPoint x: 242, endPoint y: 251, distance: 193.6
click at [234, 88] on button "draw" at bounding box center [245, 85] width 43 height 45
drag, startPoint x: 233, startPoint y: 430, endPoint x: 237, endPoint y: 181, distance: 249.5
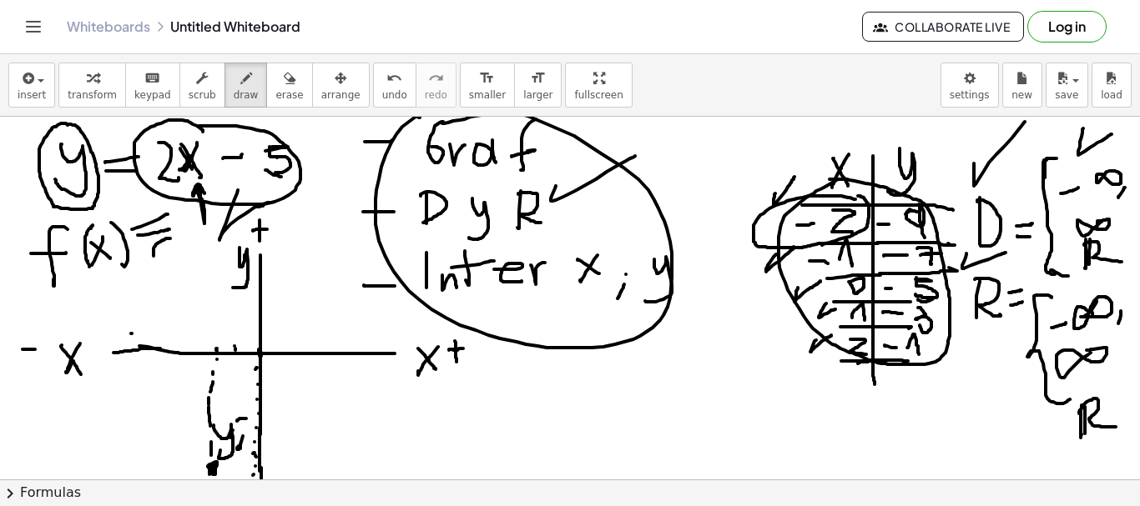
drag, startPoint x: 269, startPoint y: 81, endPoint x: 219, endPoint y: 270, distance: 195.9
click at [266, 95] on button "erase" at bounding box center [289, 85] width 46 height 45
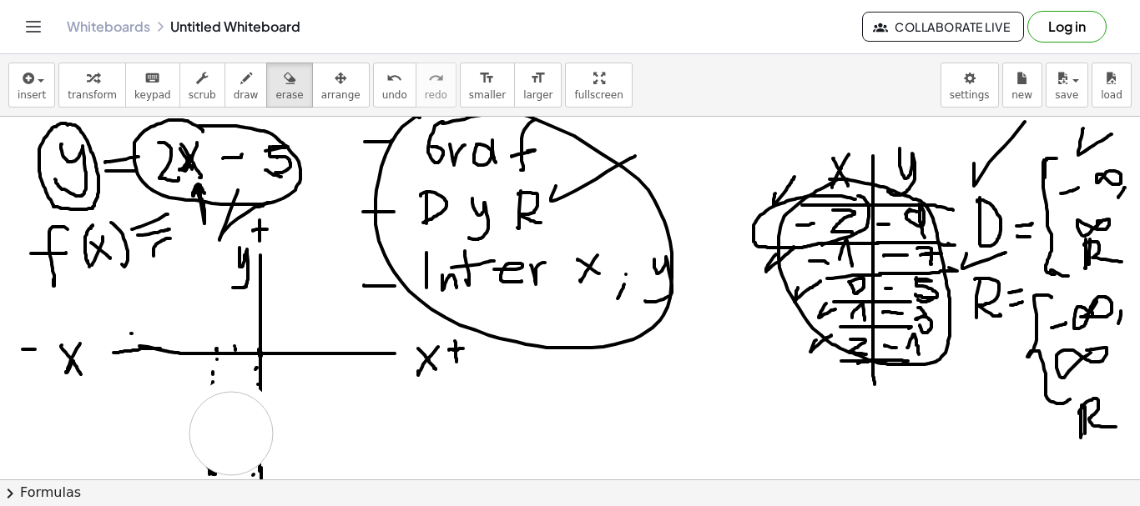
drag, startPoint x: 232, startPoint y: 421, endPoint x: 231, endPoint y: 434, distance: 12.5
drag, startPoint x: 234, startPoint y: 79, endPoint x: 271, endPoint y: 297, distance: 220.8
click at [234, 87] on div "button" at bounding box center [246, 78] width 25 height 20
drag, startPoint x: 260, startPoint y: 360, endPoint x: 264, endPoint y: 473, distance: 113.5
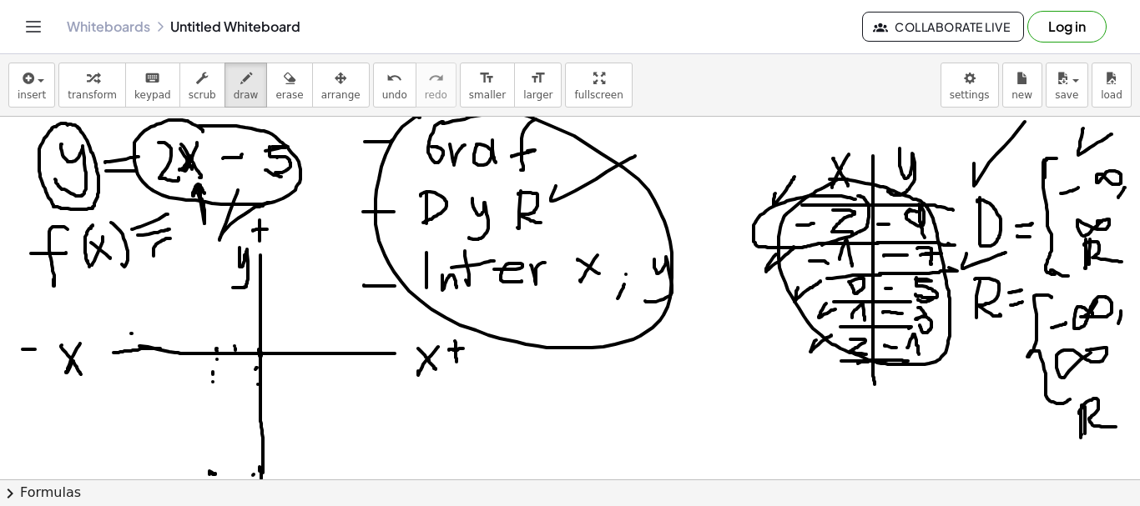
drag, startPoint x: 213, startPoint y: 471, endPoint x: 228, endPoint y: 402, distance: 70.9
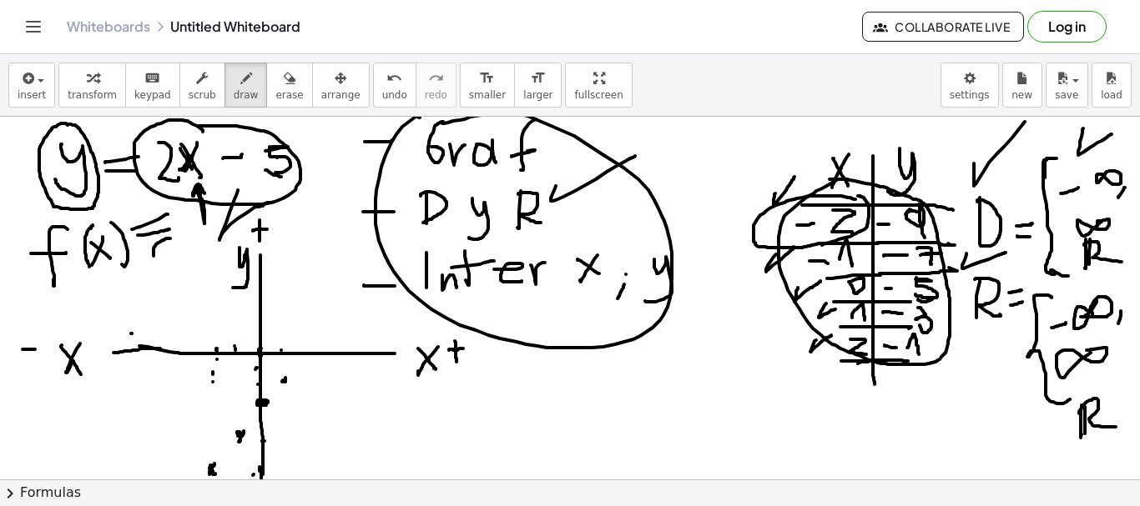
drag, startPoint x: 209, startPoint y: 471, endPoint x: 269, endPoint y: 295, distance: 185.2
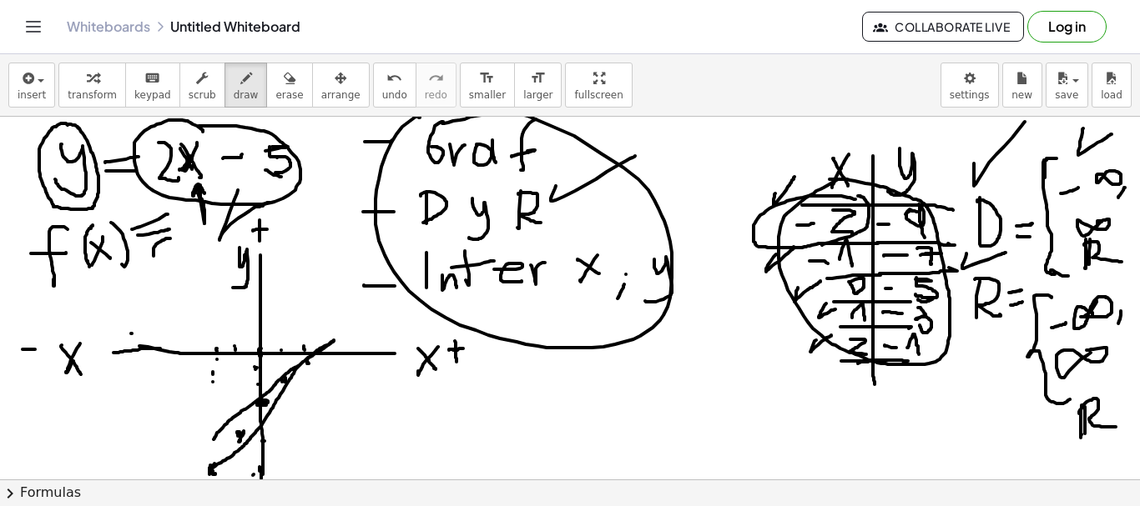
click at [284, 77] on icon "button" at bounding box center [290, 78] width 12 height 20
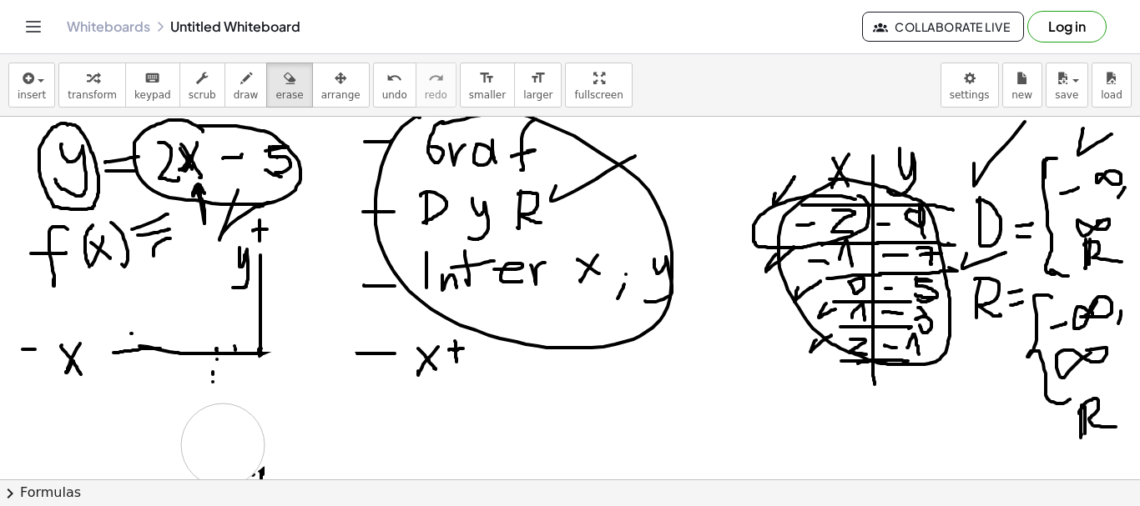
drag, startPoint x: 247, startPoint y: 429, endPoint x: 264, endPoint y: 150, distance: 279.2
drag, startPoint x: 234, startPoint y: 81, endPoint x: 228, endPoint y: 90, distance: 10.9
click at [228, 90] on button "draw" at bounding box center [245, 85] width 43 height 45
drag, startPoint x: 259, startPoint y: 350, endPoint x: 252, endPoint y: 393, distance: 44.0
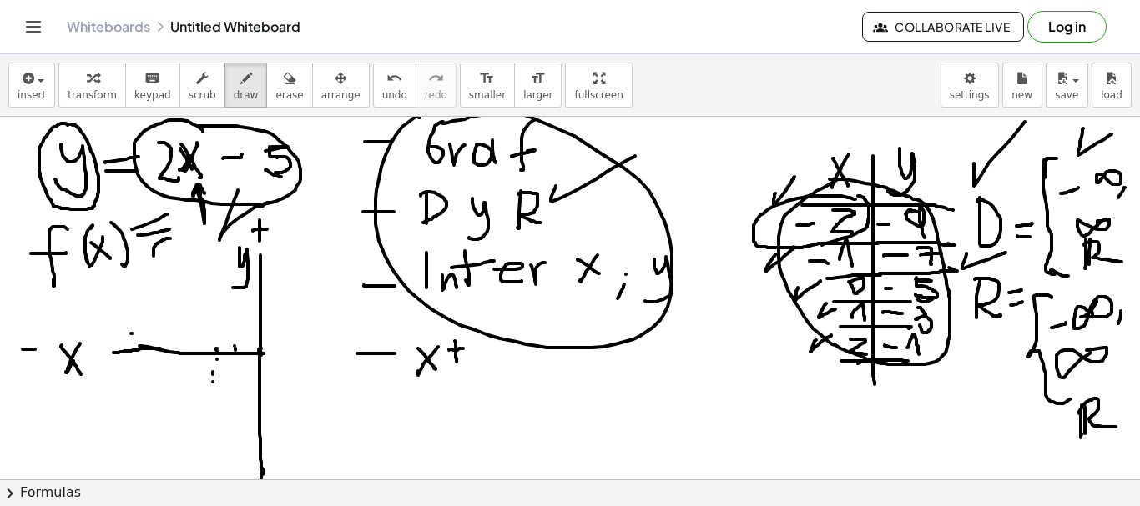
drag, startPoint x: 254, startPoint y: 354, endPoint x: 366, endPoint y: 352, distance: 112.6
drag, startPoint x: 202, startPoint y: 444, endPoint x: 333, endPoint y: 325, distance: 177.2
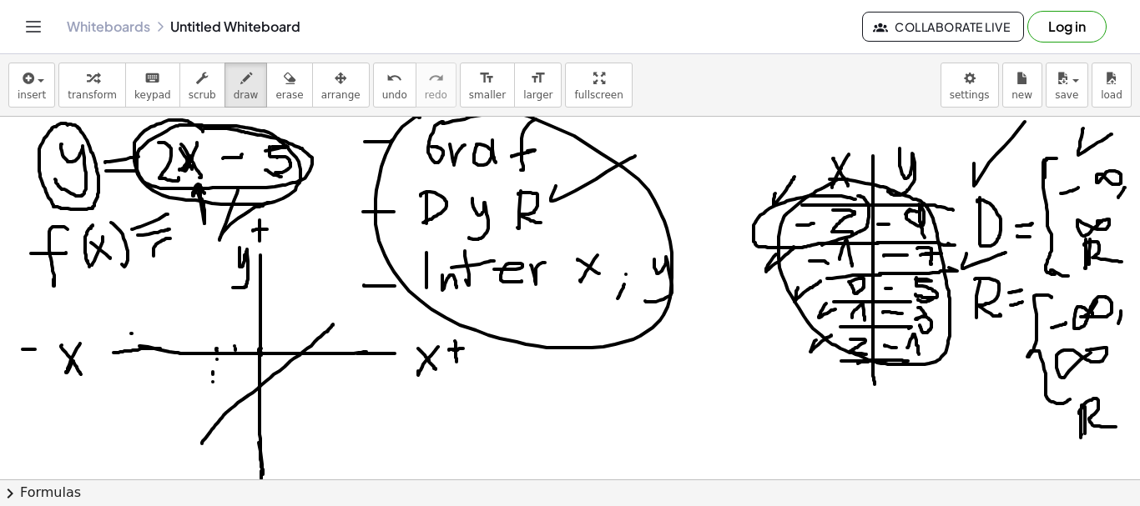
drag, startPoint x: 578, startPoint y: 131, endPoint x: 637, endPoint y: 130, distance: 59.2
drag, startPoint x: 613, startPoint y: 223, endPoint x: 661, endPoint y: 214, distance: 48.3
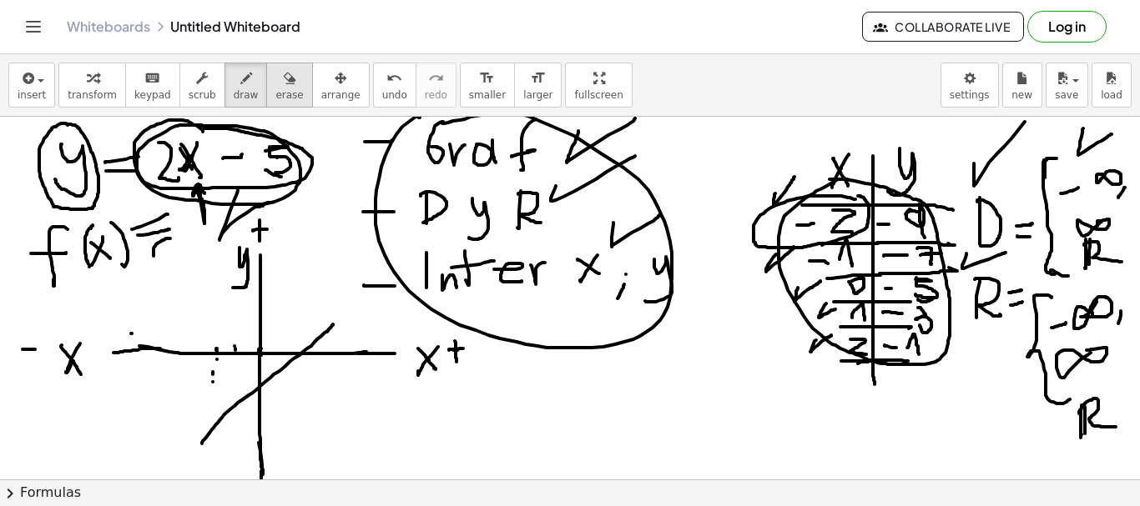
click at [284, 76] on icon "button" at bounding box center [290, 78] width 12 height 20
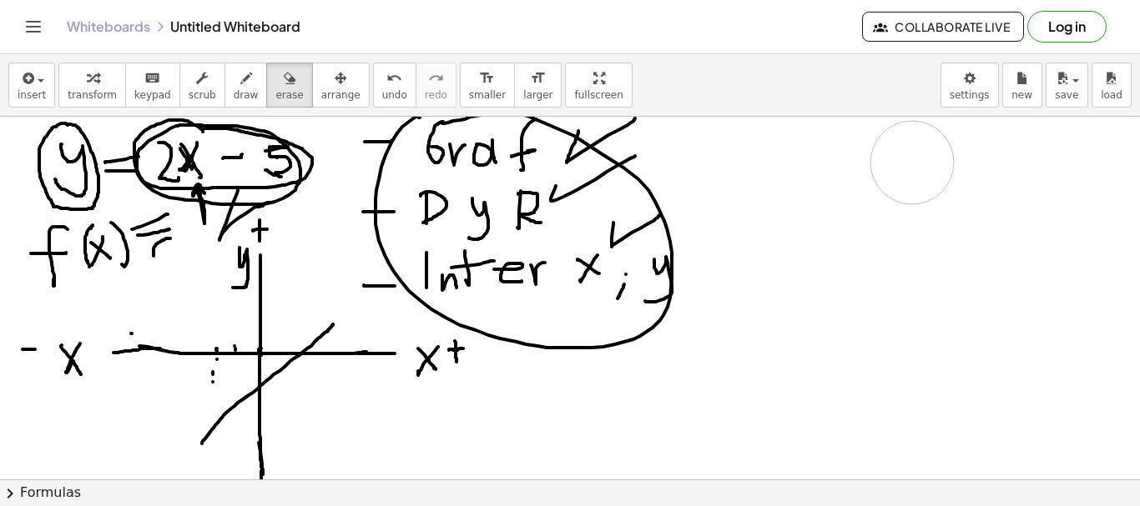
drag, startPoint x: 909, startPoint y: 204, endPoint x: 912, endPoint y: 163, distance: 41.8
click at [240, 78] on icon "button" at bounding box center [246, 78] width 12 height 20
drag, startPoint x: 714, startPoint y: 142, endPoint x: 715, endPoint y: 195, distance: 53.4
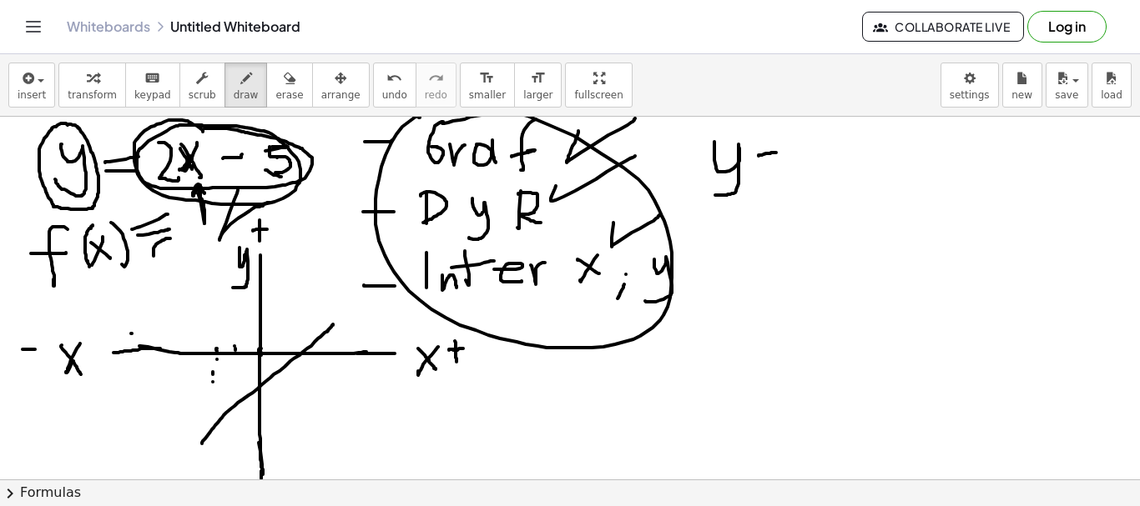
drag, startPoint x: 758, startPoint y: 156, endPoint x: 776, endPoint y: 153, distance: 17.8
drag, startPoint x: 758, startPoint y: 164, endPoint x: 778, endPoint y: 164, distance: 20.0
drag, startPoint x: 803, startPoint y: 148, endPoint x: 865, endPoint y: 159, distance: 62.7
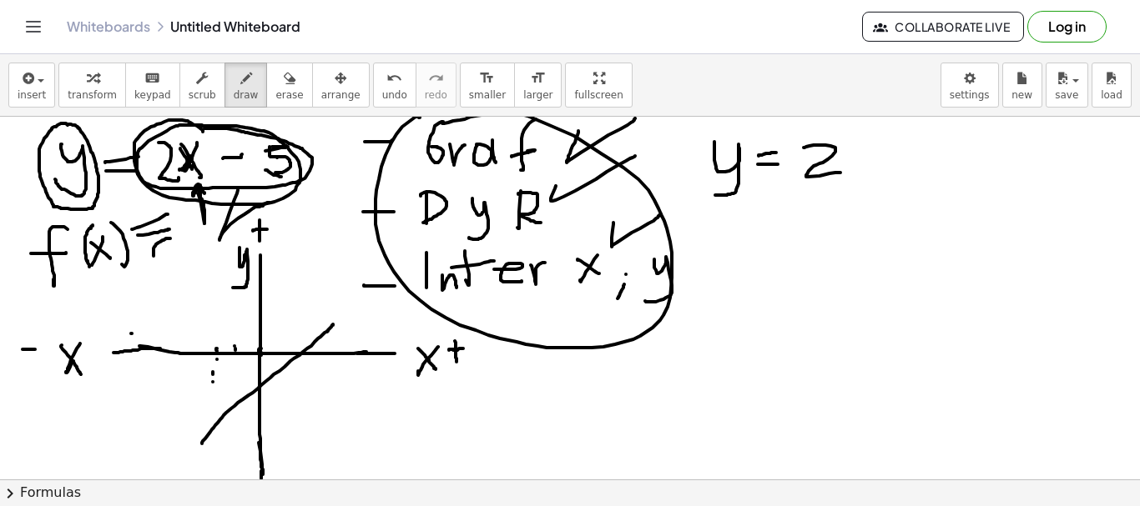
drag, startPoint x: 885, startPoint y: 145, endPoint x: 867, endPoint y: 154, distance: 20.5
drag, startPoint x: 864, startPoint y: 147, endPoint x: 886, endPoint y: 174, distance: 34.4
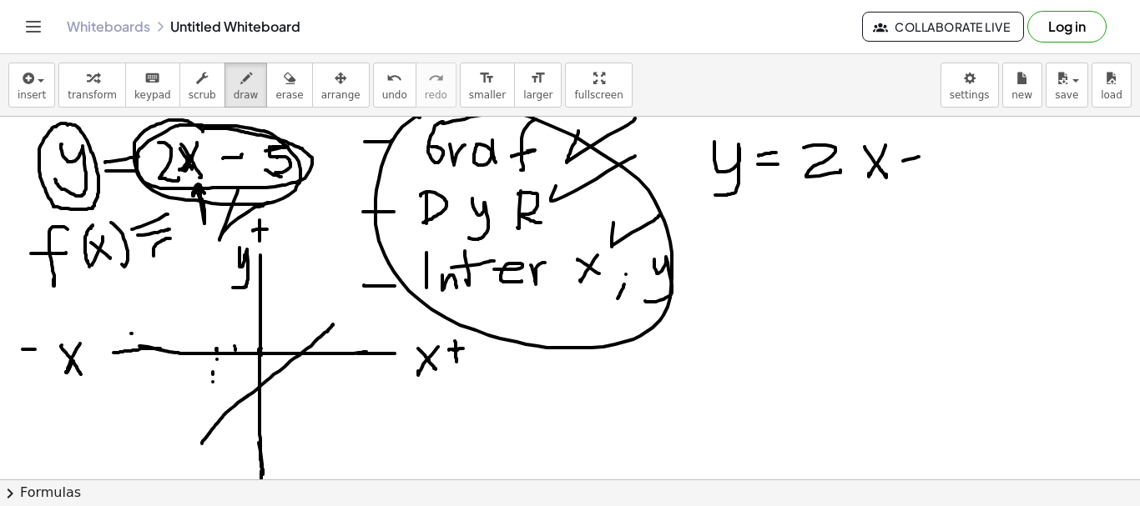
drag, startPoint x: 903, startPoint y: 161, endPoint x: 919, endPoint y: 157, distance: 16.4
drag, startPoint x: 941, startPoint y: 148, endPoint x: 959, endPoint y: 143, distance: 19.0
drag, startPoint x: 938, startPoint y: 146, endPoint x: 939, endPoint y: 184, distance: 38.4
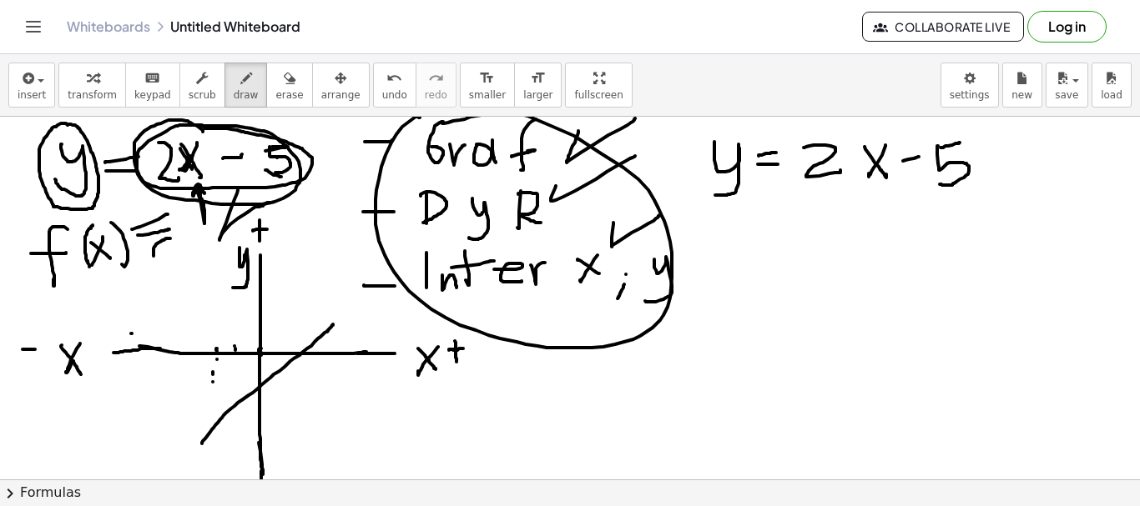
drag, startPoint x: 532, startPoint y: 386, endPoint x: 557, endPoint y: 421, distance: 43.1
drag, startPoint x: 653, startPoint y: 370, endPoint x: 666, endPoint y: 434, distance: 65.4
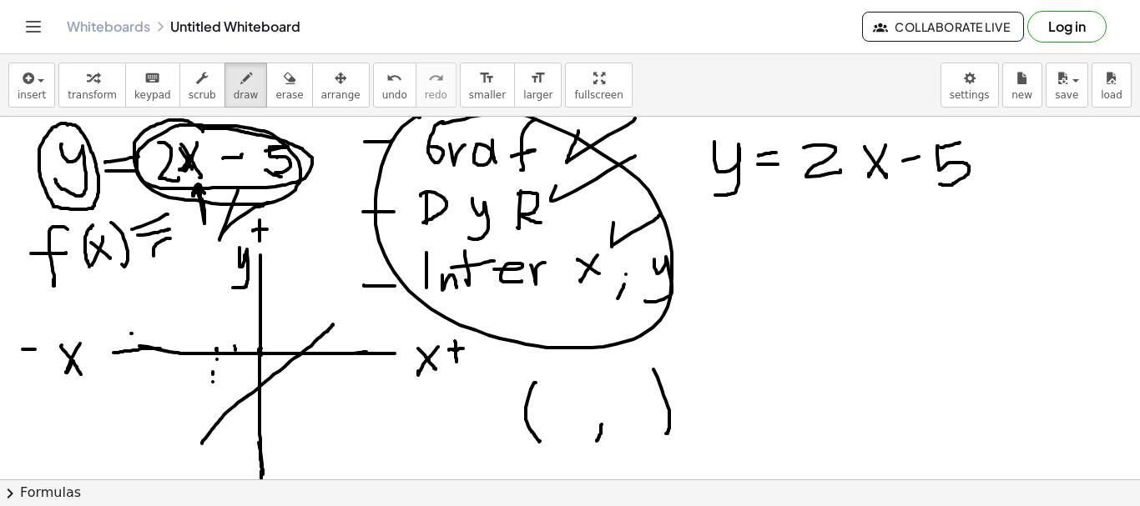
drag, startPoint x: 602, startPoint y: 425, endPoint x: 597, endPoint y: 441, distance: 17.4
drag, startPoint x: 581, startPoint y: 384, endPoint x: 560, endPoint y: 420, distance: 41.5
drag, startPoint x: 551, startPoint y: 395, endPoint x: 576, endPoint y: 416, distance: 32.5
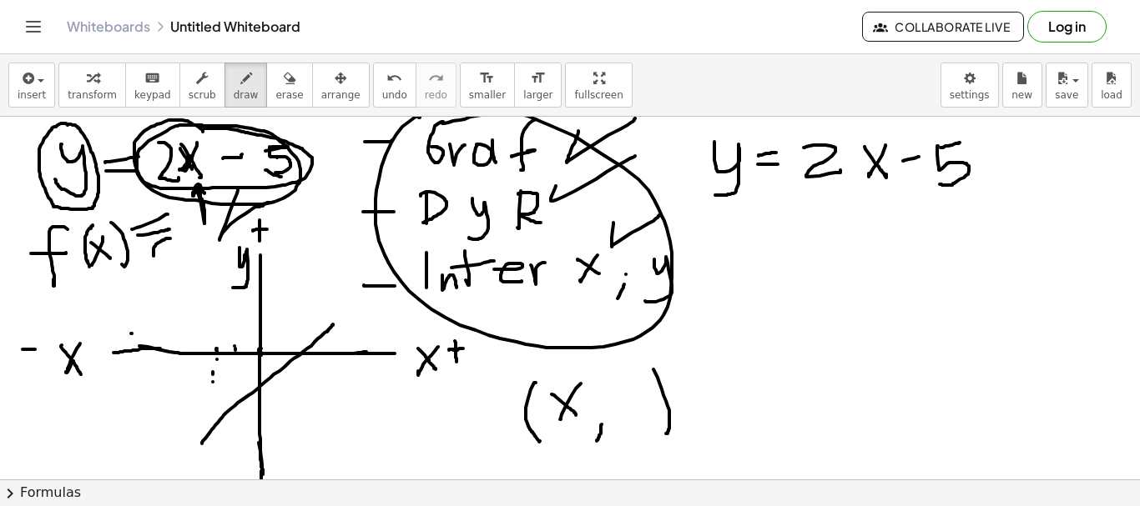
drag, startPoint x: 619, startPoint y: 390, endPoint x: 664, endPoint y: 398, distance: 45.8
drag, startPoint x: 687, startPoint y: 130, endPoint x: 723, endPoint y: 115, distance: 39.7
click at [723, 115] on div "insert select one: Math Expression Function Text Youtube Video Graphing Geometr…" at bounding box center [570, 280] width 1140 height 452
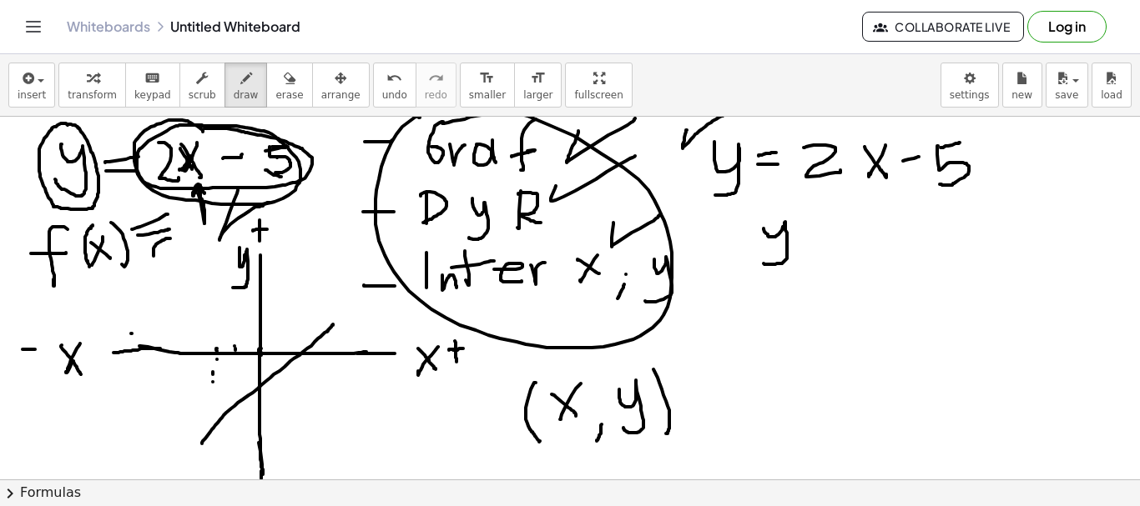
drag, startPoint x: 763, startPoint y: 229, endPoint x: 763, endPoint y: 264, distance: 35.0
drag, startPoint x: 806, startPoint y: 234, endPoint x: 832, endPoint y: 228, distance: 26.5
drag, startPoint x: 807, startPoint y: 243, endPoint x: 831, endPoint y: 243, distance: 24.2
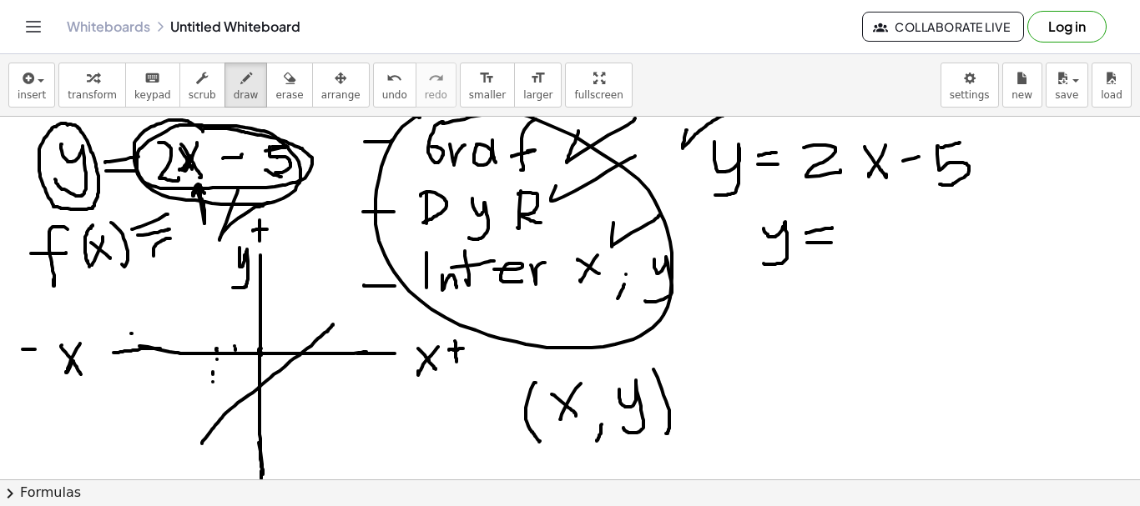
drag, startPoint x: 869, startPoint y: 212, endPoint x: 889, endPoint y: 229, distance: 26.1
drag, startPoint x: 905, startPoint y: 205, endPoint x: 899, endPoint y: 245, distance: 40.6
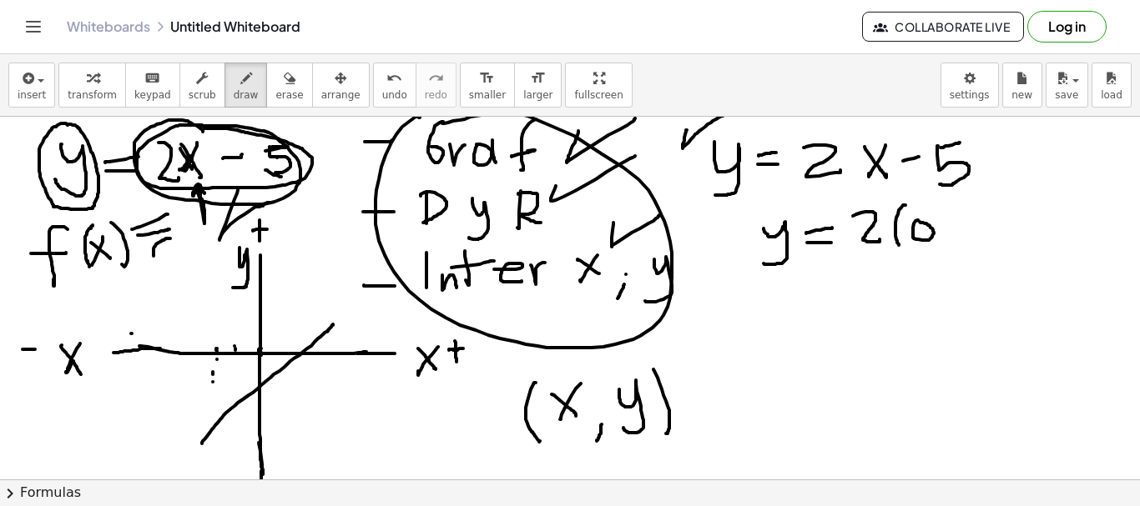
drag, startPoint x: 939, startPoint y: 199, endPoint x: 964, endPoint y: 234, distance: 43.7
drag, startPoint x: 964, startPoint y: 234, endPoint x: 989, endPoint y: 226, distance: 25.6
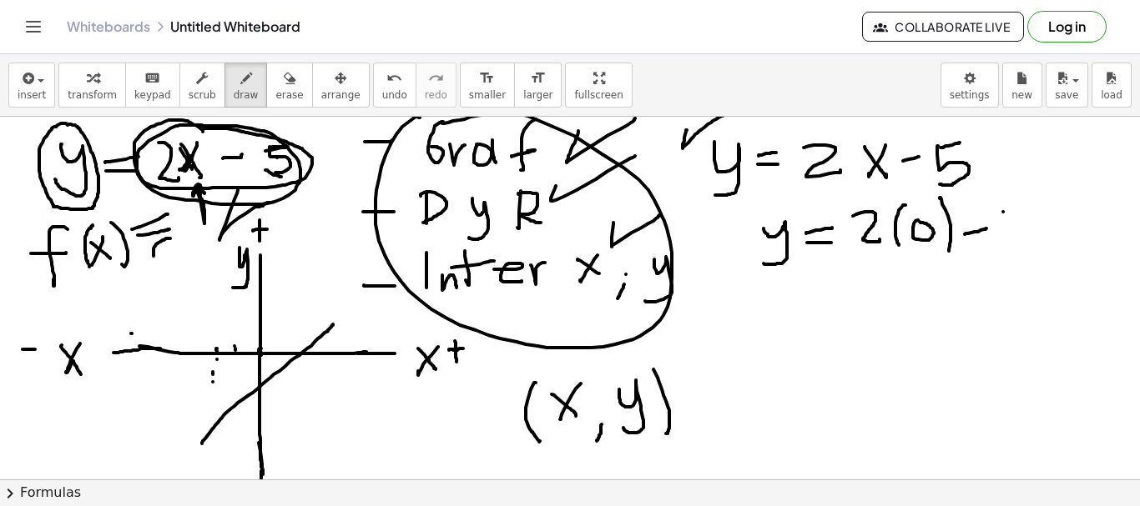
drag, startPoint x: 1003, startPoint y: 212, endPoint x: 1020, endPoint y: 207, distance: 18.2
drag, startPoint x: 1009, startPoint y: 209, endPoint x: 1008, endPoint y: 248, distance: 38.4
drag, startPoint x: 784, startPoint y: 305, endPoint x: 795, endPoint y: 343, distance: 39.9
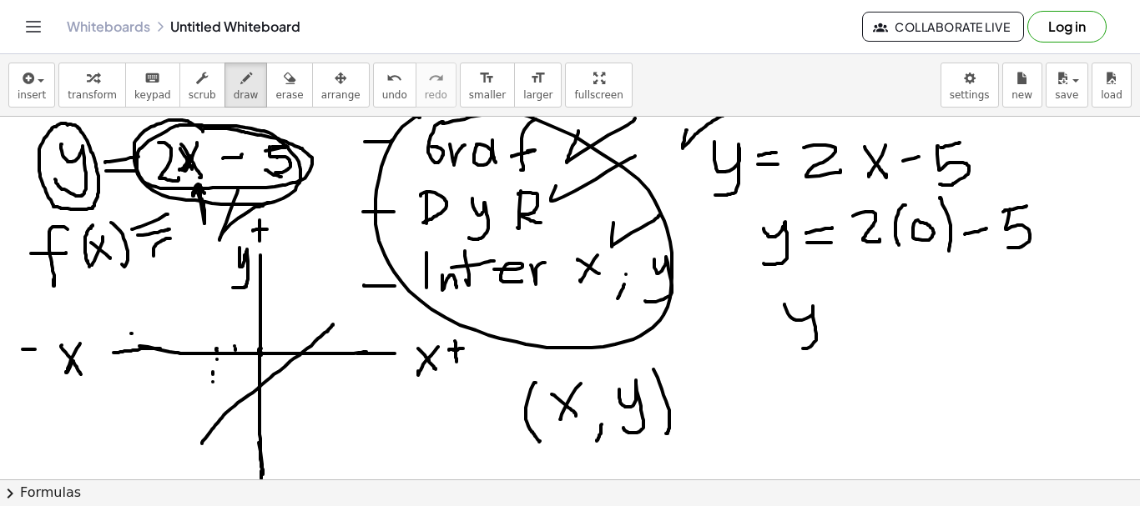
drag, startPoint x: 844, startPoint y: 310, endPoint x: 831, endPoint y: 325, distance: 19.5
drag, startPoint x: 839, startPoint y: 325, endPoint x: 865, endPoint y: 317, distance: 26.9
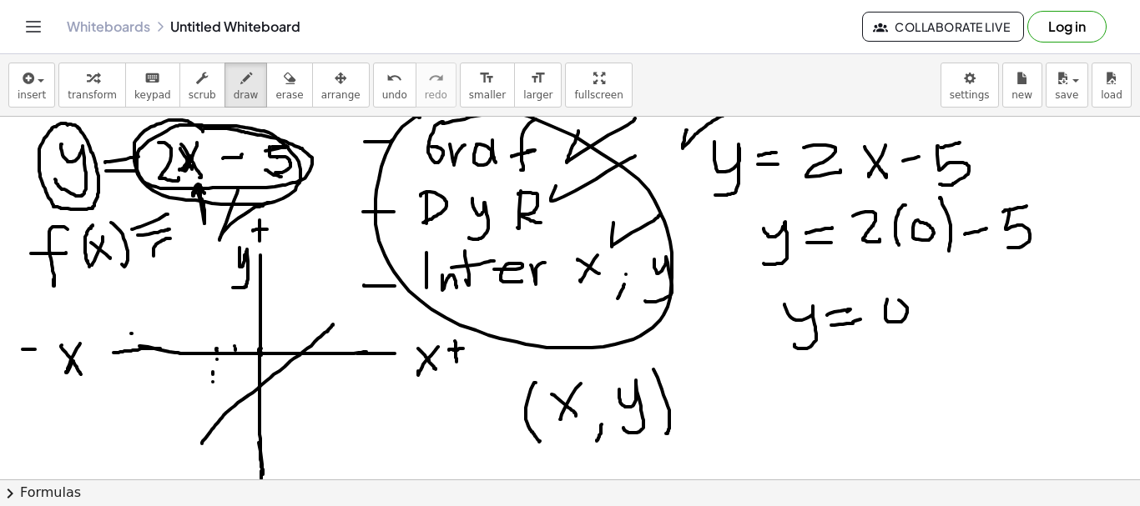
drag, startPoint x: 922, startPoint y: 301, endPoint x: 975, endPoint y: 284, distance: 55.9
drag, startPoint x: 979, startPoint y: 286, endPoint x: 953, endPoint y: 327, distance: 48.4
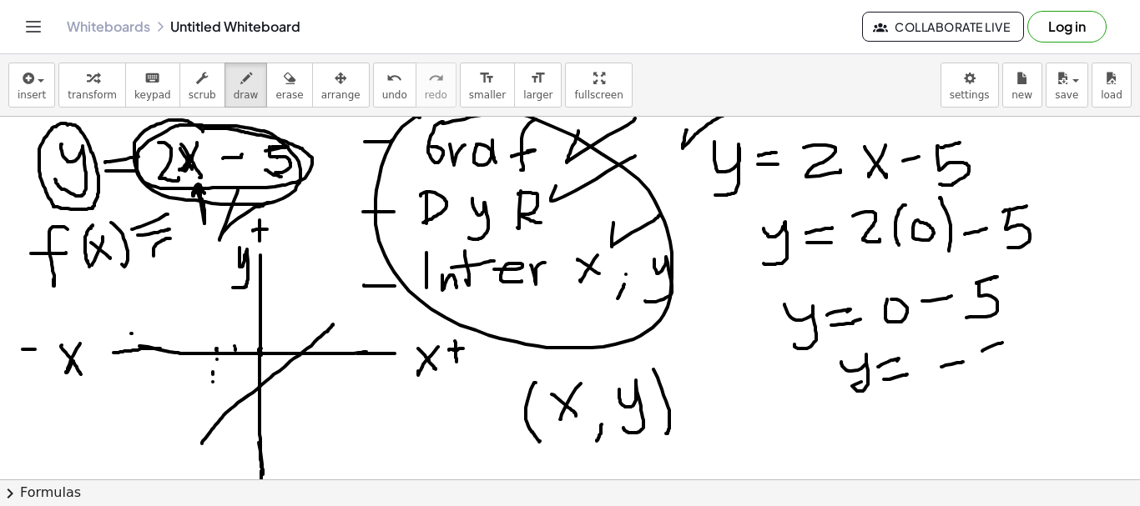
drag, startPoint x: 980, startPoint y: 346, endPoint x: 984, endPoint y: 382, distance: 36.1
drag, startPoint x: 748, startPoint y: 401, endPoint x: 753, endPoint y: 443, distance: 42.0
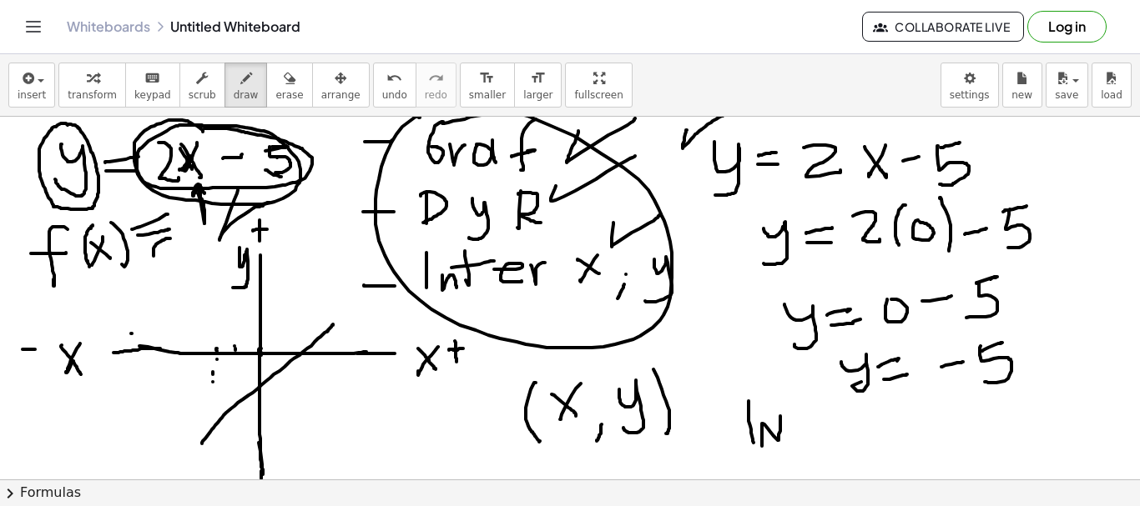
drag, startPoint x: 762, startPoint y: 424, endPoint x: 780, endPoint y: 416, distance: 19.8
drag, startPoint x: 795, startPoint y: 415, endPoint x: 788, endPoint y: 424, distance: 11.2
drag, startPoint x: 781, startPoint y: 420, endPoint x: 814, endPoint y: 413, distance: 34.2
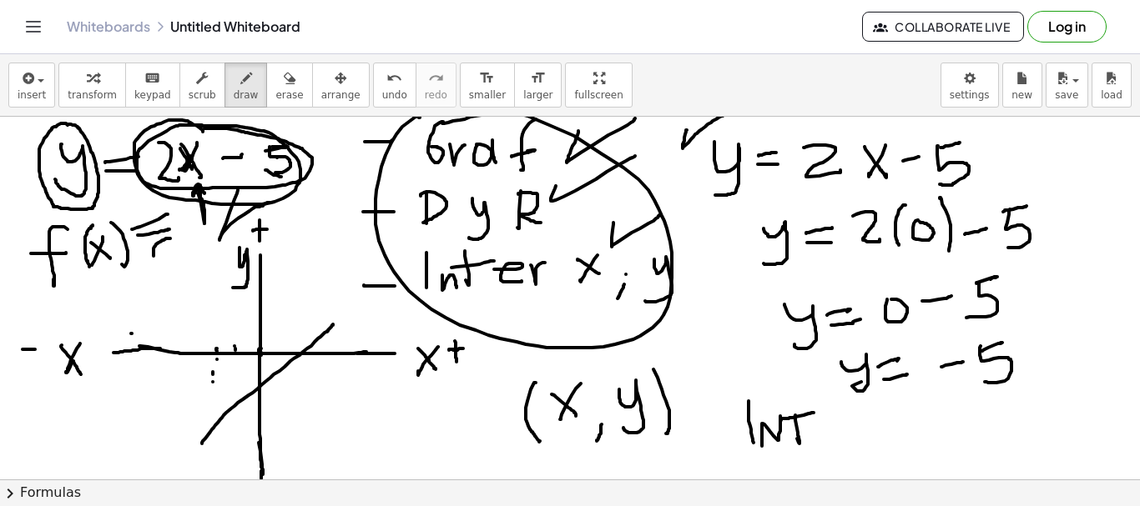
drag, startPoint x: 838, startPoint y: 415, endPoint x: 872, endPoint y: 438, distance: 41.0
drag, startPoint x: 880, startPoint y: 428, endPoint x: 889, endPoint y: 431, distance: 9.0
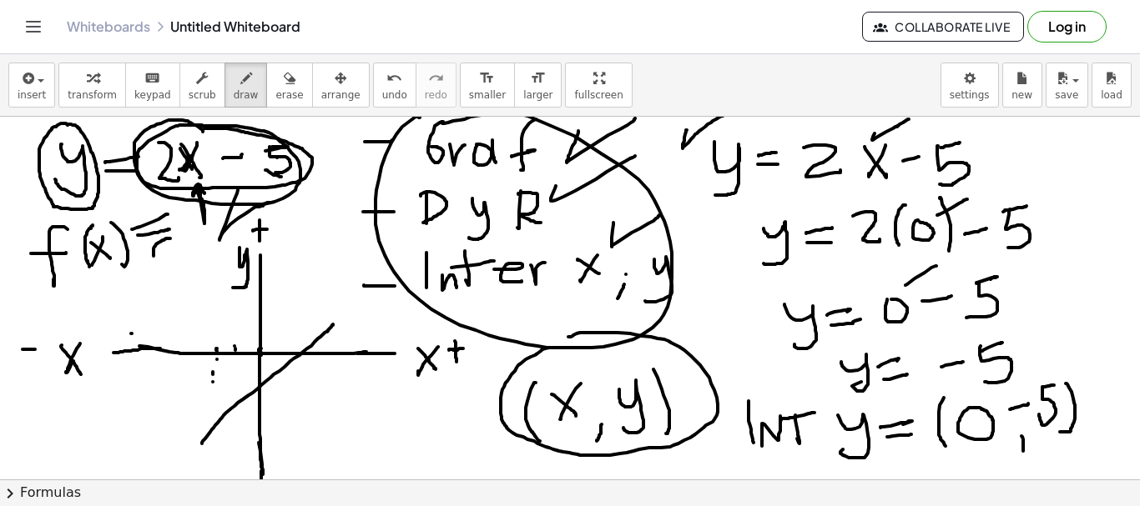
click at [284, 88] on icon "button" at bounding box center [290, 78] width 12 height 20
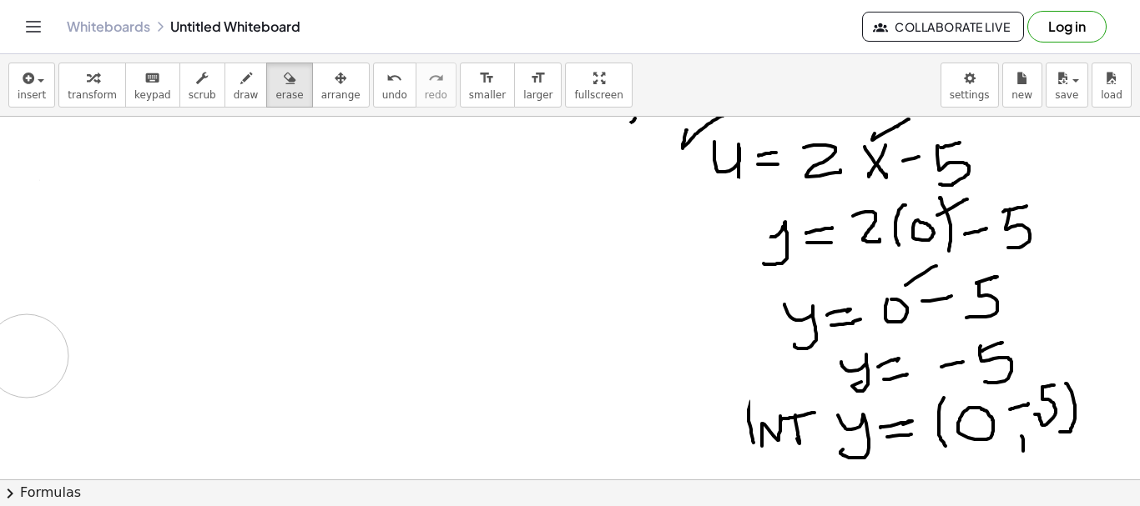
click at [240, 79] on icon "button" at bounding box center [246, 78] width 12 height 20
drag, startPoint x: 182, startPoint y: 160, endPoint x: 187, endPoint y: 168, distance: 9.0
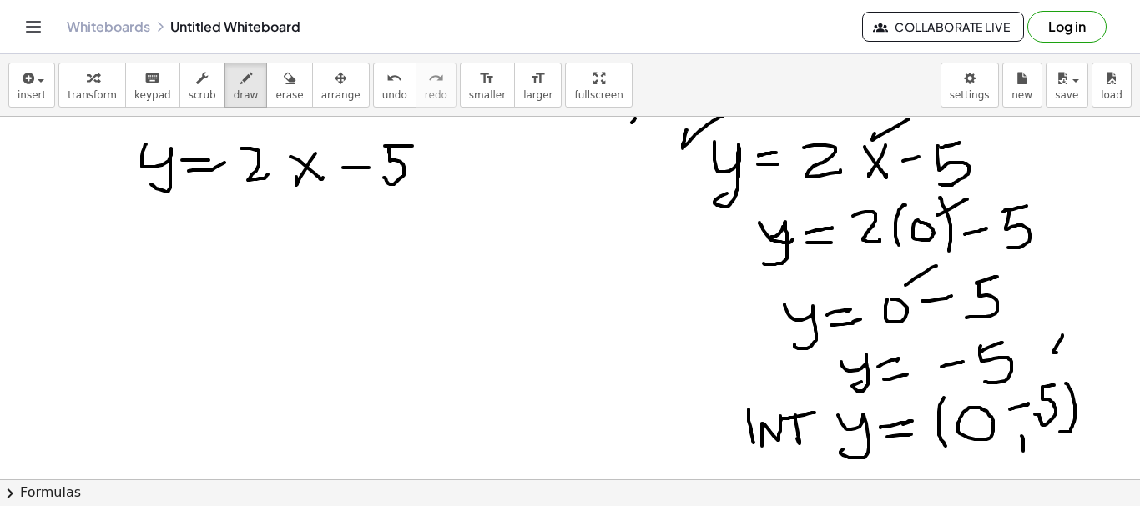
drag, startPoint x: 182, startPoint y: 233, endPoint x: 175, endPoint y: 239, distance: 9.4
drag, startPoint x: 202, startPoint y: 241, endPoint x: 209, endPoint y: 233, distance: 11.2
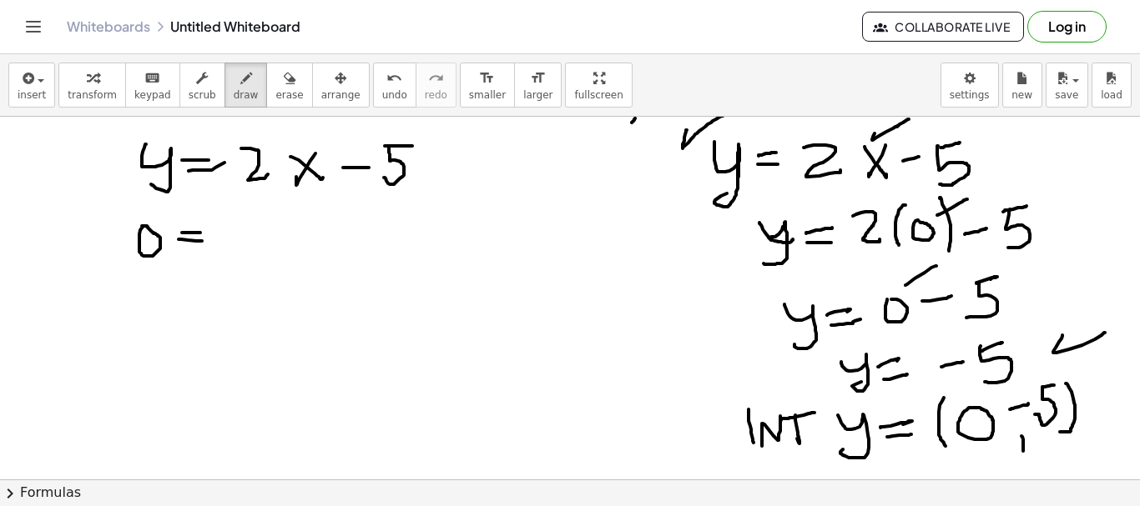
drag, startPoint x: 214, startPoint y: 230, endPoint x: 263, endPoint y: 245, distance: 51.5
drag, startPoint x: 291, startPoint y: 234, endPoint x: 270, endPoint y: 249, distance: 26.2
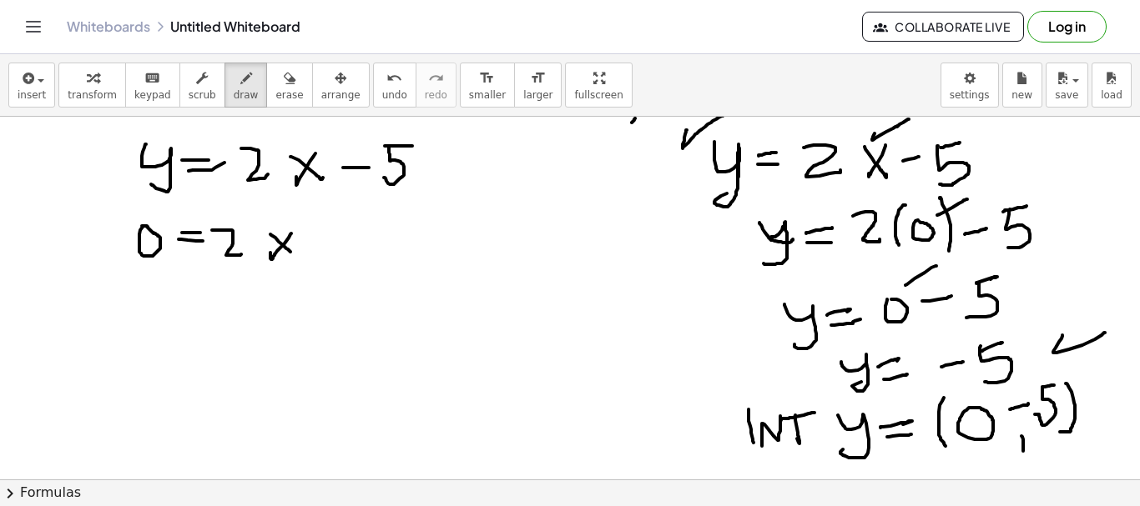
drag, startPoint x: 270, startPoint y: 234, endPoint x: 310, endPoint y: 252, distance: 43.7
drag, startPoint x: 317, startPoint y: 247, endPoint x: 337, endPoint y: 247, distance: 20.0
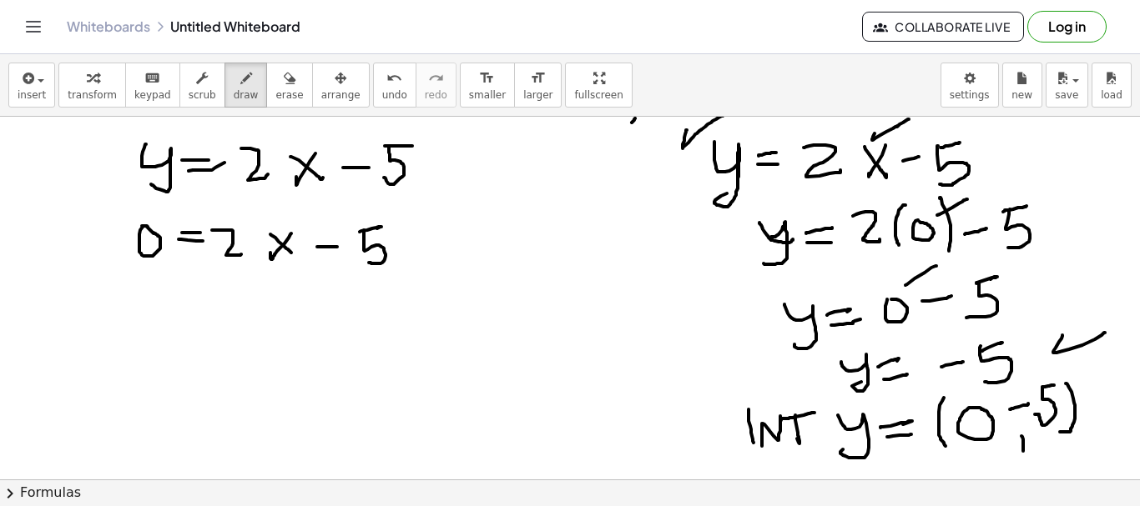
drag, startPoint x: 364, startPoint y: 230, endPoint x: 352, endPoint y: 265, distance: 36.9
drag, startPoint x: 761, startPoint y: 221, endPoint x: 760, endPoint y: 264, distance: 43.4
drag, startPoint x: 238, startPoint y: 311, endPoint x: 259, endPoint y: 340, distance: 35.2
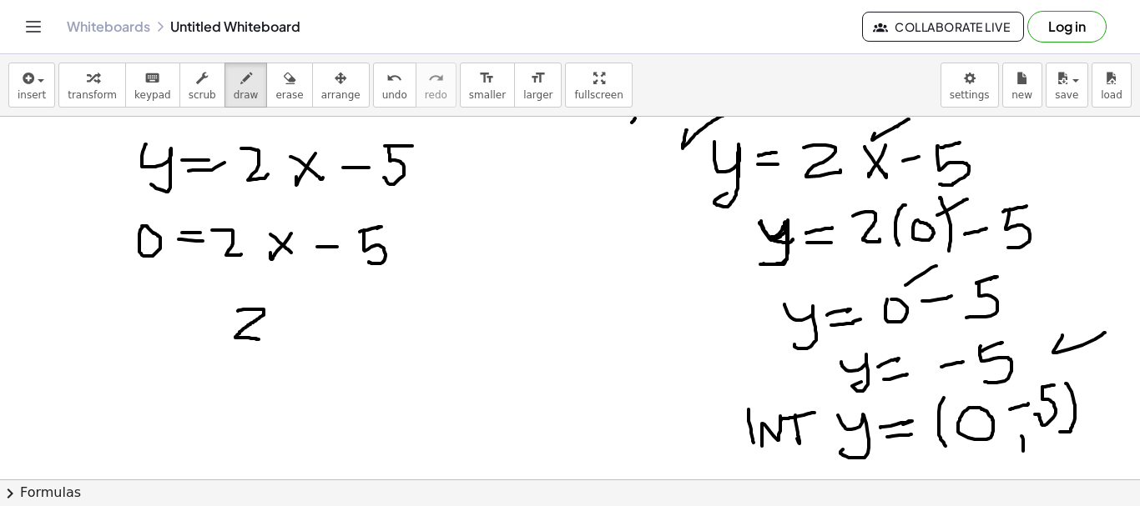
drag, startPoint x: 286, startPoint y: 317, endPoint x: 277, endPoint y: 333, distance: 18.3
drag, startPoint x: 277, startPoint y: 305, endPoint x: 294, endPoint y: 332, distance: 32.2
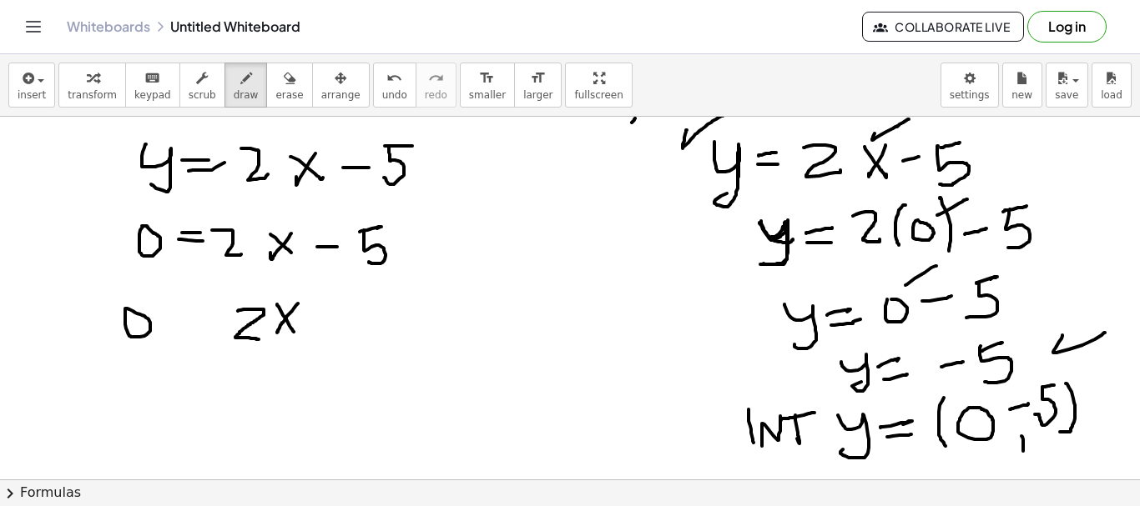
drag, startPoint x: 191, startPoint y: 322, endPoint x: 214, endPoint y: 325, distance: 22.8
drag, startPoint x: 375, startPoint y: 211, endPoint x: 388, endPoint y: 208, distance: 13.0
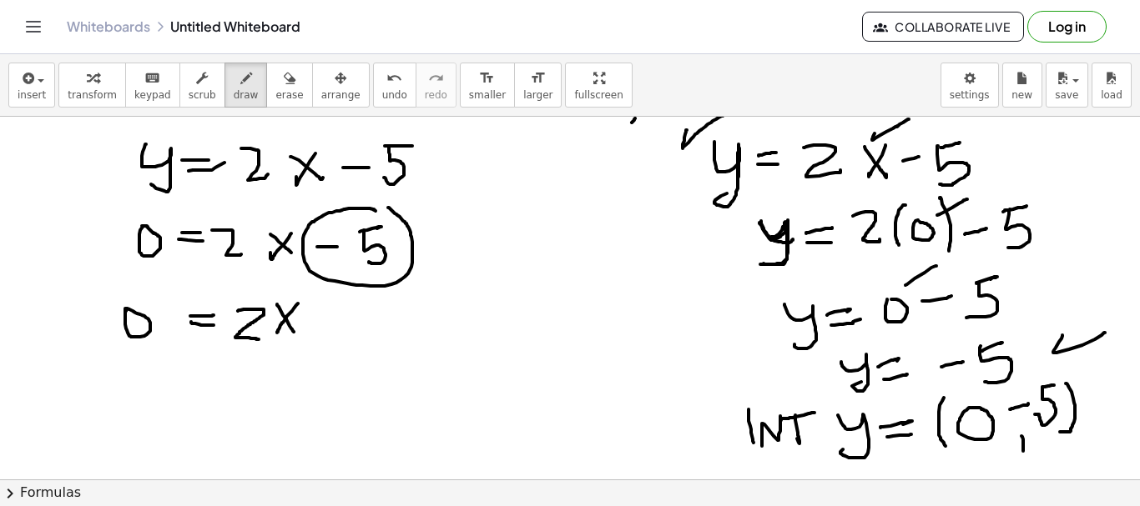
drag, startPoint x: 316, startPoint y: 216, endPoint x: 167, endPoint y: 223, distance: 149.5
drag, startPoint x: 394, startPoint y: 212, endPoint x: 376, endPoint y: 211, distance: 17.5
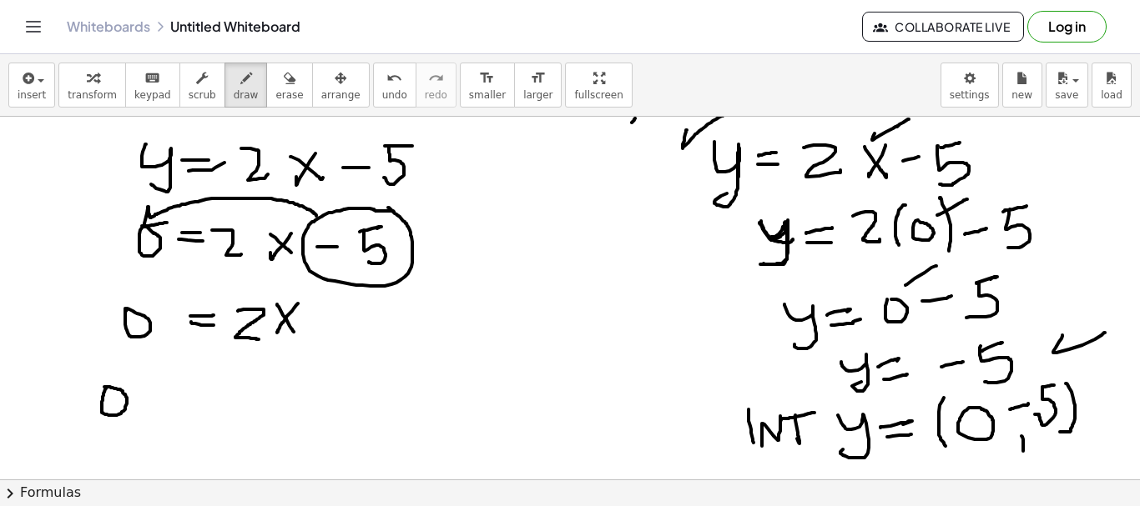
drag, startPoint x: 156, startPoint y: 384, endPoint x: 156, endPoint y: 415, distance: 30.9
drag, startPoint x: 146, startPoint y: 397, endPoint x: 179, endPoint y: 387, distance: 34.8
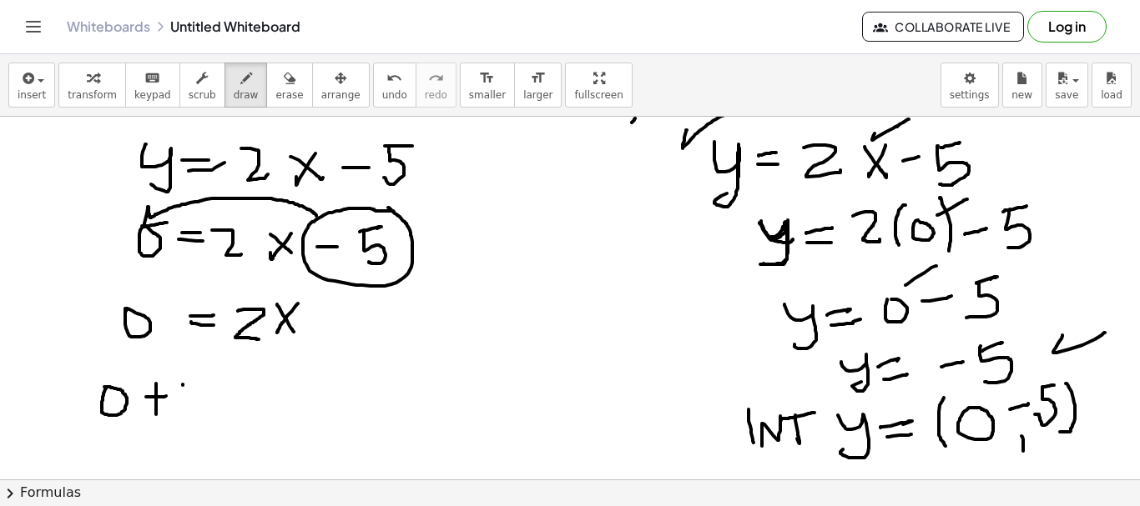
drag, startPoint x: 183, startPoint y: 385, endPoint x: 201, endPoint y: 380, distance: 19.0
drag, startPoint x: 181, startPoint y: 384, endPoint x: 216, endPoint y: 398, distance: 37.8
drag, startPoint x: 217, startPoint y: 395, endPoint x: 237, endPoint y: 393, distance: 20.1
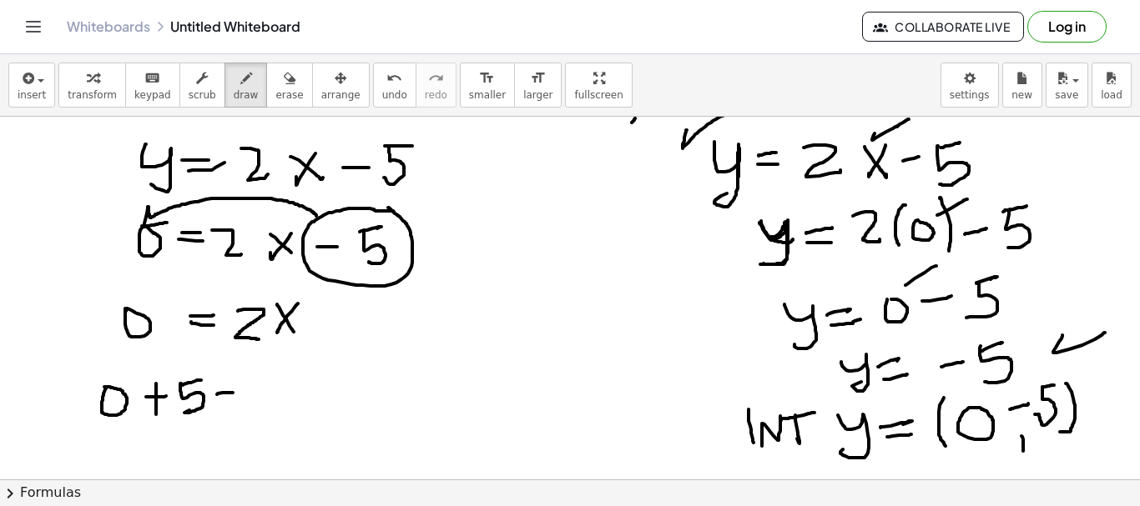
drag, startPoint x: 219, startPoint y: 401, endPoint x: 263, endPoint y: 382, distance: 47.4
drag, startPoint x: 262, startPoint y: 381, endPoint x: 311, endPoint y: 393, distance: 50.6
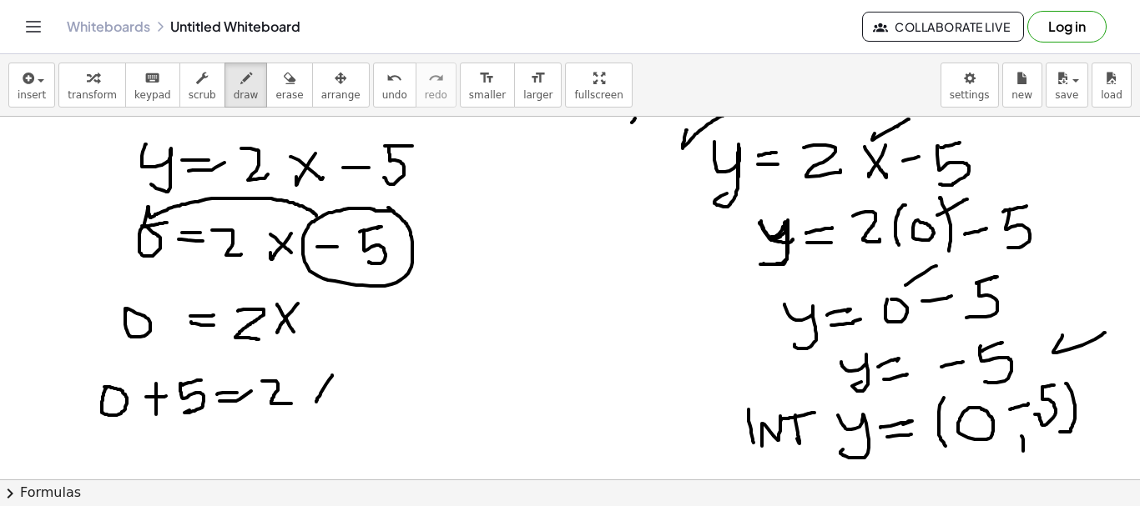
drag, startPoint x: 332, startPoint y: 375, endPoint x: 316, endPoint y: 402, distance: 31.0
drag, startPoint x: 310, startPoint y: 385, endPoint x: 336, endPoint y: 400, distance: 31.0
drag, startPoint x: 362, startPoint y: 385, endPoint x: 423, endPoint y: 326, distance: 85.0
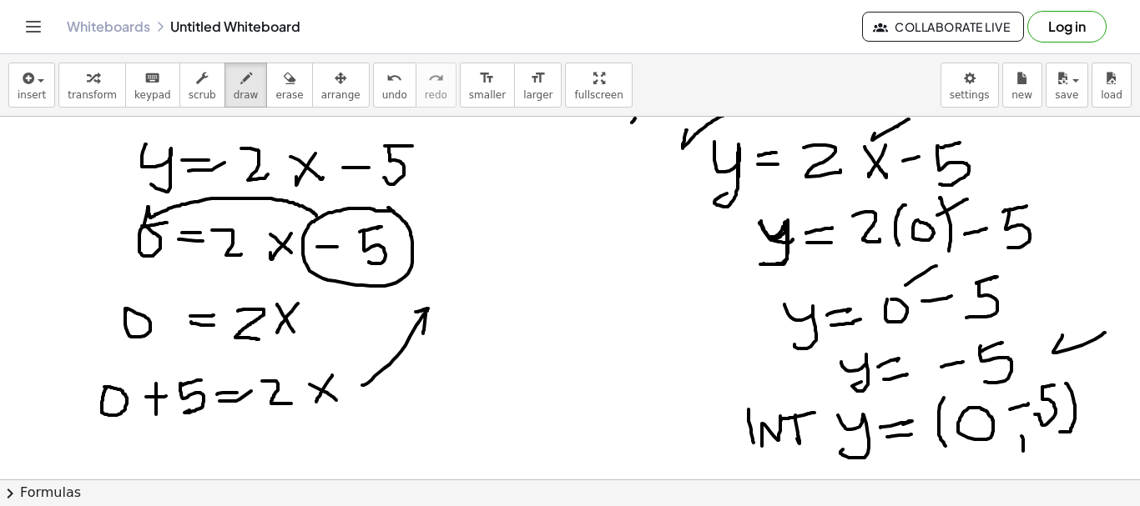
drag, startPoint x: 446, startPoint y: 276, endPoint x: 474, endPoint y: 313, distance: 45.9
drag, startPoint x: 484, startPoint y: 299, endPoint x: 490, endPoint y: 305, distance: 8.9
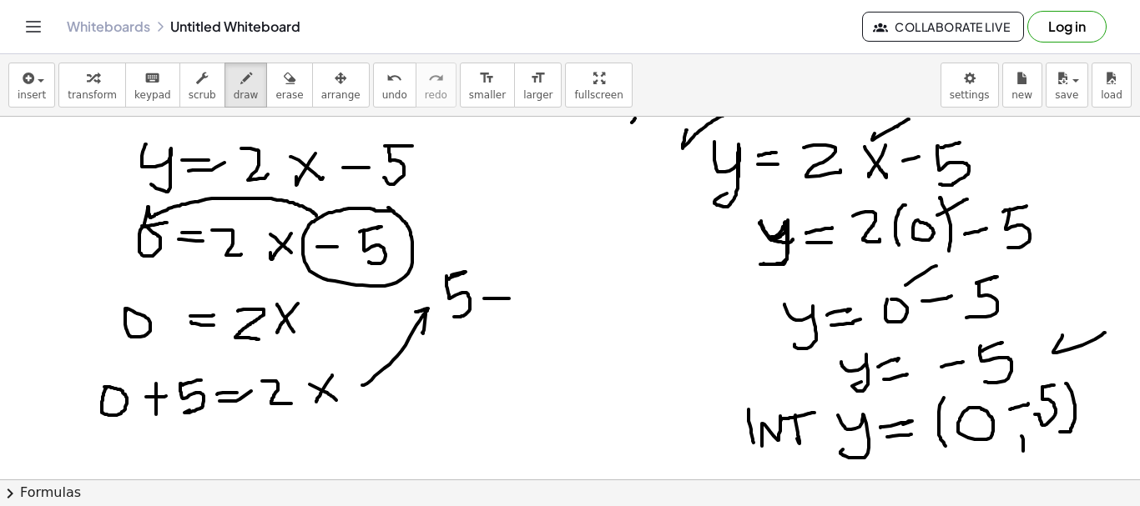
drag, startPoint x: 489, startPoint y: 305, endPoint x: 508, endPoint y: 306, distance: 19.2
drag, startPoint x: 531, startPoint y: 290, endPoint x: 602, endPoint y: 309, distance: 73.3
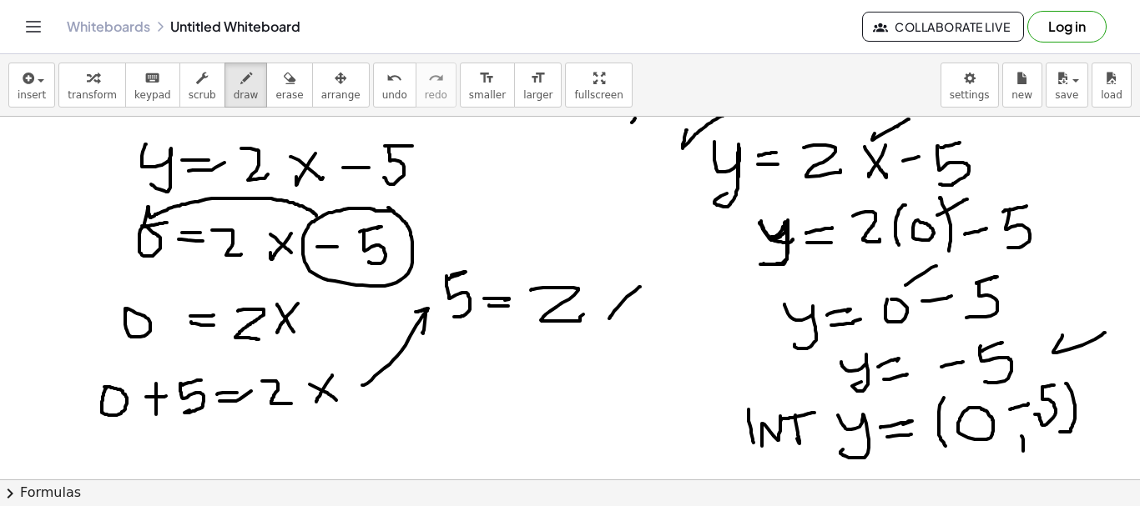
drag, startPoint x: 640, startPoint y: 287, endPoint x: 607, endPoint y: 297, distance: 34.0
drag, startPoint x: 607, startPoint y: 289, endPoint x: 630, endPoint y: 333, distance: 50.0
drag, startPoint x: 627, startPoint y: 244, endPoint x: 660, endPoint y: 238, distance: 34.0
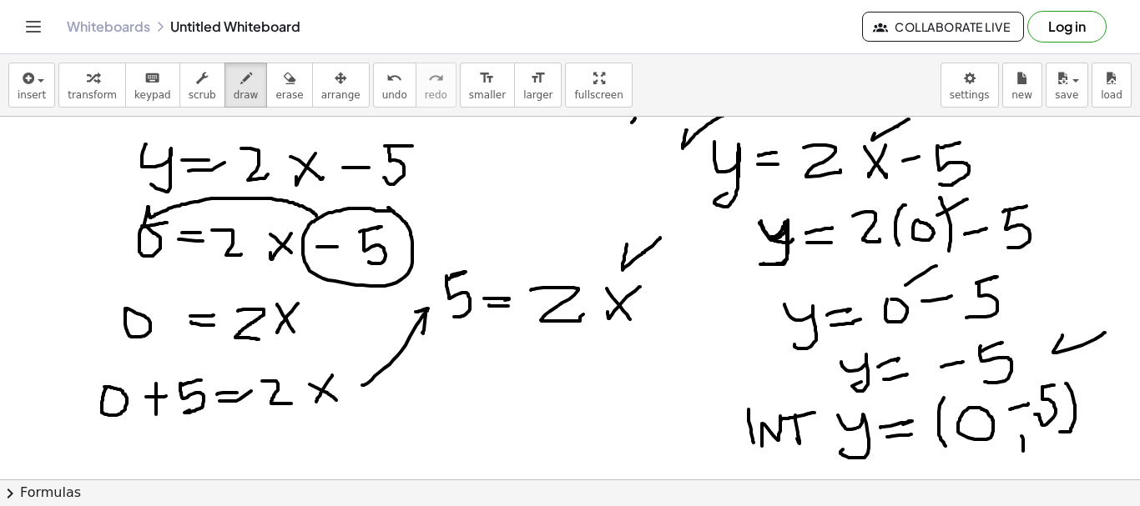
drag, startPoint x: 887, startPoint y: 341, endPoint x: 854, endPoint y: 345, distance: 32.7
drag, startPoint x: 543, startPoint y: 264, endPoint x: 563, endPoint y: 268, distance: 20.3
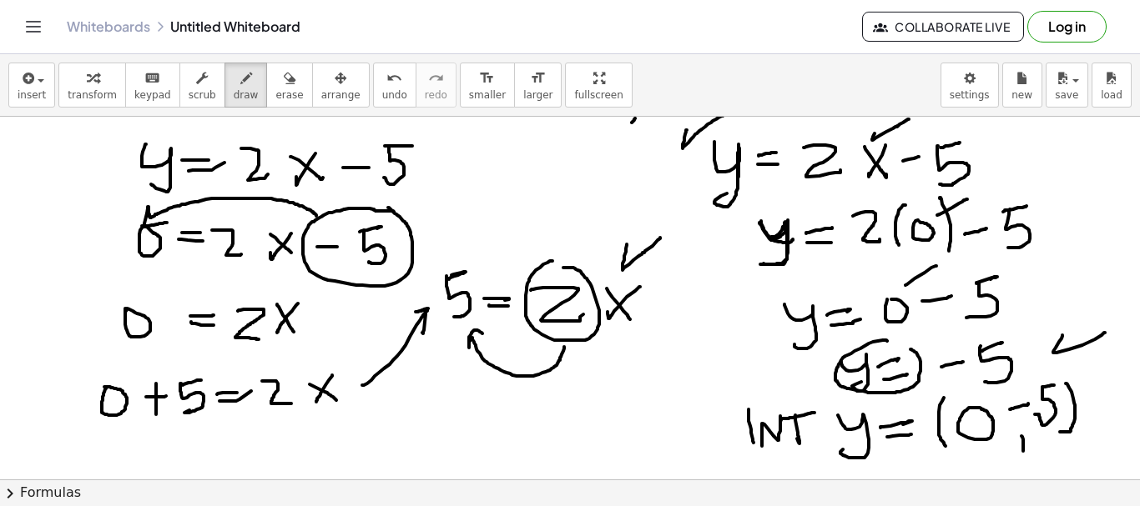
drag, startPoint x: 564, startPoint y: 347, endPoint x: 482, endPoint y: 334, distance: 82.8
drag, startPoint x: 453, startPoint y: 385, endPoint x: 473, endPoint y: 380, distance: 20.6
drag, startPoint x: 454, startPoint y: 382, endPoint x: 449, endPoint y: 410, distance: 28.8
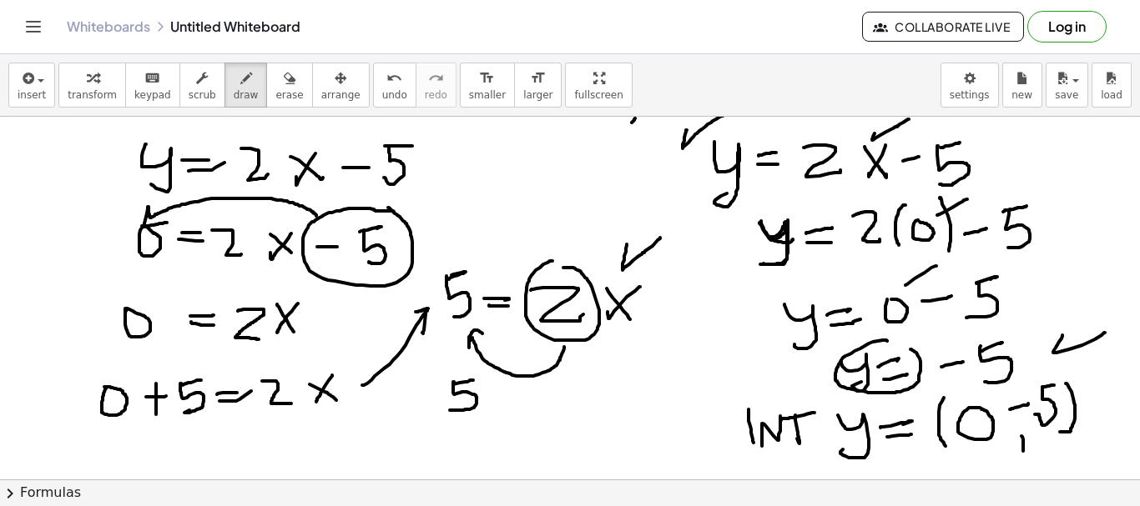
drag, startPoint x: 508, startPoint y: 382, endPoint x: 477, endPoint y: 434, distance: 60.2
drag, startPoint x: 506, startPoint y: 405, endPoint x: 519, endPoint y: 415, distance: 16.7
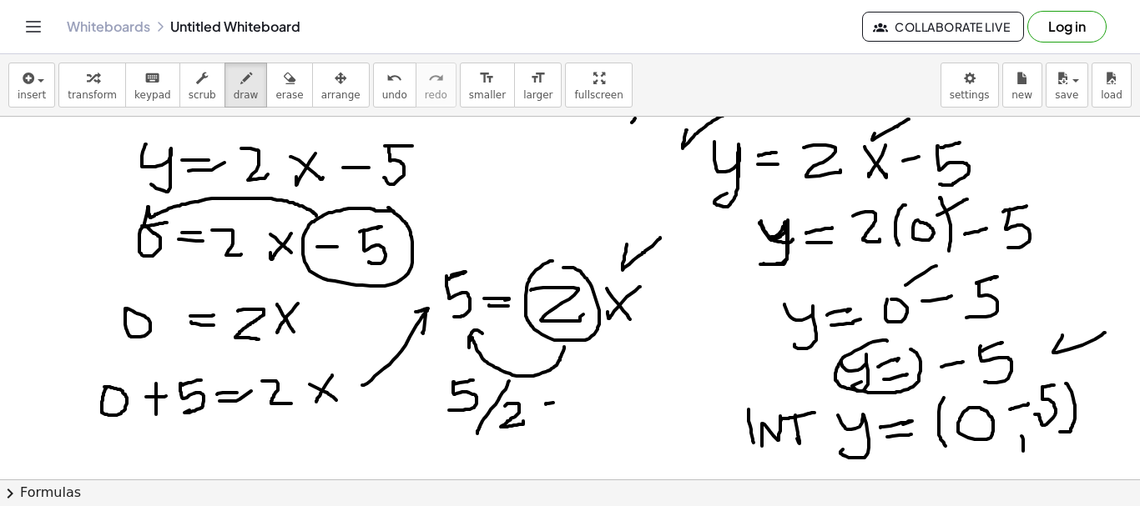
drag, startPoint x: 624, startPoint y: 378, endPoint x: 595, endPoint y: 394, distance: 33.2
drag, startPoint x: 596, startPoint y: 379, endPoint x: 625, endPoint y: 415, distance: 46.9
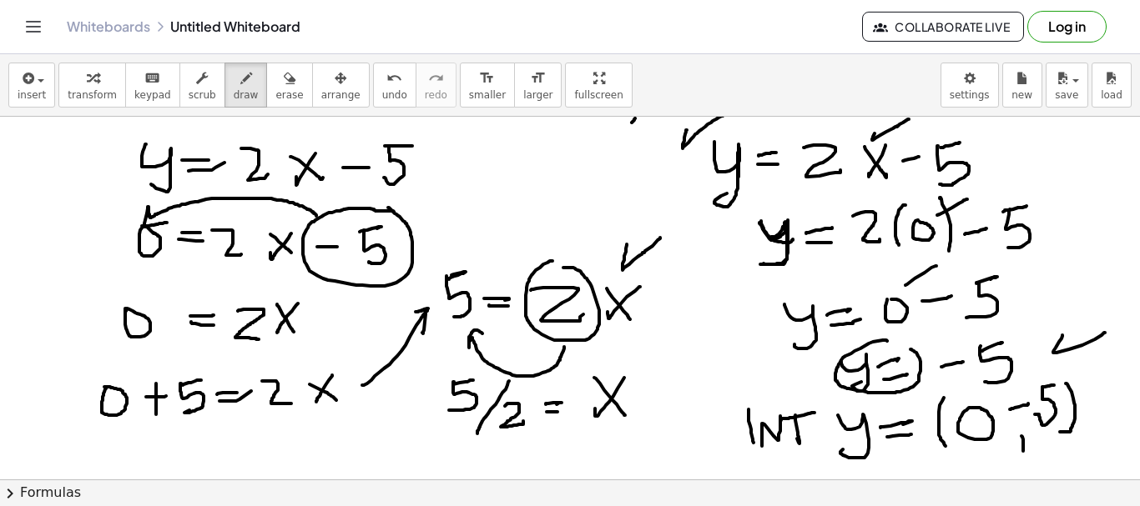
drag, startPoint x: 735, startPoint y: 375, endPoint x: 746, endPoint y: 398, distance: 25.8
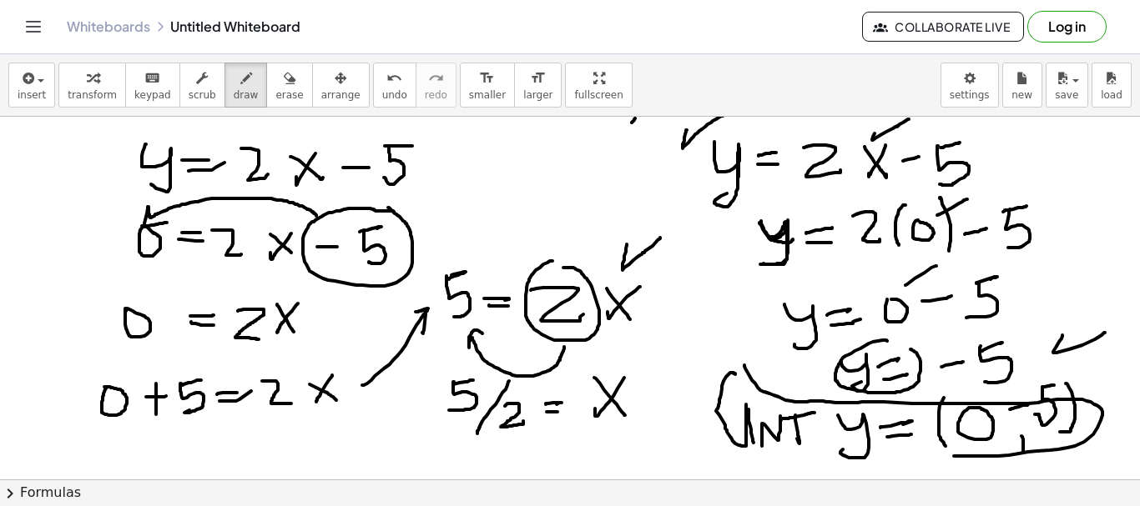
drag, startPoint x: 744, startPoint y: 365, endPoint x: 909, endPoint y: 427, distance: 176.4
drag, startPoint x: 447, startPoint y: 185, endPoint x: 445, endPoint y: 204, distance: 18.5
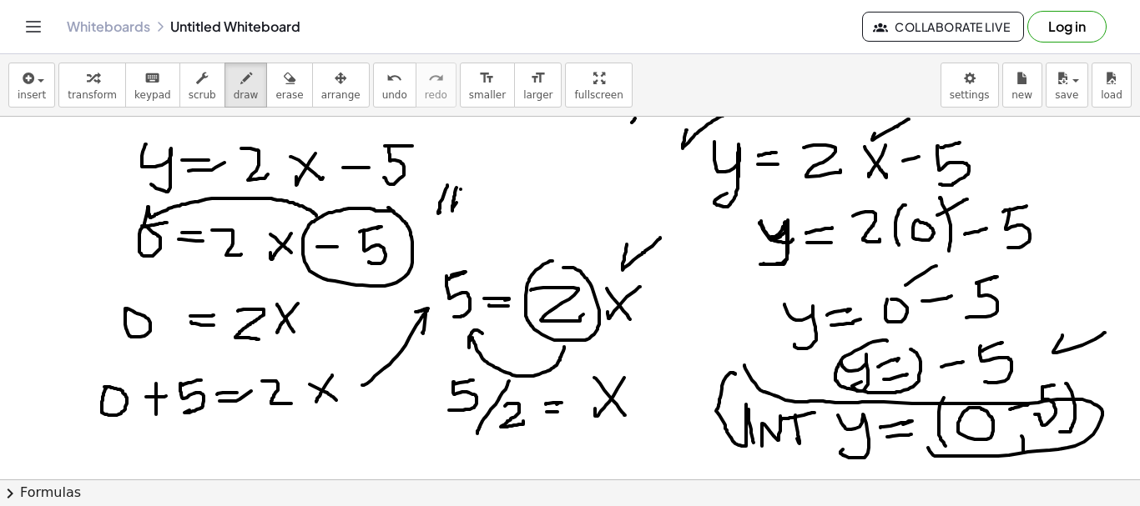
drag, startPoint x: 461, startPoint y: 189, endPoint x: 491, endPoint y: 181, distance: 31.2
drag, startPoint x: 493, startPoint y: 180, endPoint x: 494, endPoint y: 204, distance: 23.4
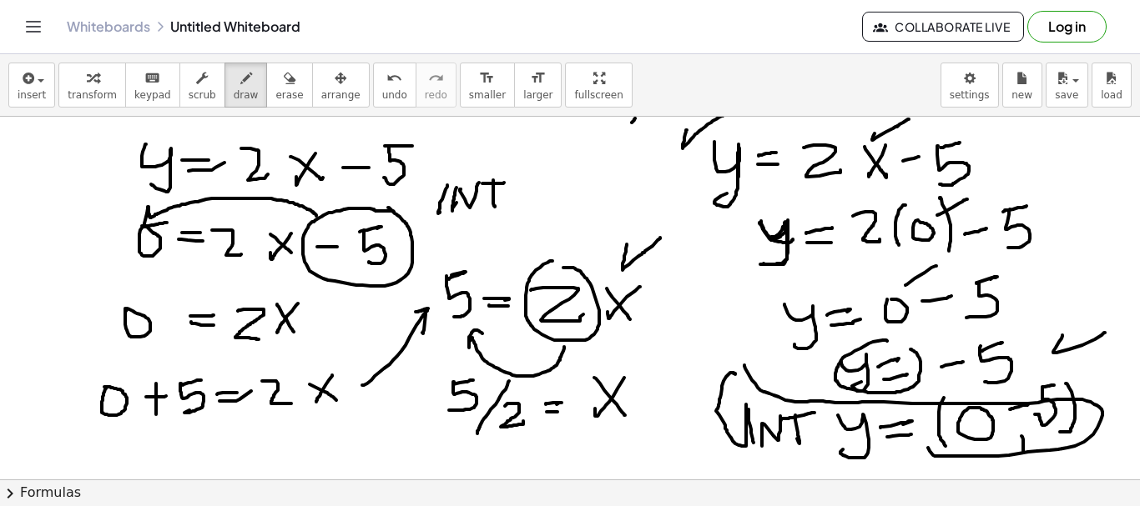
drag, startPoint x: 482, startPoint y: 184, endPoint x: 521, endPoint y: 169, distance: 42.0
drag, startPoint x: 536, startPoint y: 157, endPoint x: 542, endPoint y: 209, distance: 52.2
drag, startPoint x: 623, startPoint y: 156, endPoint x: 631, endPoint y: 204, distance: 49.0
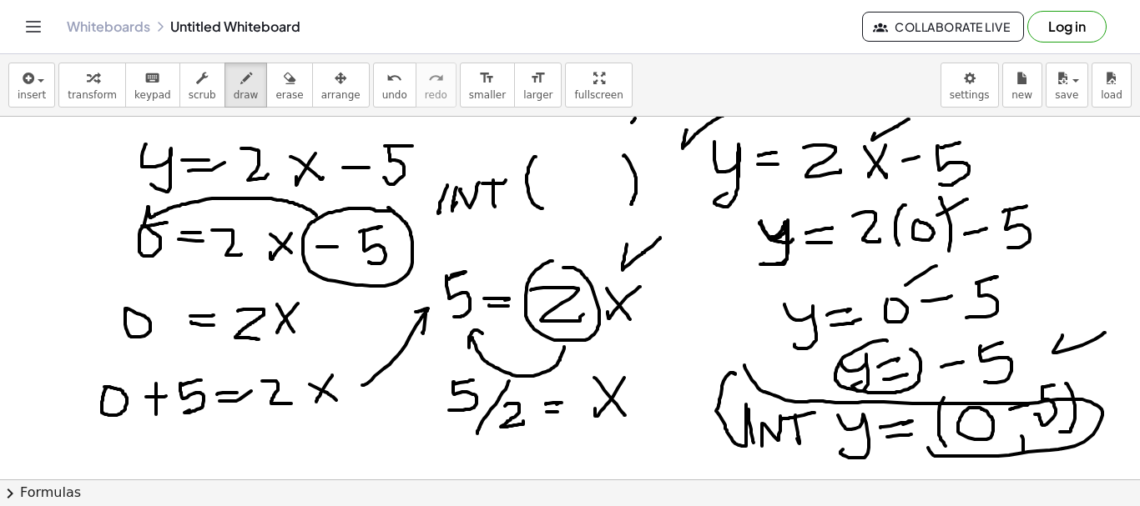
drag, startPoint x: 584, startPoint y: 202, endPoint x: 582, endPoint y: 215, distance: 13.5
drag, startPoint x: 541, startPoint y: 170, endPoint x: 545, endPoint y: 189, distance: 19.6
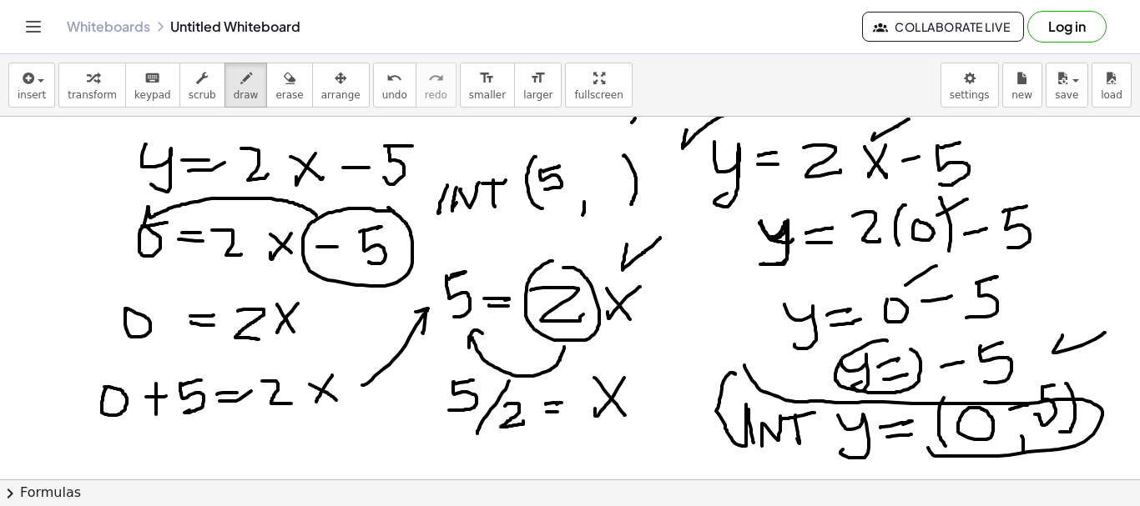
drag, startPoint x: 540, startPoint y: 199, endPoint x: 567, endPoint y: 198, distance: 27.6
drag, startPoint x: 560, startPoint y: 205, endPoint x: 467, endPoint y: 187, distance: 94.4
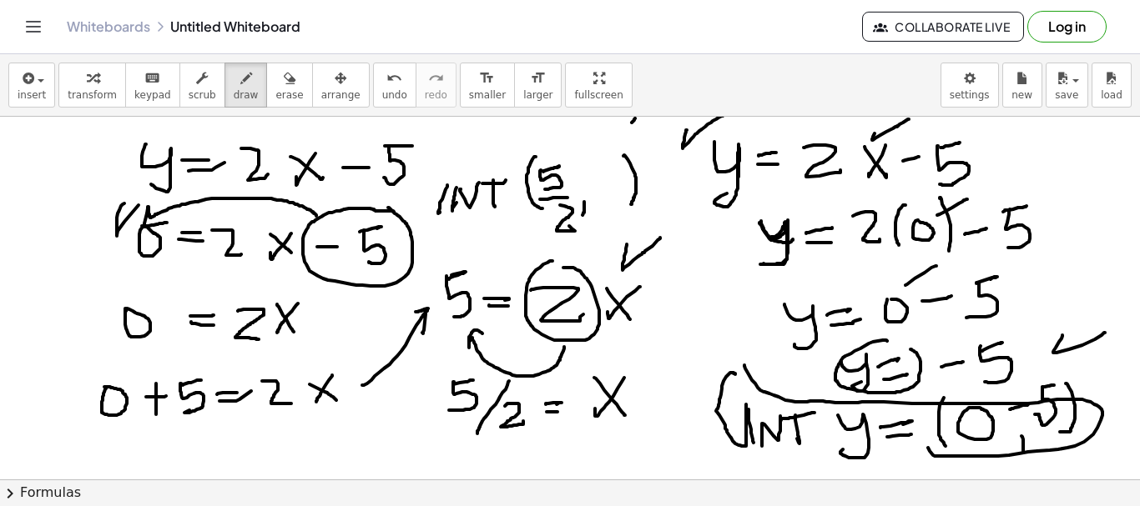
drag, startPoint x: 124, startPoint y: 204, endPoint x: 148, endPoint y: 185, distance: 29.7
drag, startPoint x: 131, startPoint y: 286, endPoint x: 177, endPoint y: 289, distance: 46.0
drag, startPoint x: 103, startPoint y: 357, endPoint x: 153, endPoint y: 329, distance: 57.5
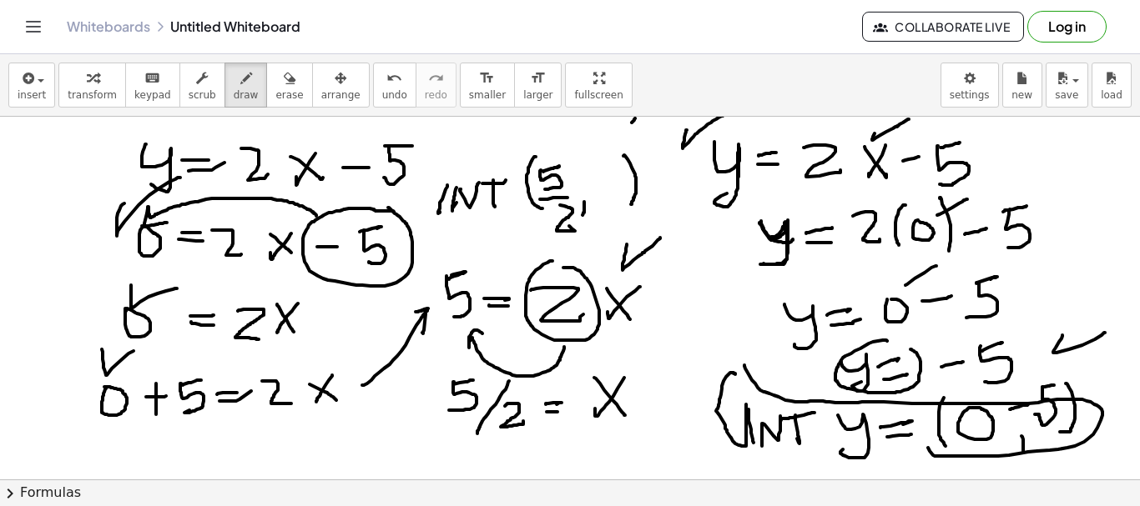
drag, startPoint x: 486, startPoint y: 140, endPoint x: 522, endPoint y: 149, distance: 37.8
drag, startPoint x: 517, startPoint y: 194, endPoint x: 511, endPoint y: 232, distance: 38.1
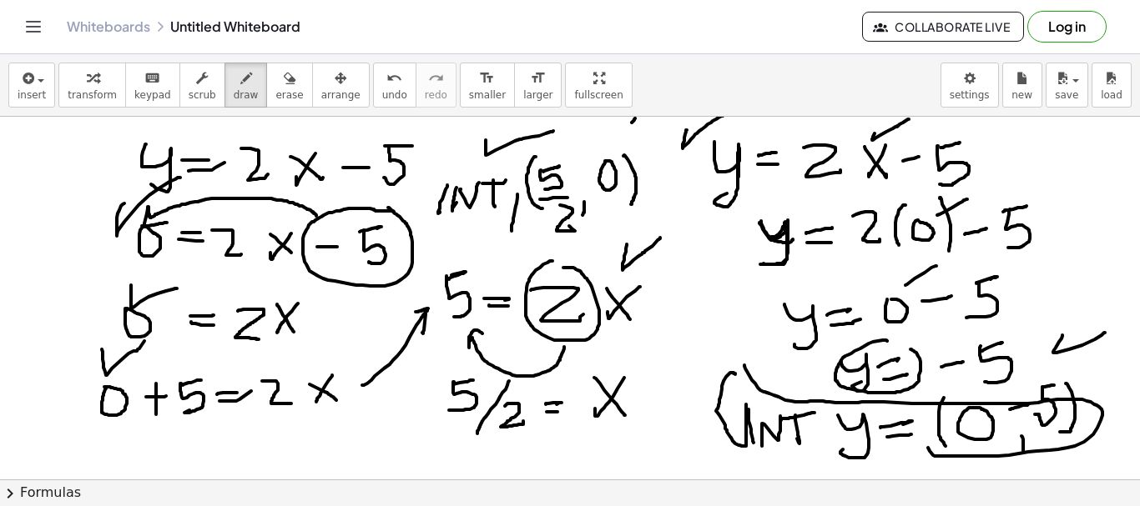
drag, startPoint x: 499, startPoint y: 208, endPoint x: 566, endPoint y: 208, distance: 67.6
drag, startPoint x: 744, startPoint y: 356, endPoint x: 798, endPoint y: 348, distance: 54.9
